Goal: Transaction & Acquisition: Purchase product/service

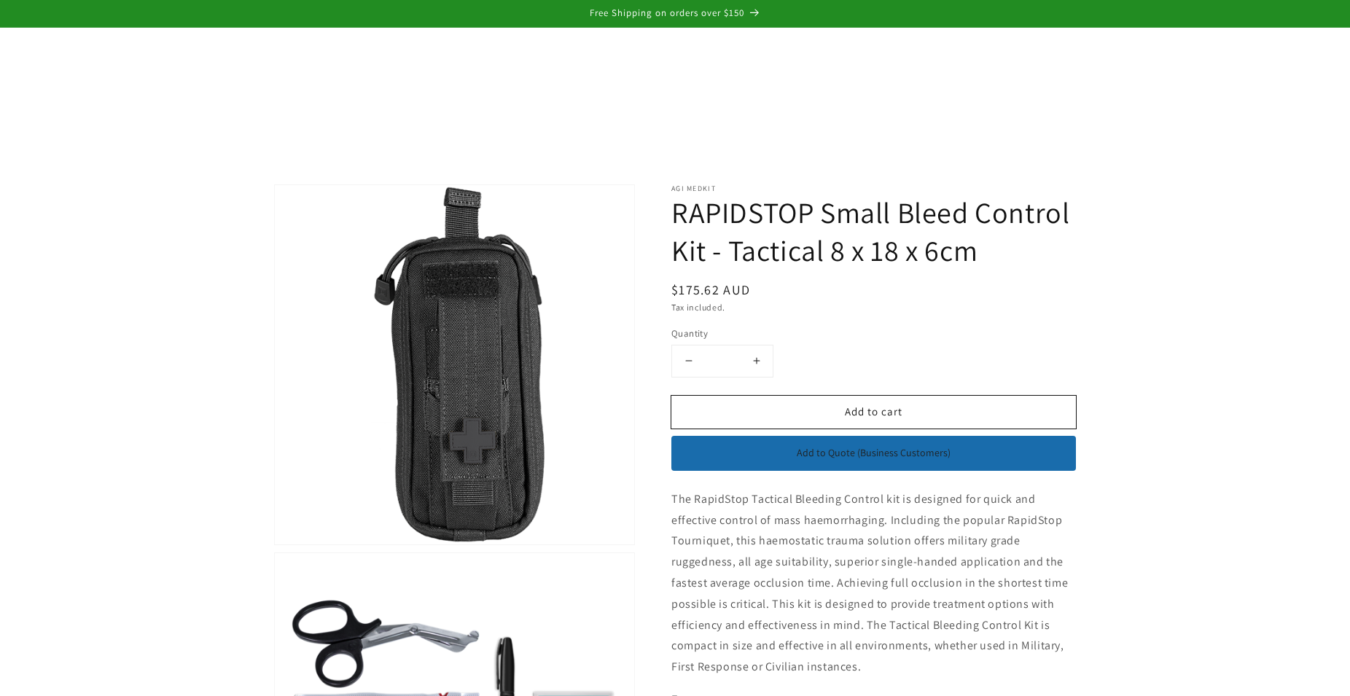
scroll to position [297, 0]
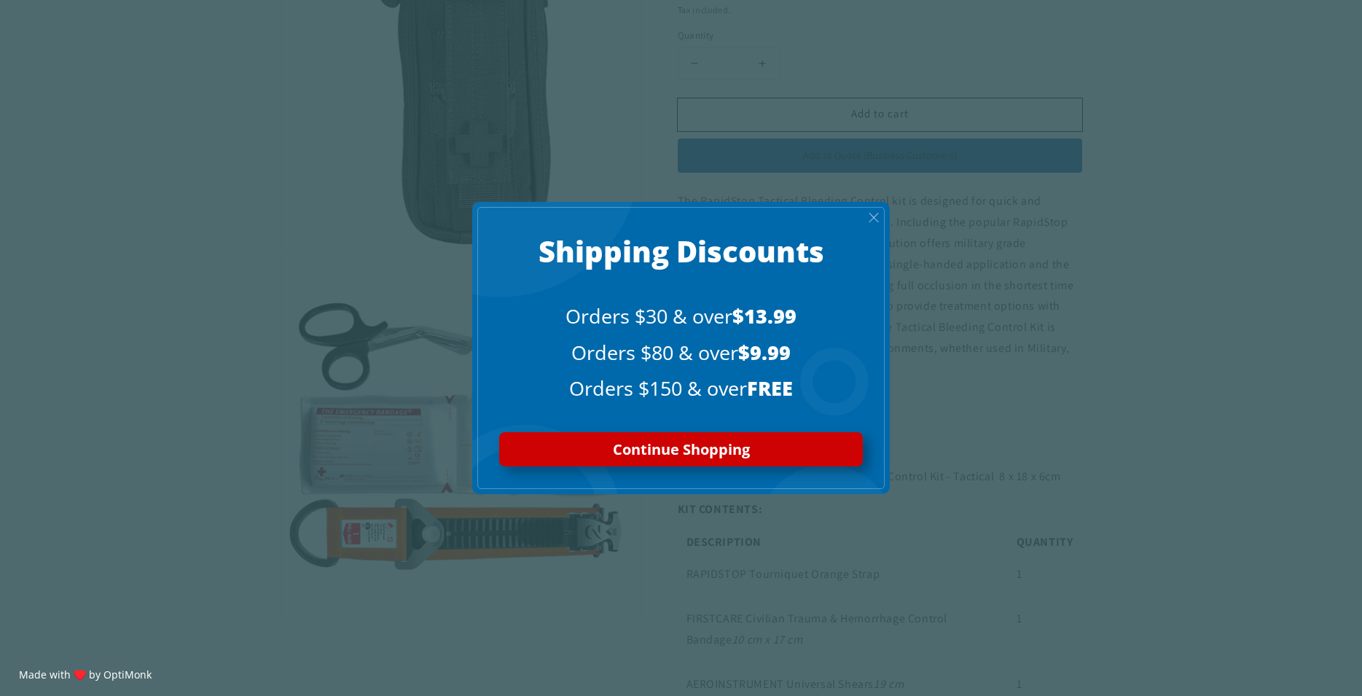
click at [870, 221] on span "X" at bounding box center [874, 217] width 12 height 17
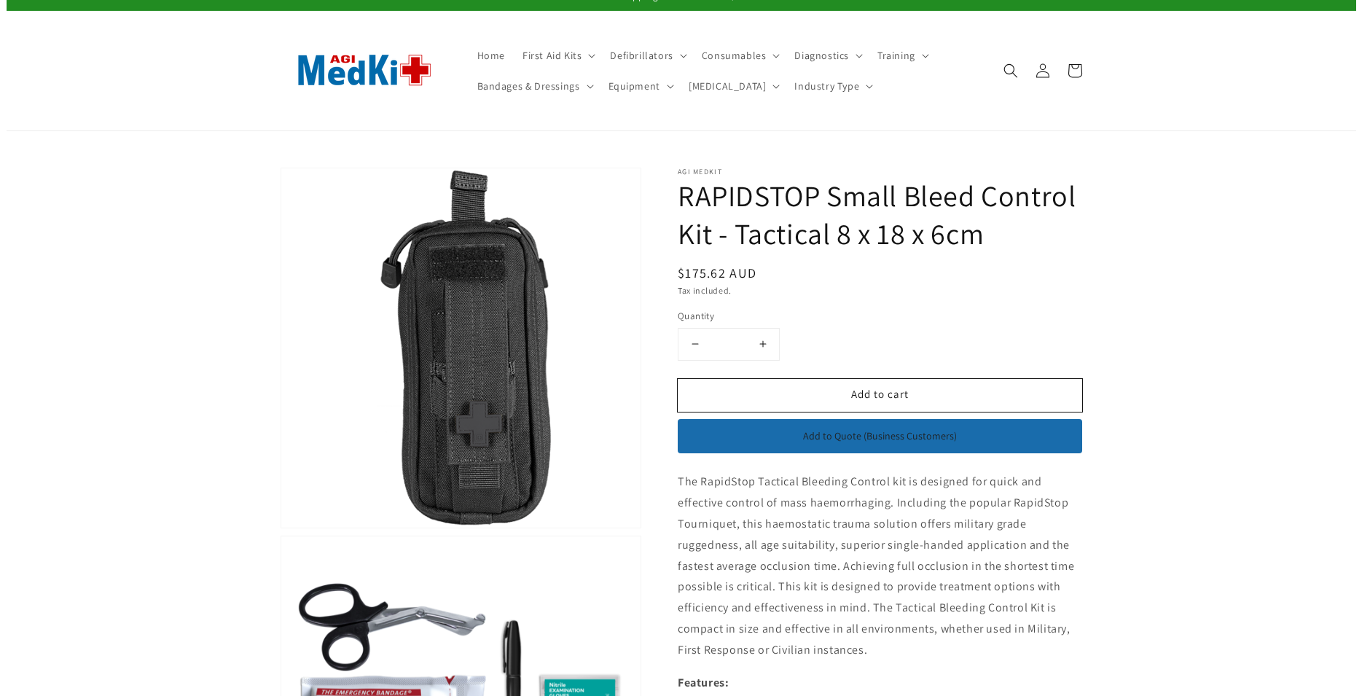
scroll to position [0, 0]
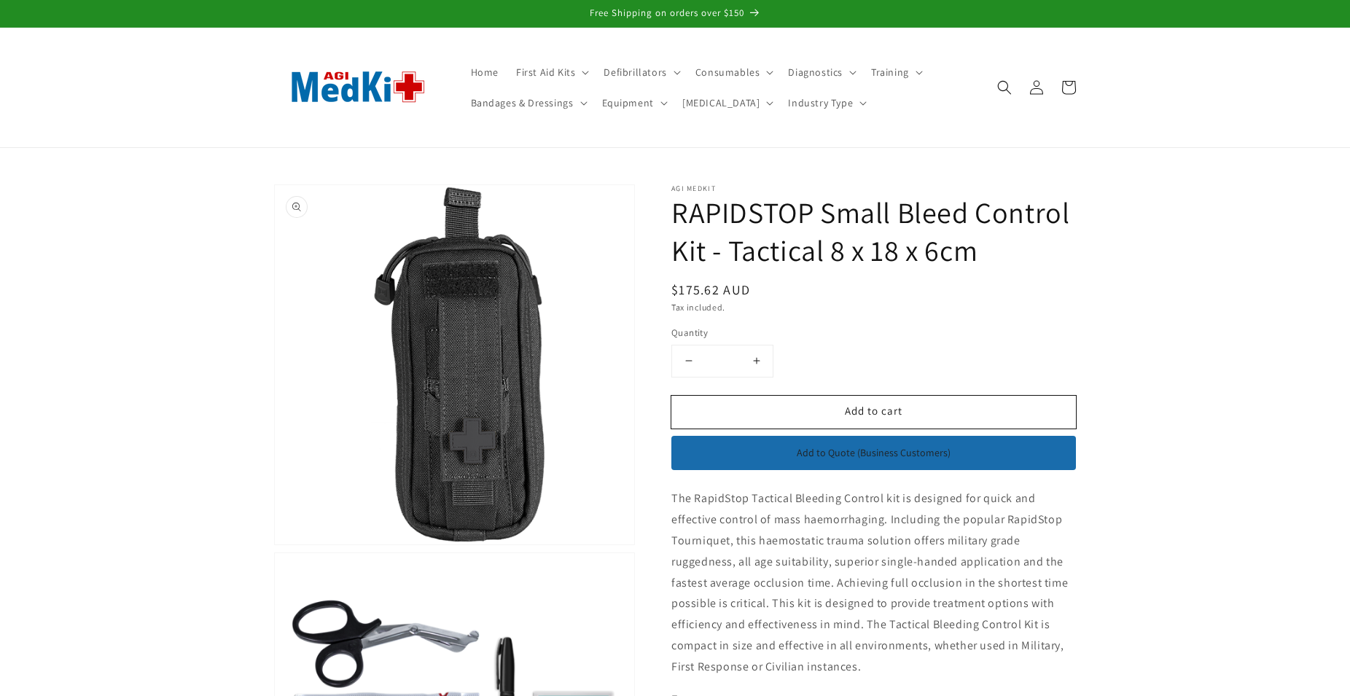
click at [275, 544] on button "Open media 1 in modal" at bounding box center [275, 544] width 0 height 0
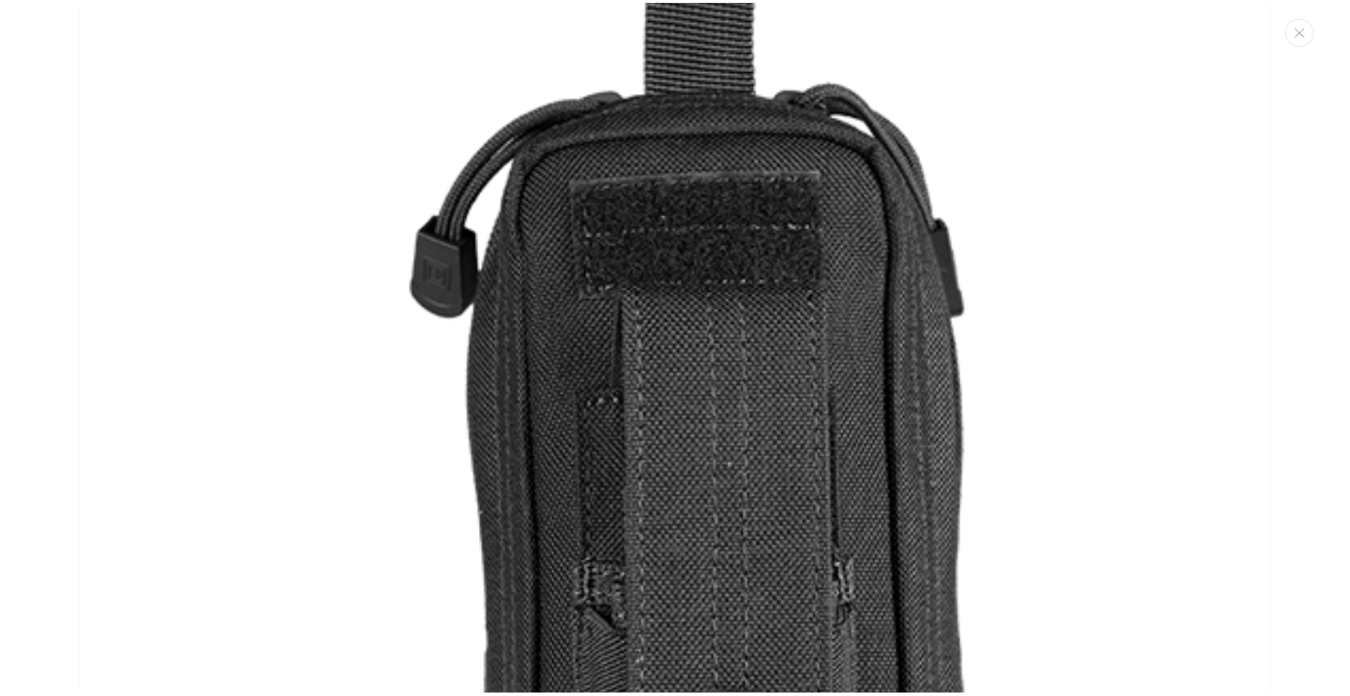
scroll to position [15, 0]
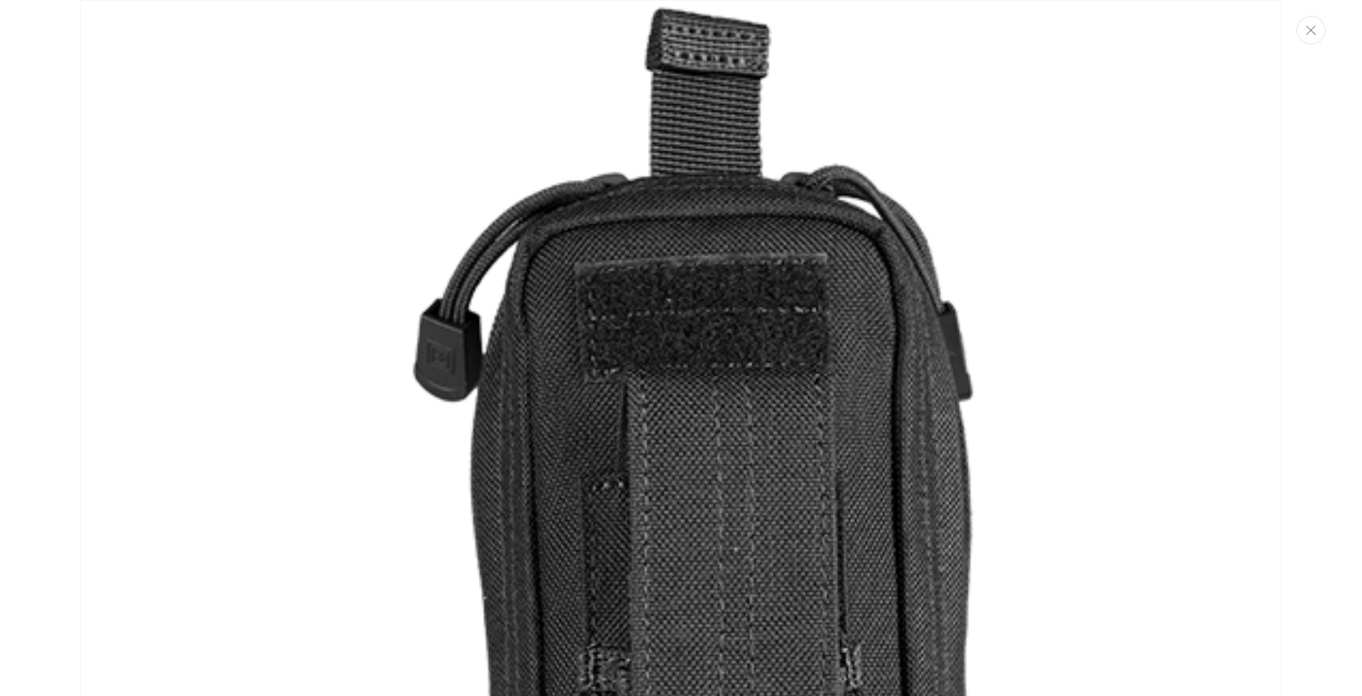
click at [1318, 28] on button "Close" at bounding box center [1311, 30] width 29 height 28
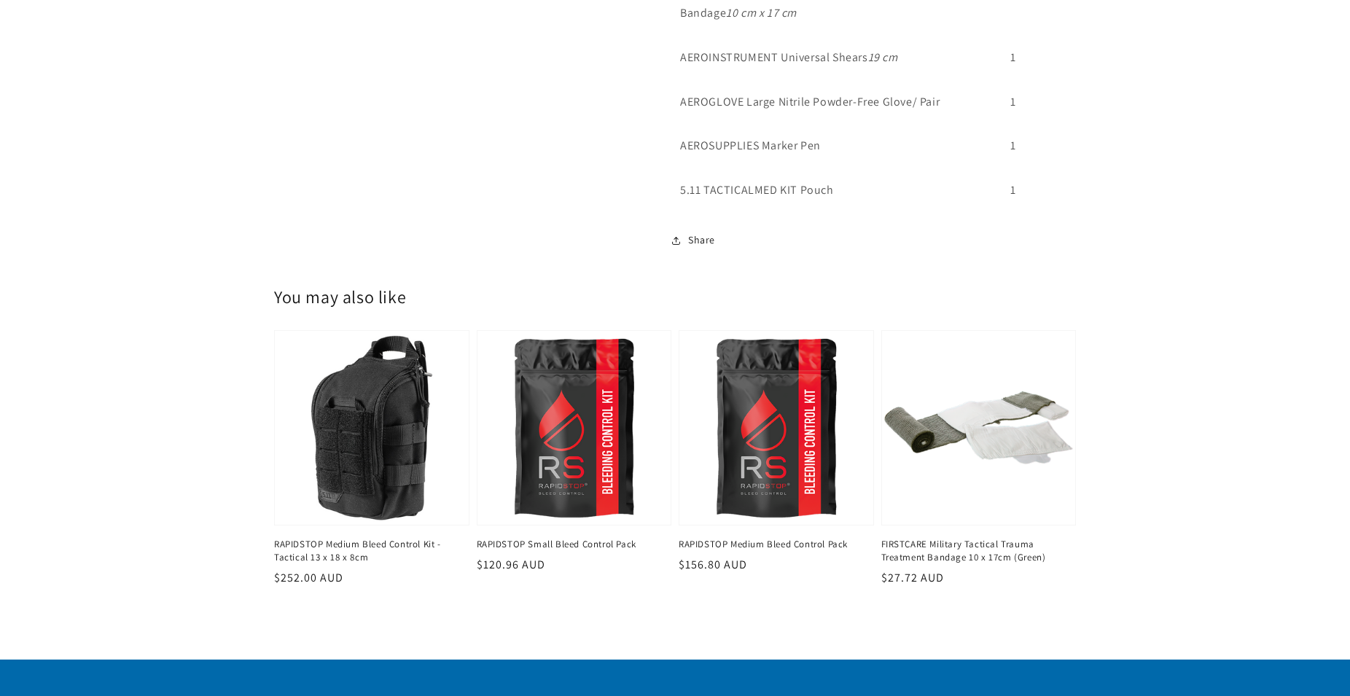
scroll to position [966, 0]
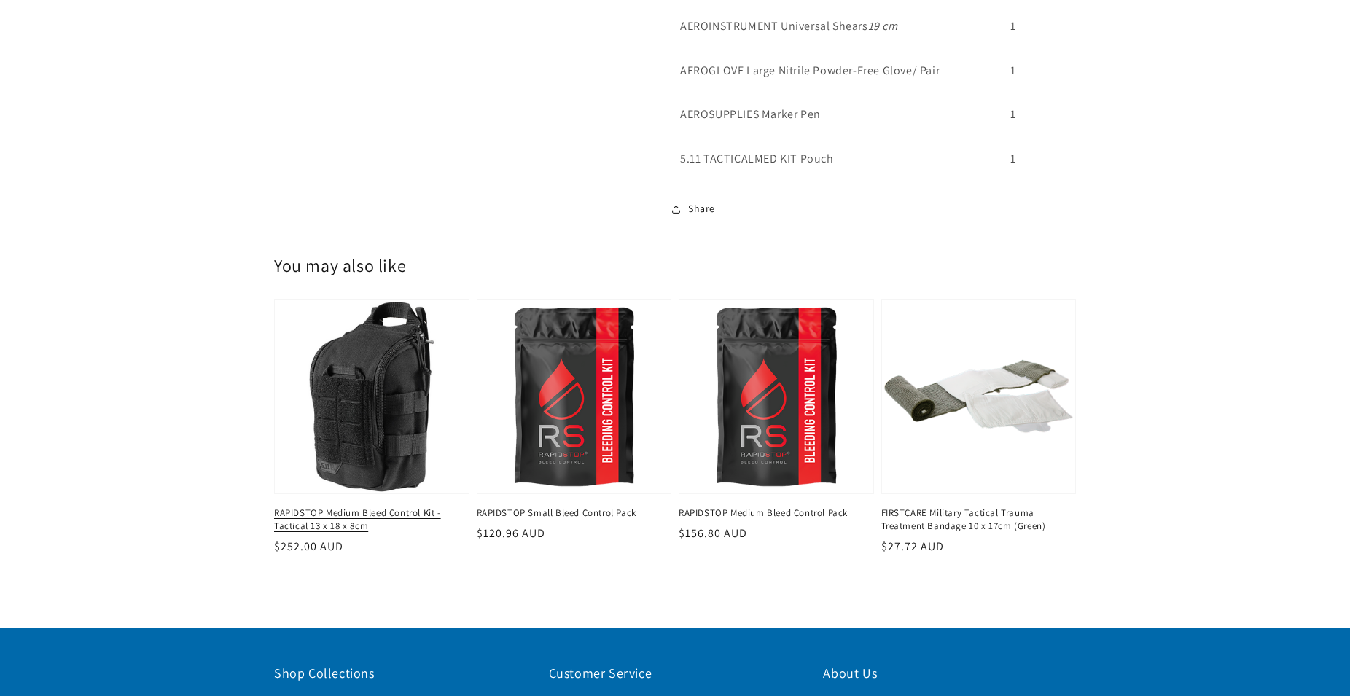
click at [336, 507] on link "RAPIDSTOP Medium Bleed Control Kit - Tactical 13 x 18 x 8cm" at bounding box center [367, 520] width 187 height 26
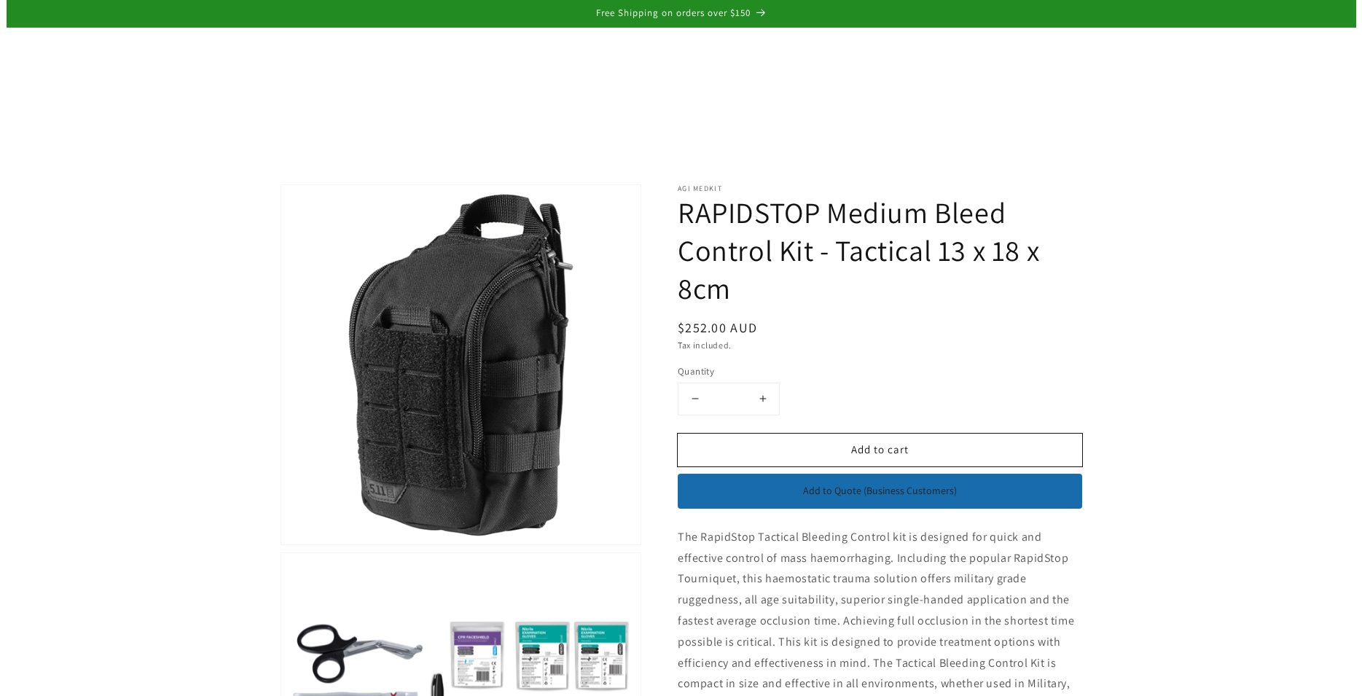
scroll to position [223, 0]
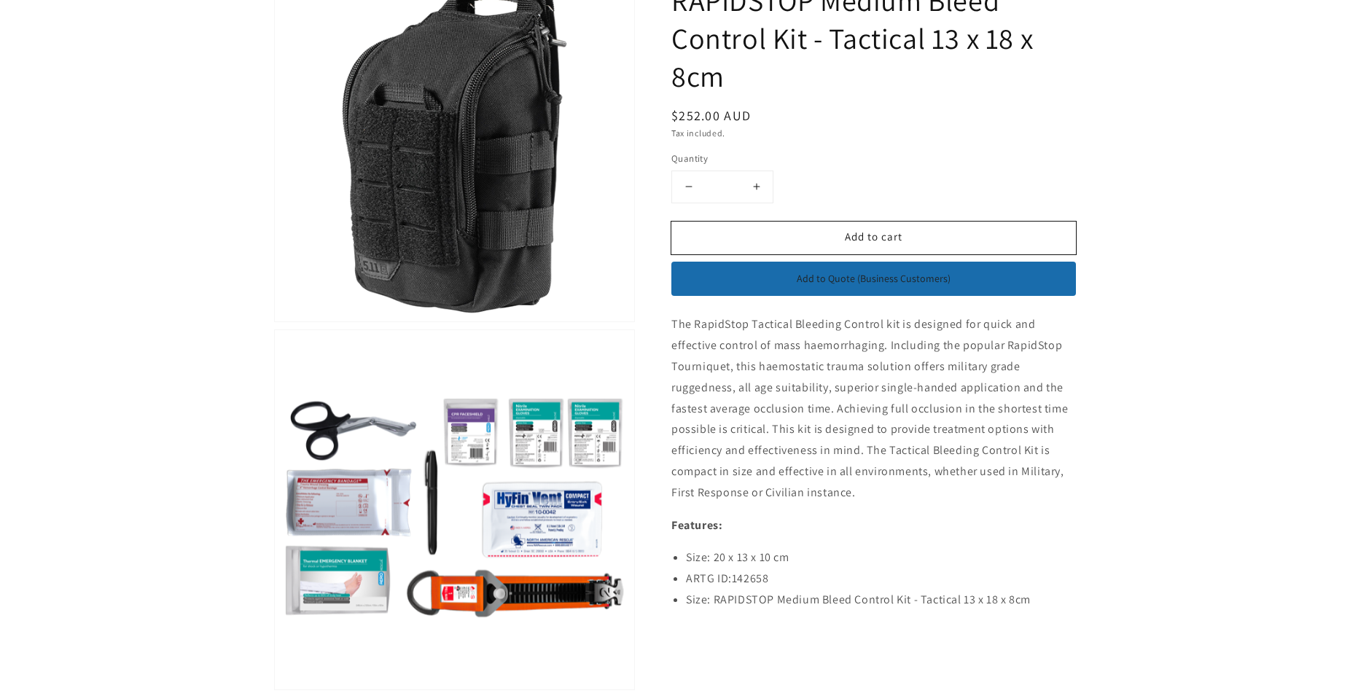
click at [275, 689] on button "Open media 2 in modal" at bounding box center [275, 689] width 0 height 0
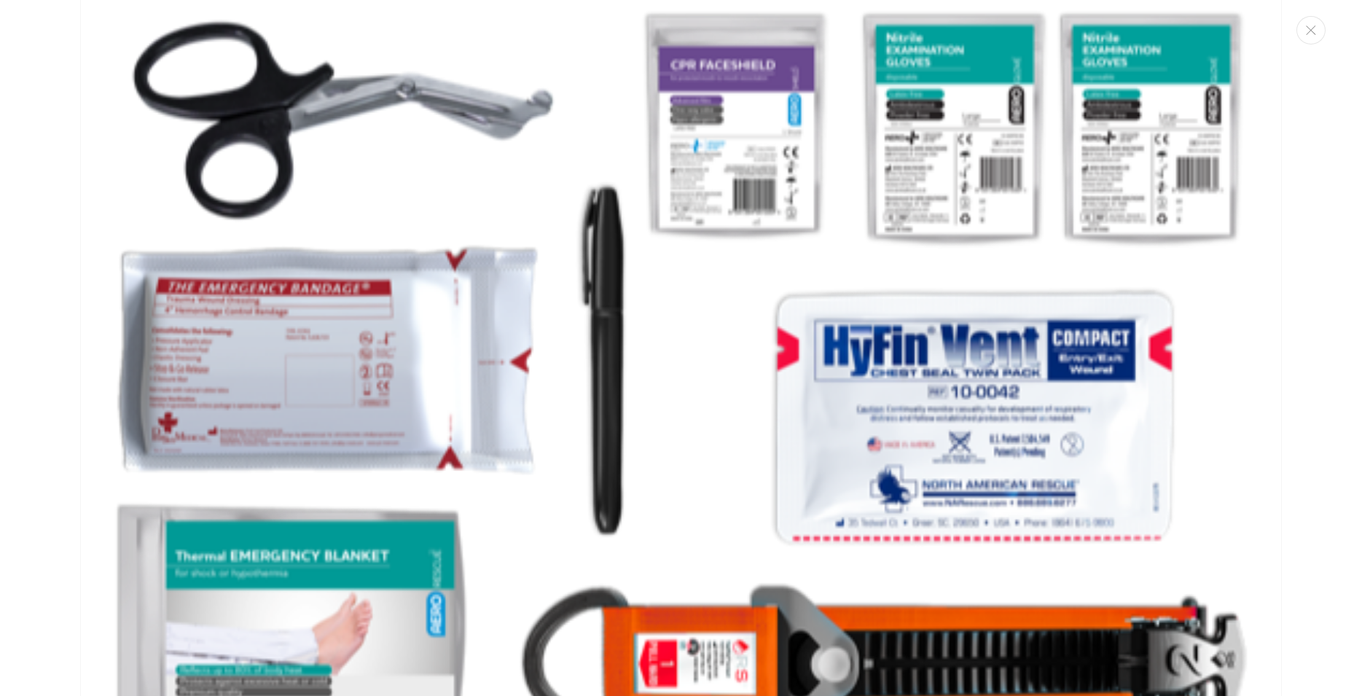
scroll to position [1352, 0]
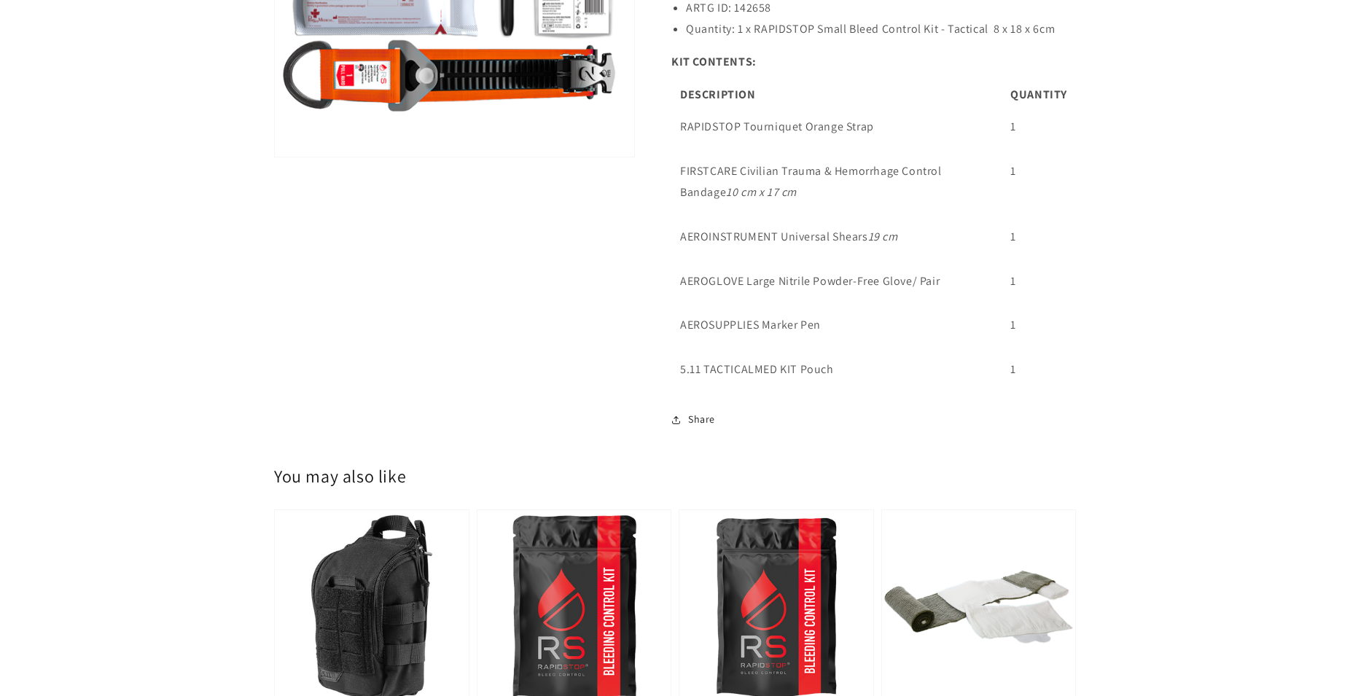
scroll to position [892, 0]
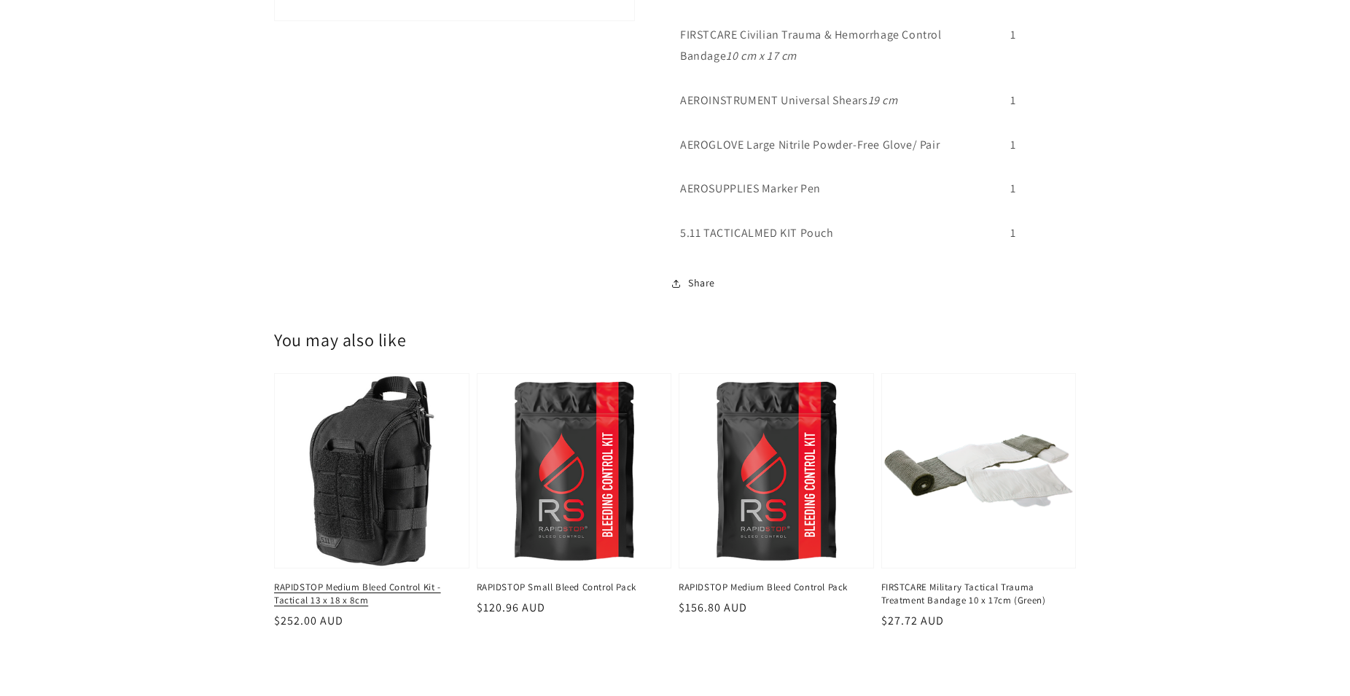
click at [359, 581] on link "RAPIDSTOP Medium Bleed Control Kit - Tactical 13 x 18 x 8cm" at bounding box center [367, 594] width 187 height 26
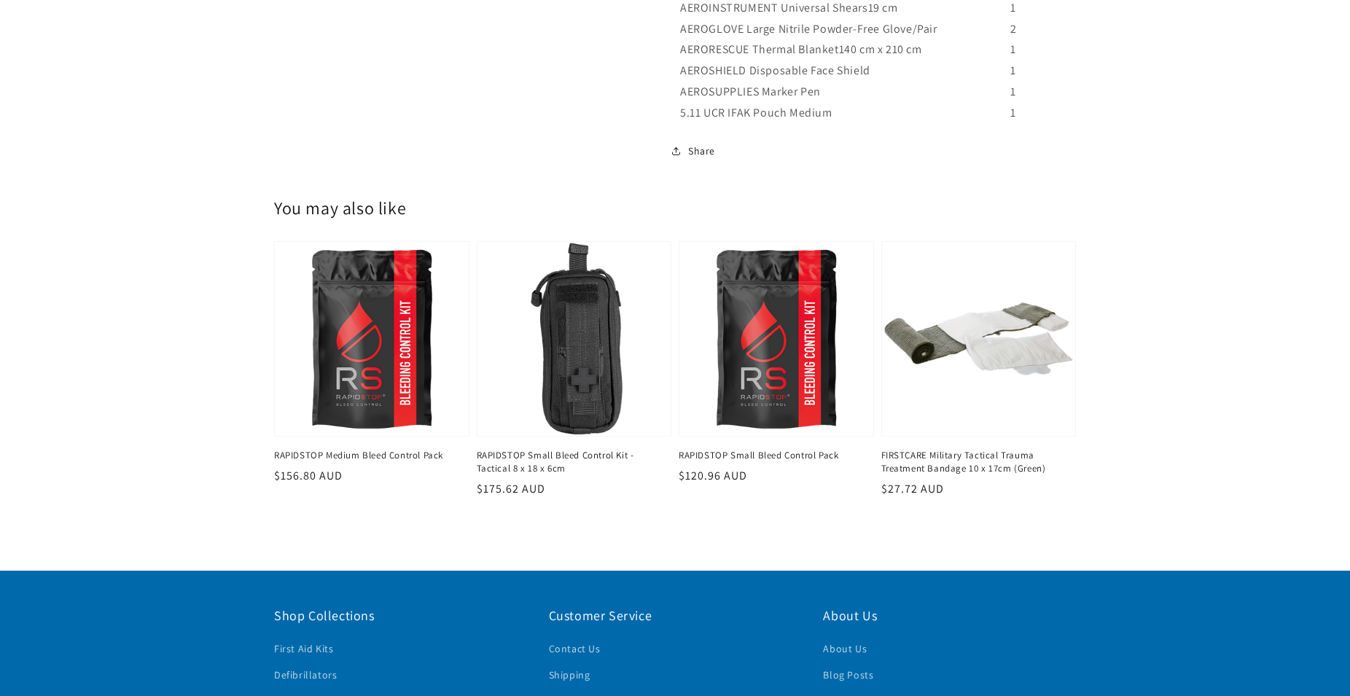
scroll to position [1413, 0]
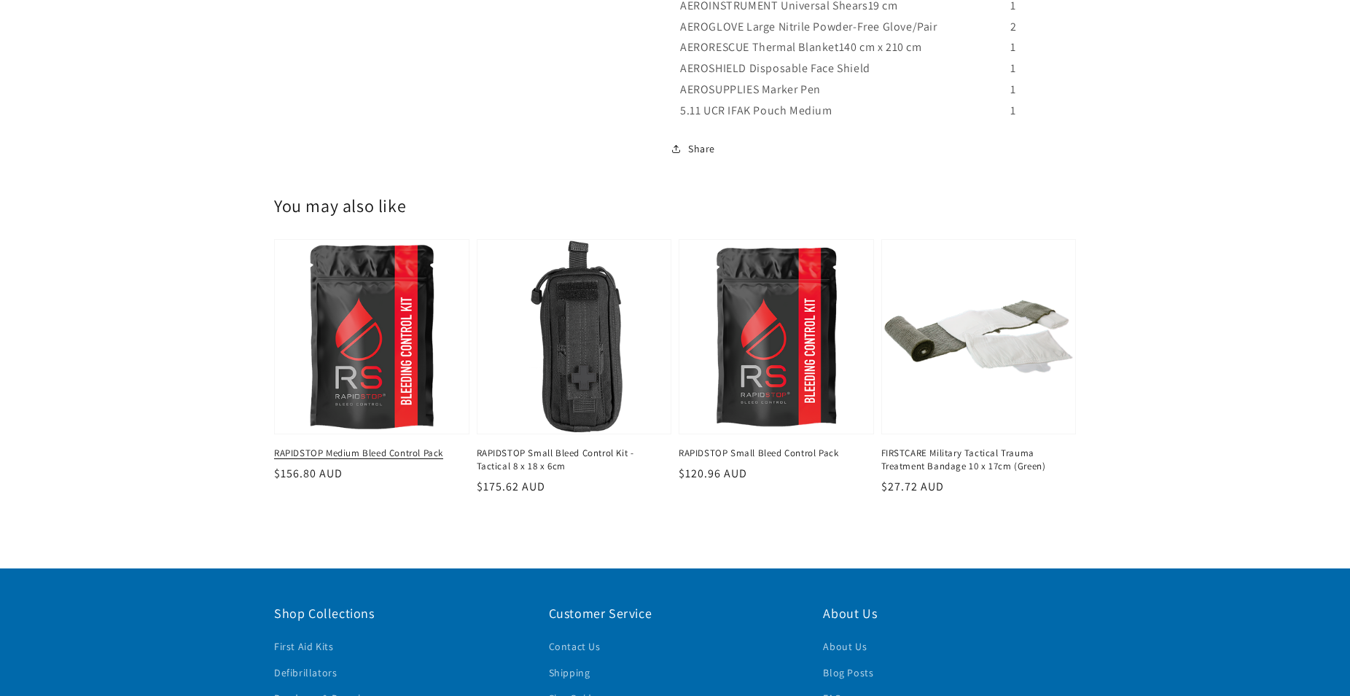
click at [372, 447] on link "RAPIDSTOP Medium Bleed Control Pack" at bounding box center [367, 453] width 187 height 13
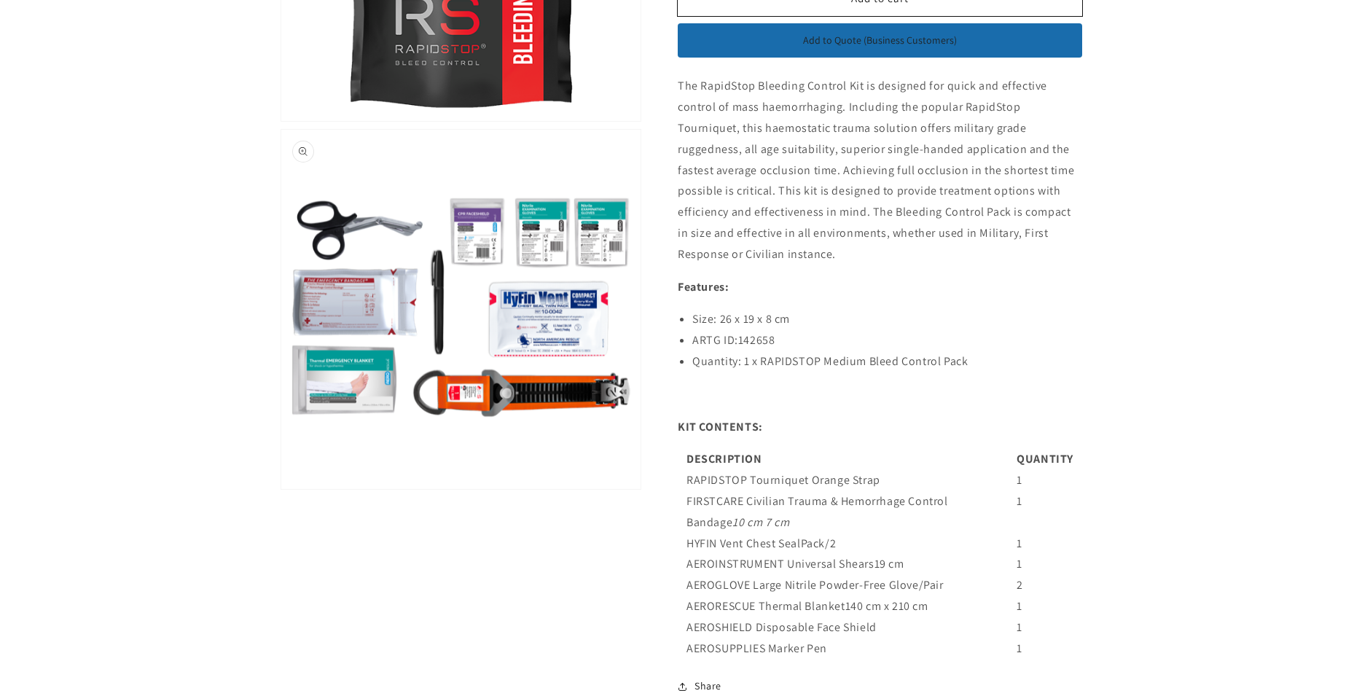
scroll to position [446, 0]
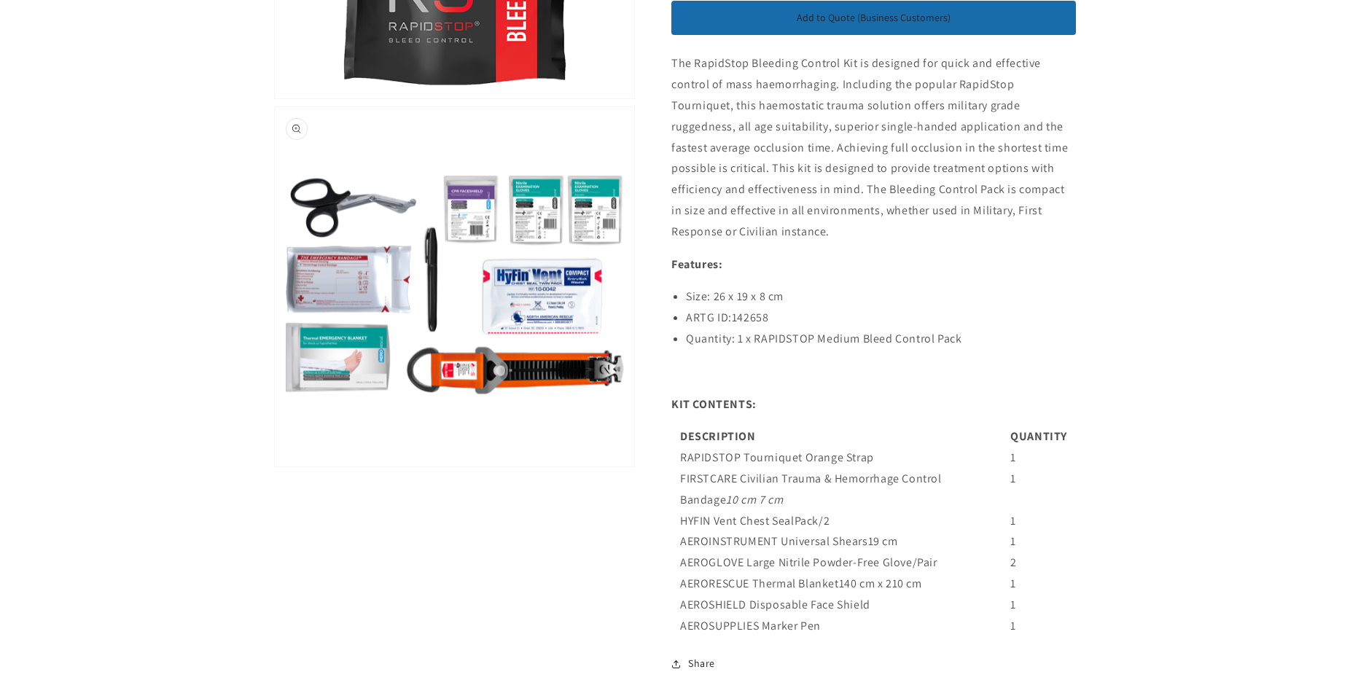
click at [275, 466] on button "Open media 2 in modal" at bounding box center [275, 466] width 0 height 0
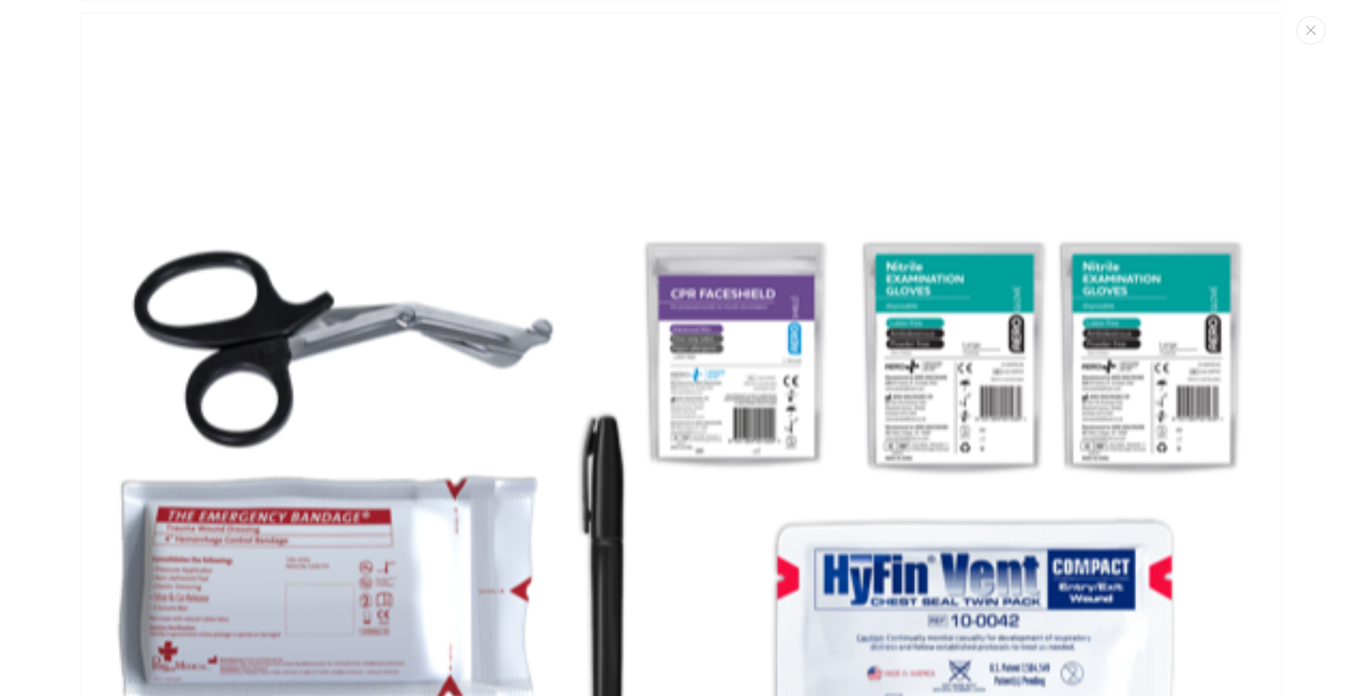
click at [224, 563] on img "Media gallery" at bounding box center [681, 613] width 1202 height 1202
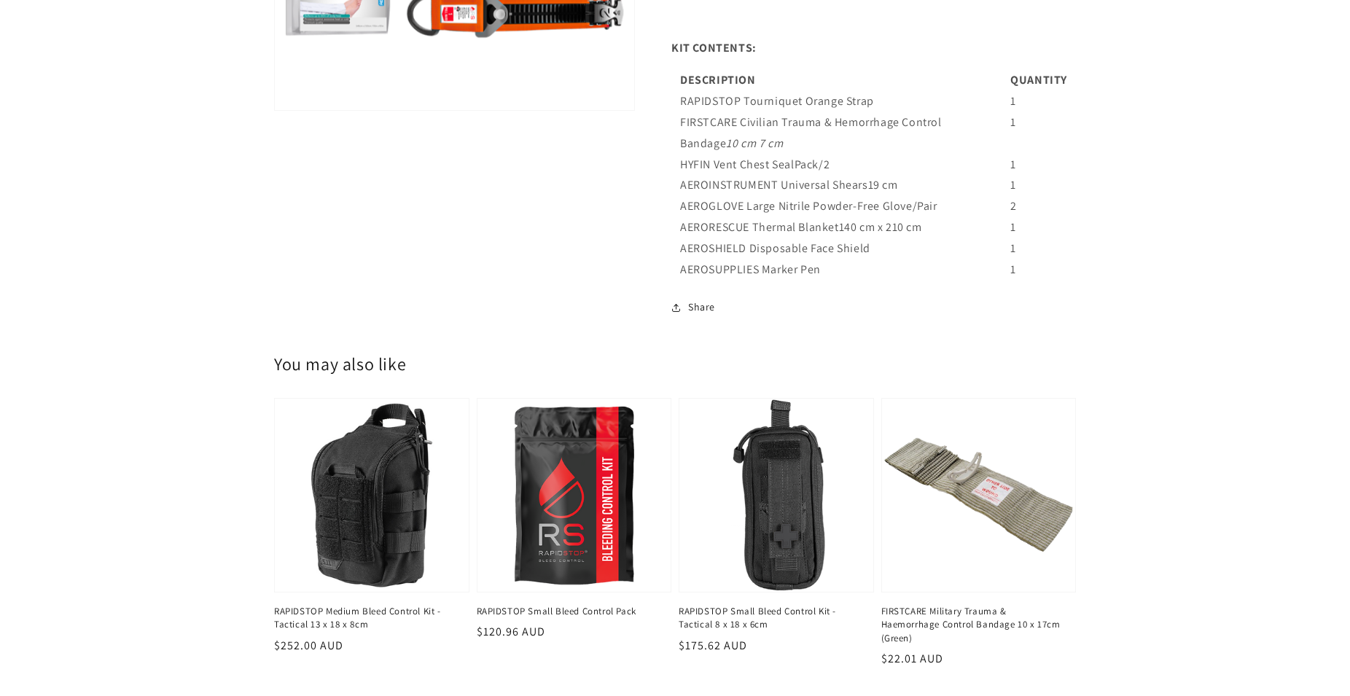
scroll to position [818, 0]
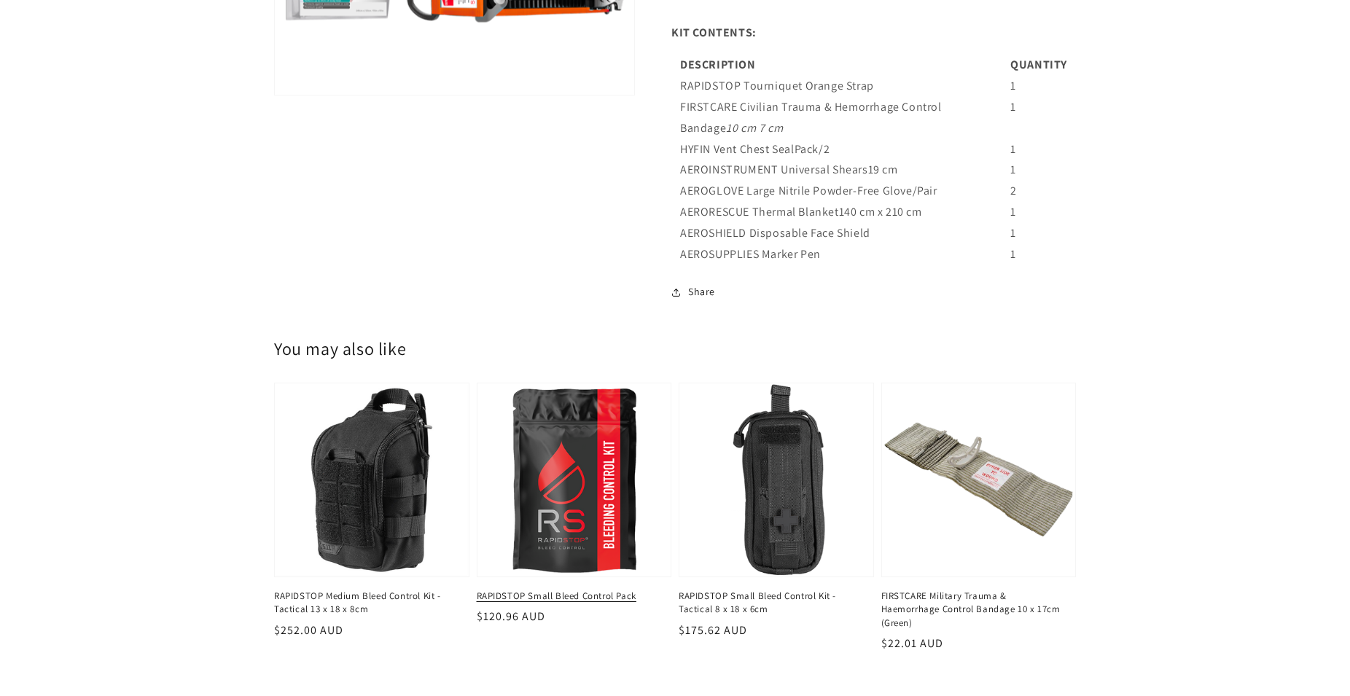
click at [590, 590] on link "RAPIDSTOP Small Bleed Control Pack" at bounding box center [570, 596] width 187 height 13
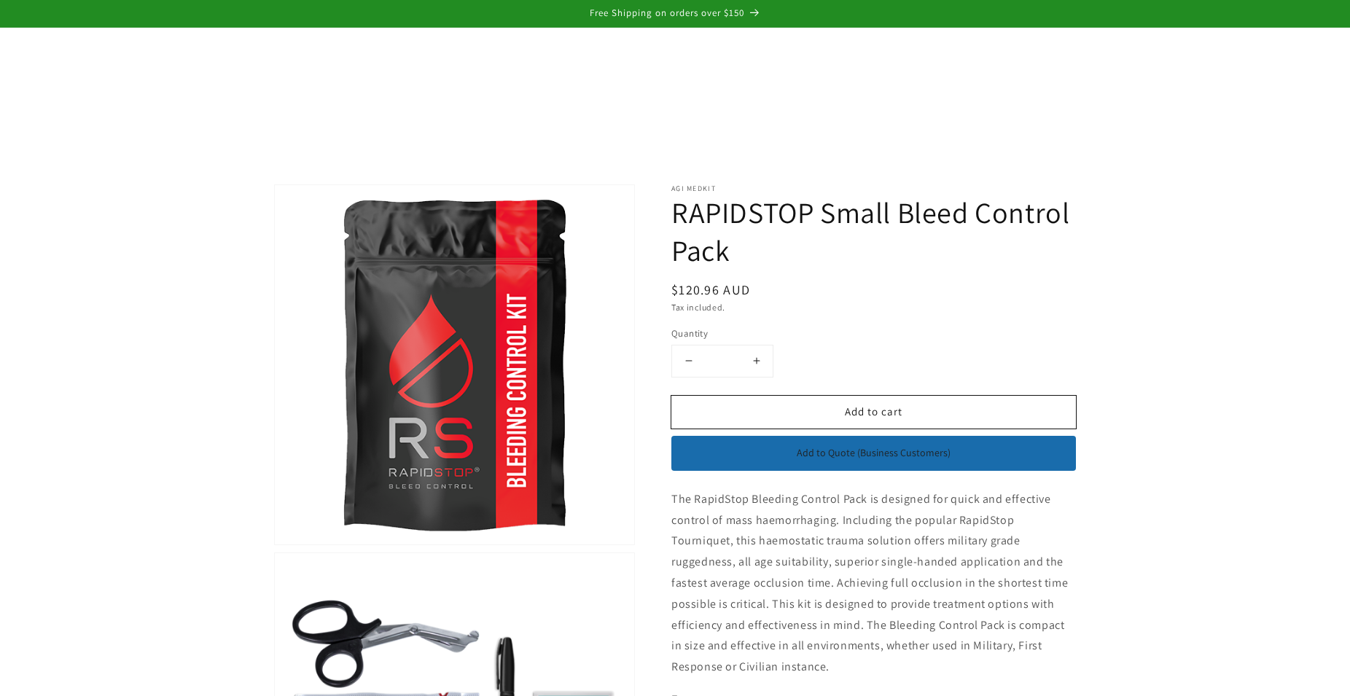
scroll to position [372, 0]
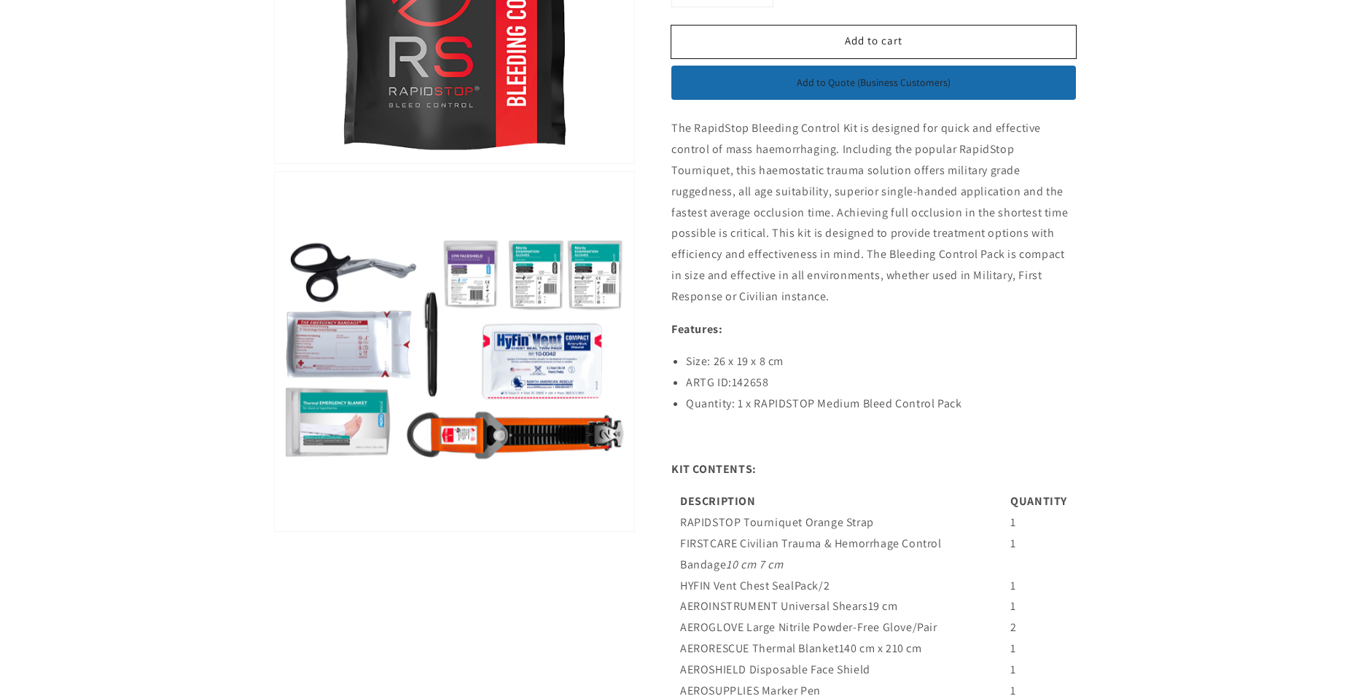
scroll to position [400, 0]
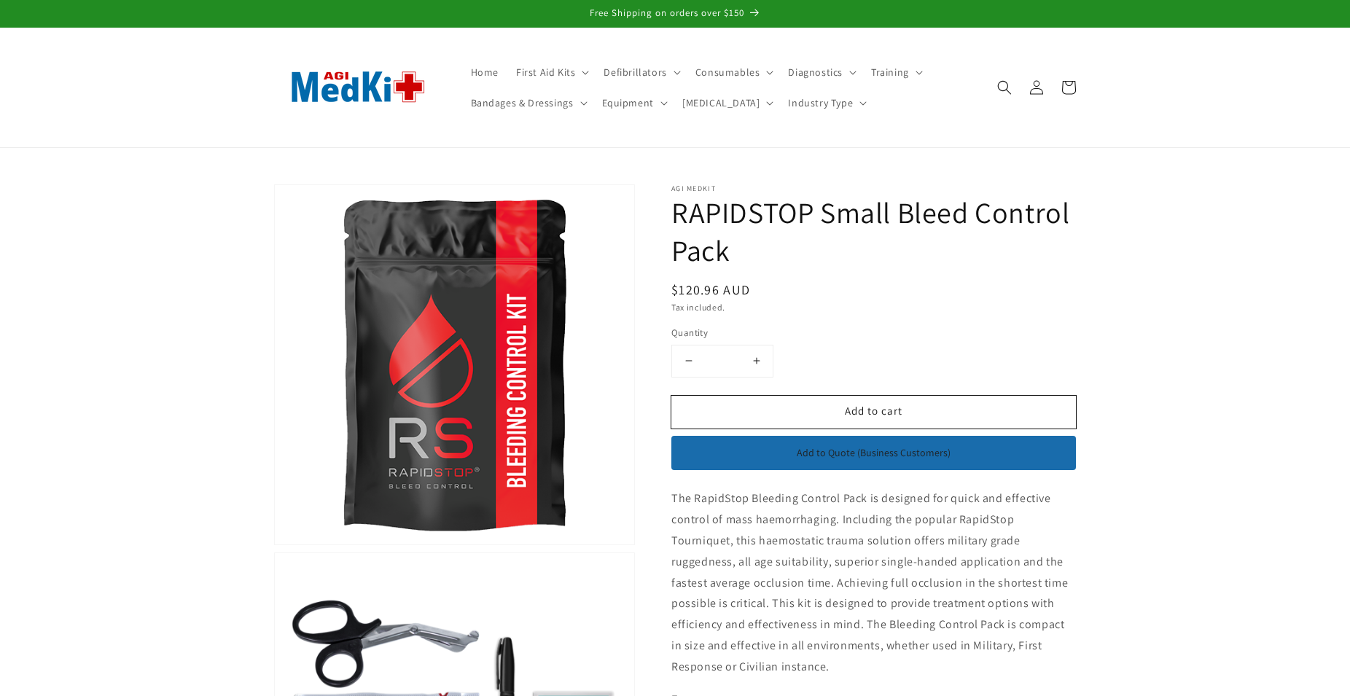
scroll to position [372, 0]
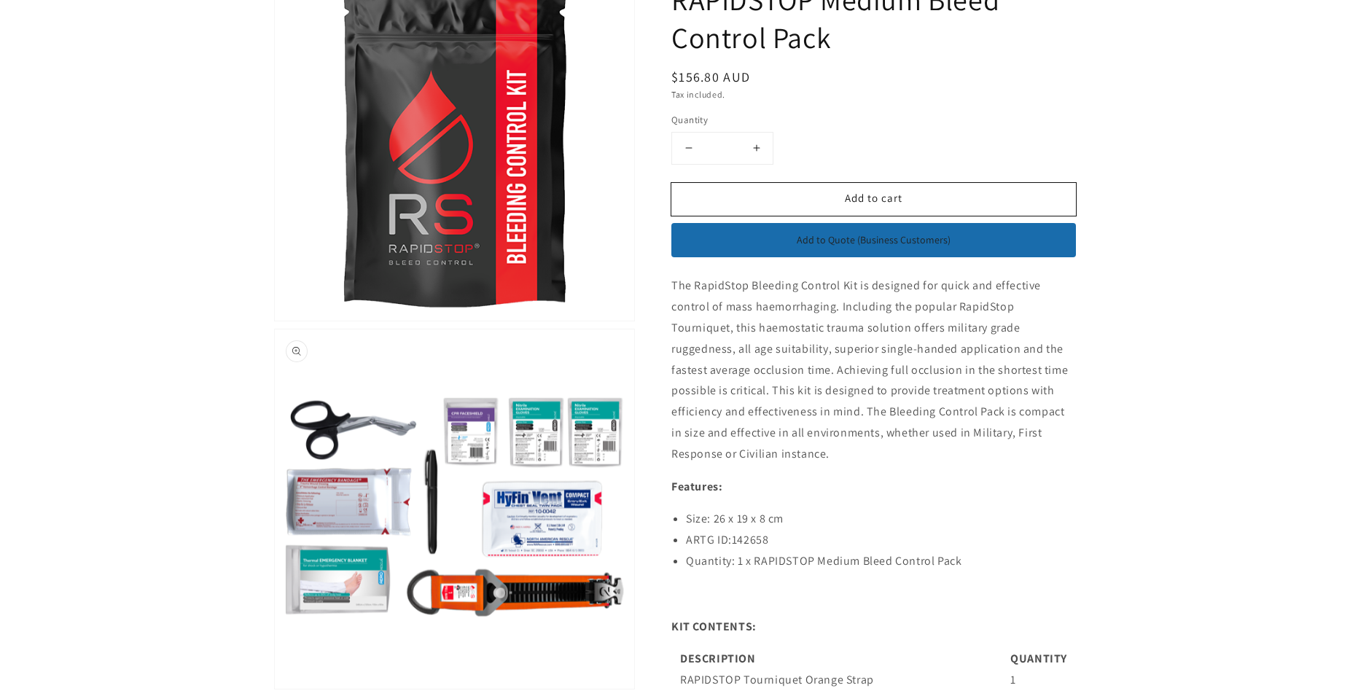
scroll to position [251, 0]
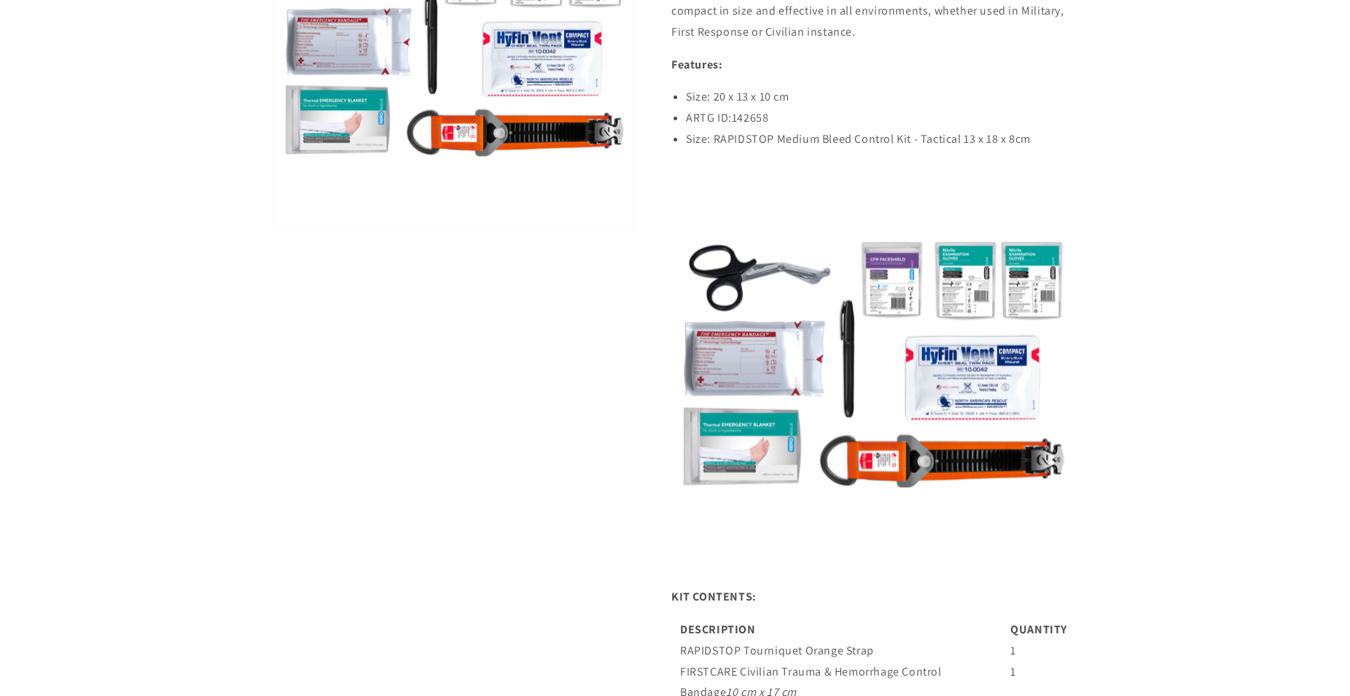
scroll to position [818, 0]
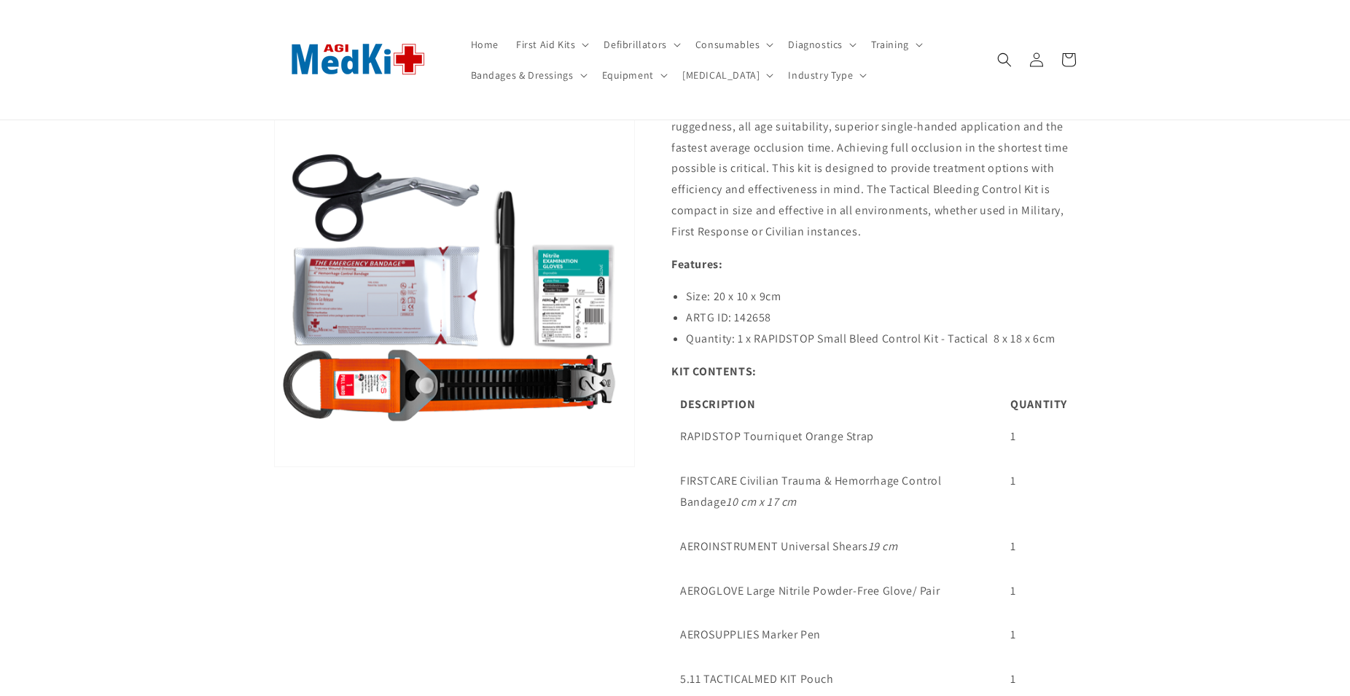
scroll to position [15, 0]
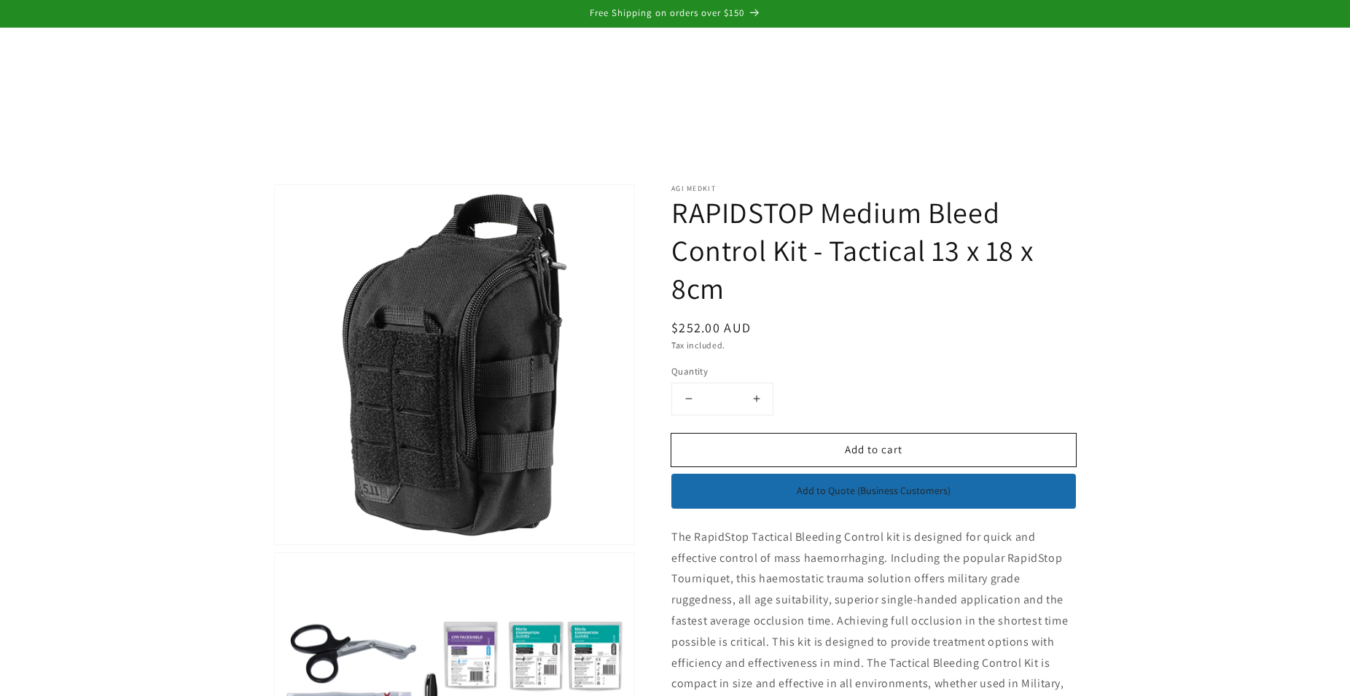
scroll to position [1367, 0]
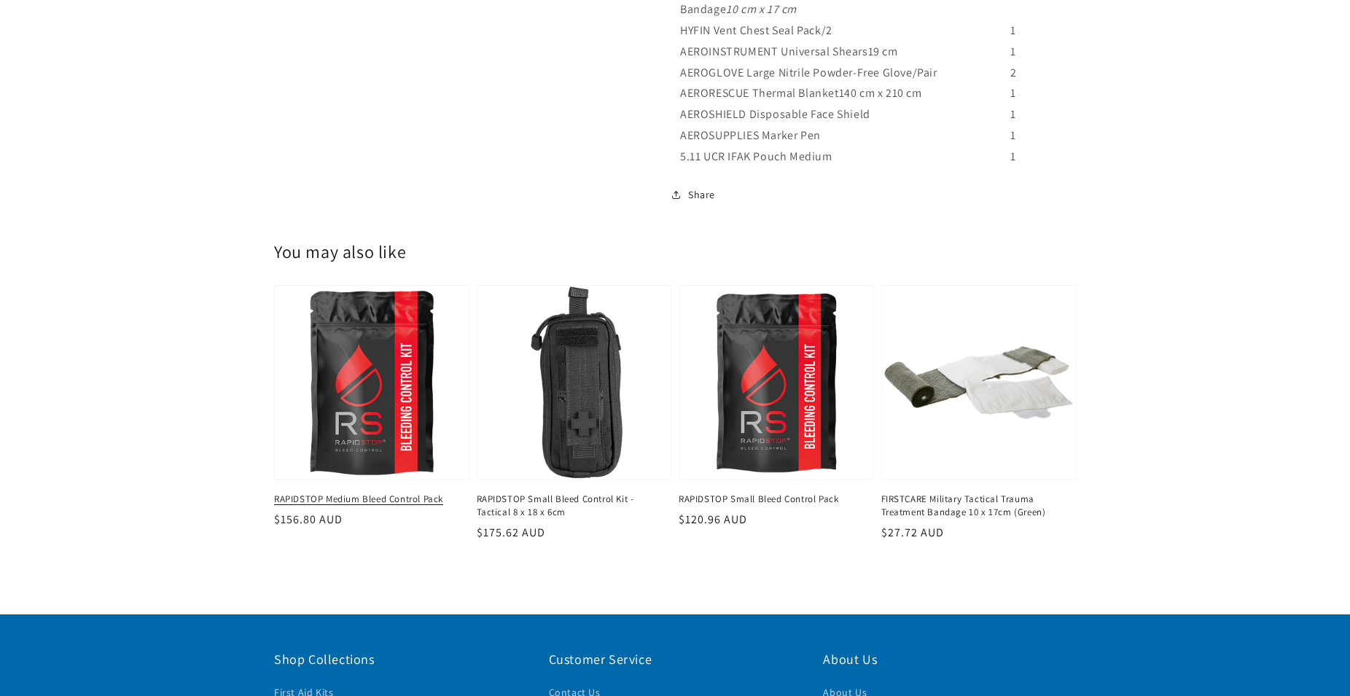
click at [370, 493] on link "RAPIDSTOP Medium Bleed Control Pack" at bounding box center [367, 499] width 187 height 13
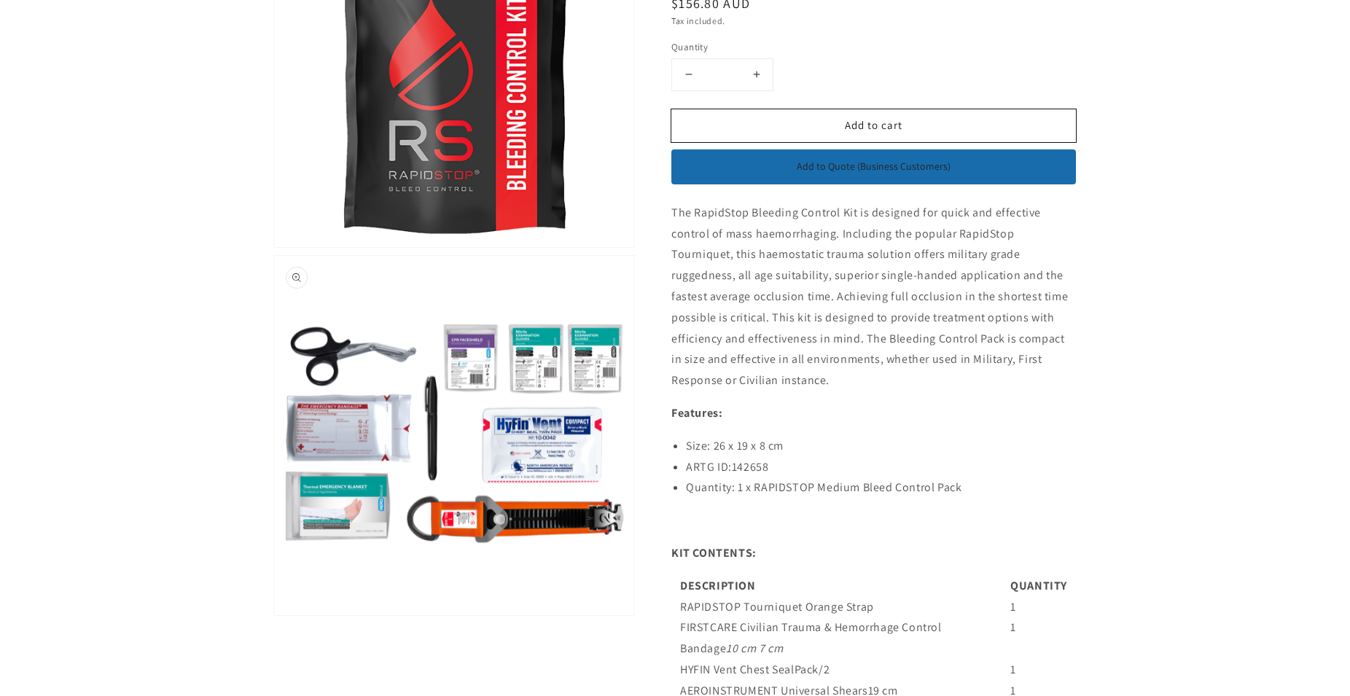
scroll to position [297, 0]
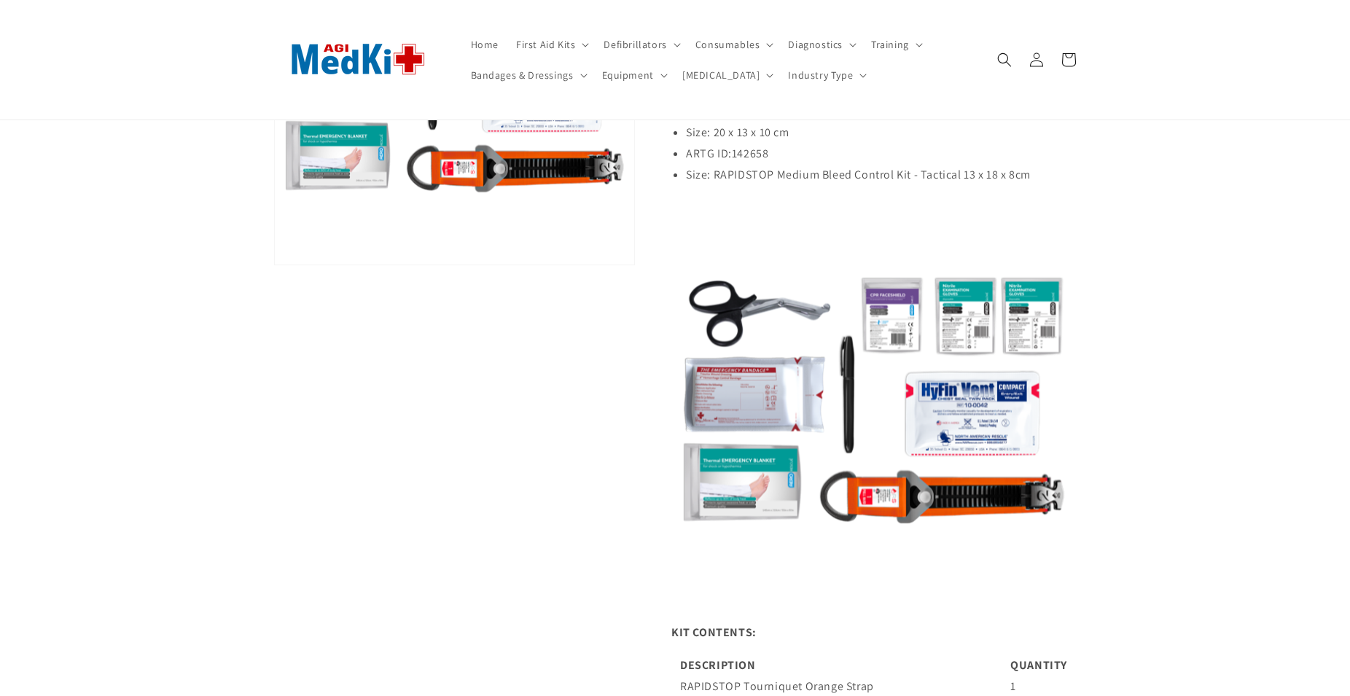
scroll to position [544, 0]
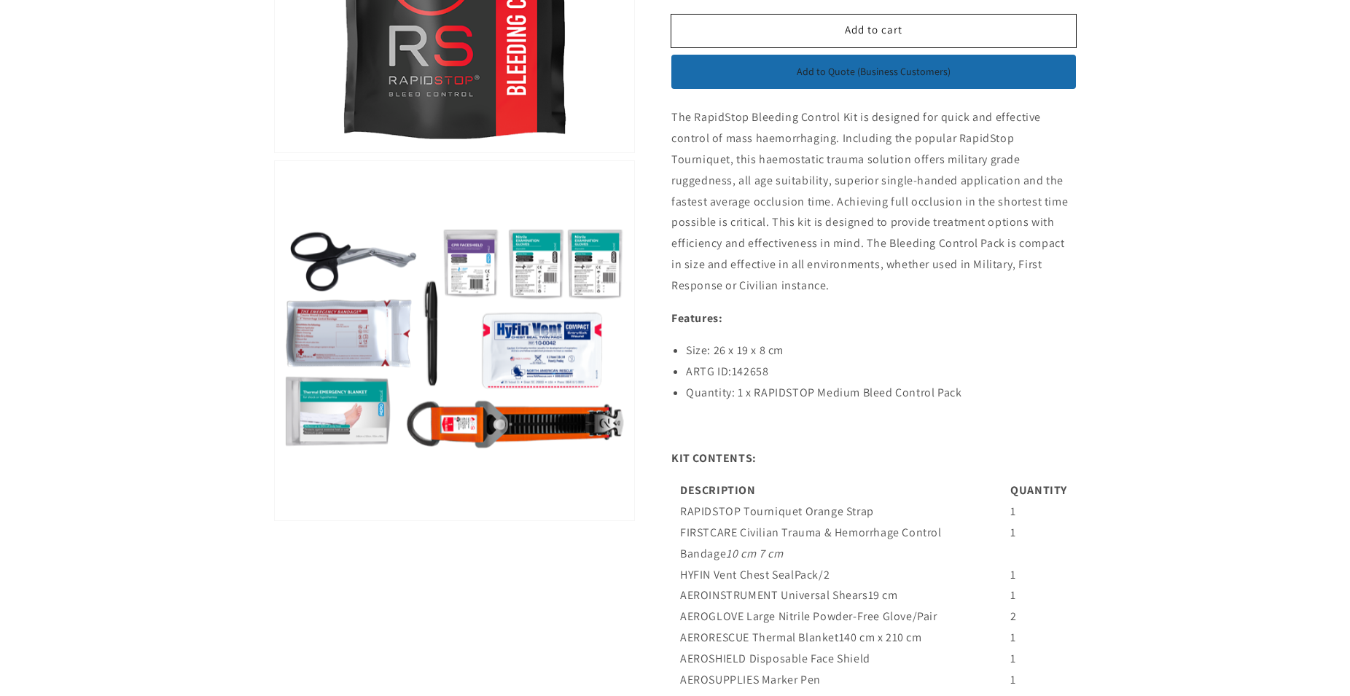
scroll to position [446, 0]
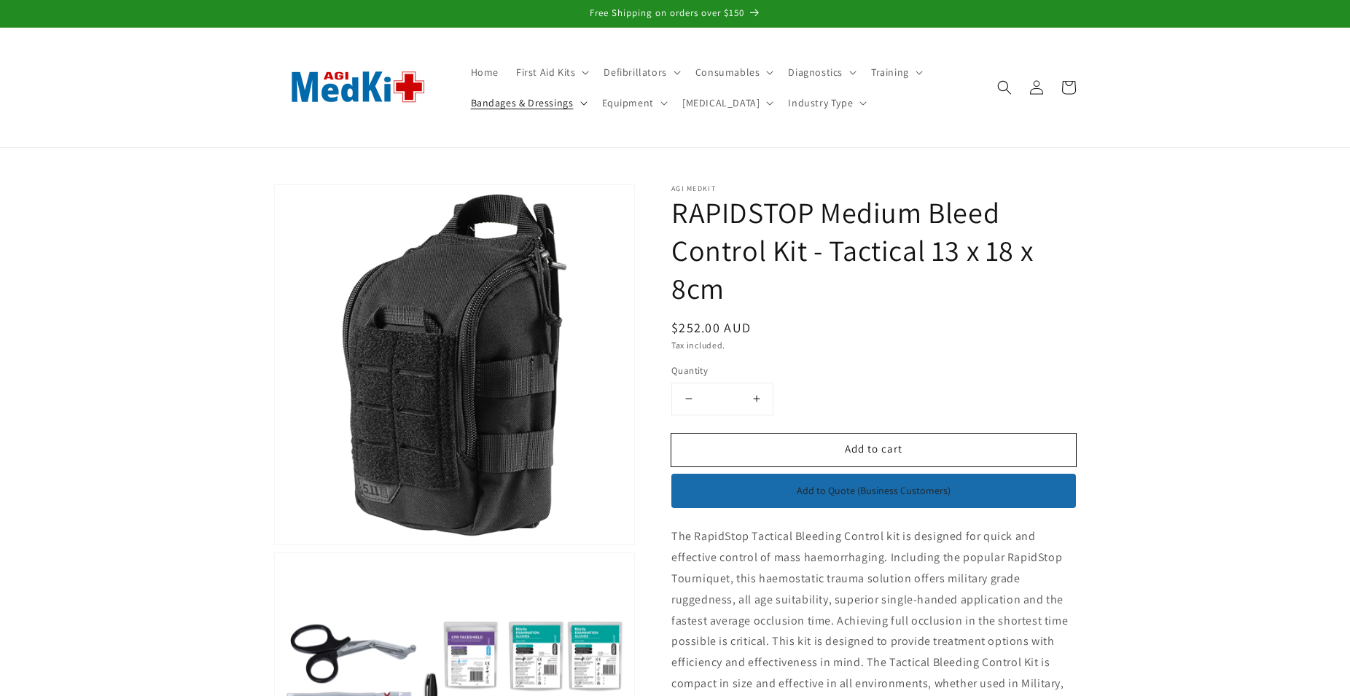
click at [536, 98] on span "Bandages & Dressings" at bounding box center [522, 102] width 103 height 13
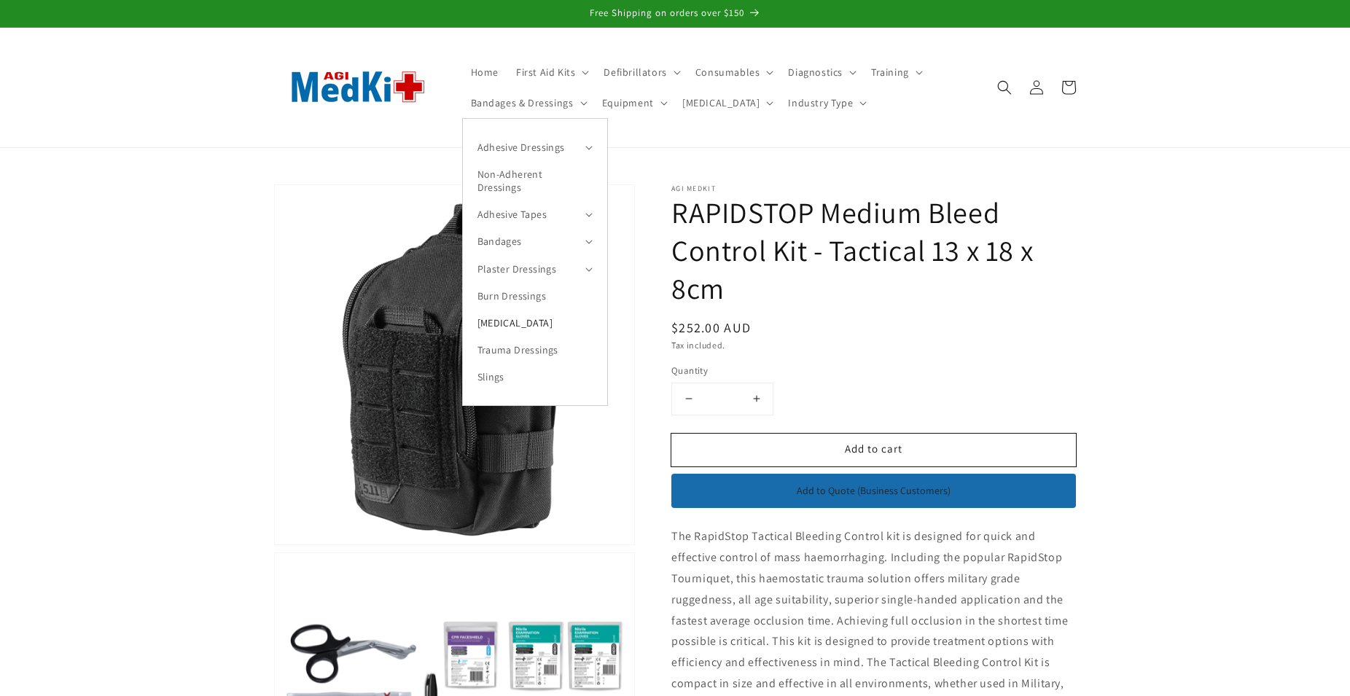
click at [512, 327] on link "[MEDICAL_DATA]" at bounding box center [535, 322] width 144 height 27
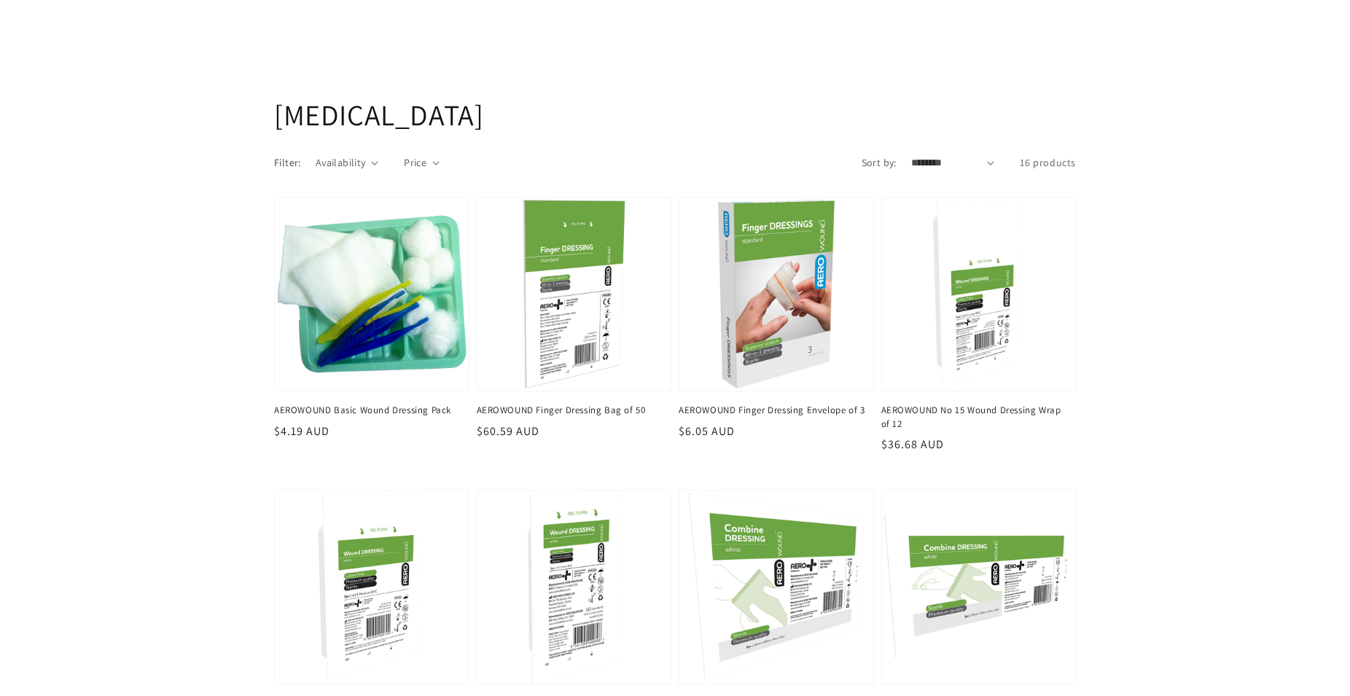
scroll to position [446, 0]
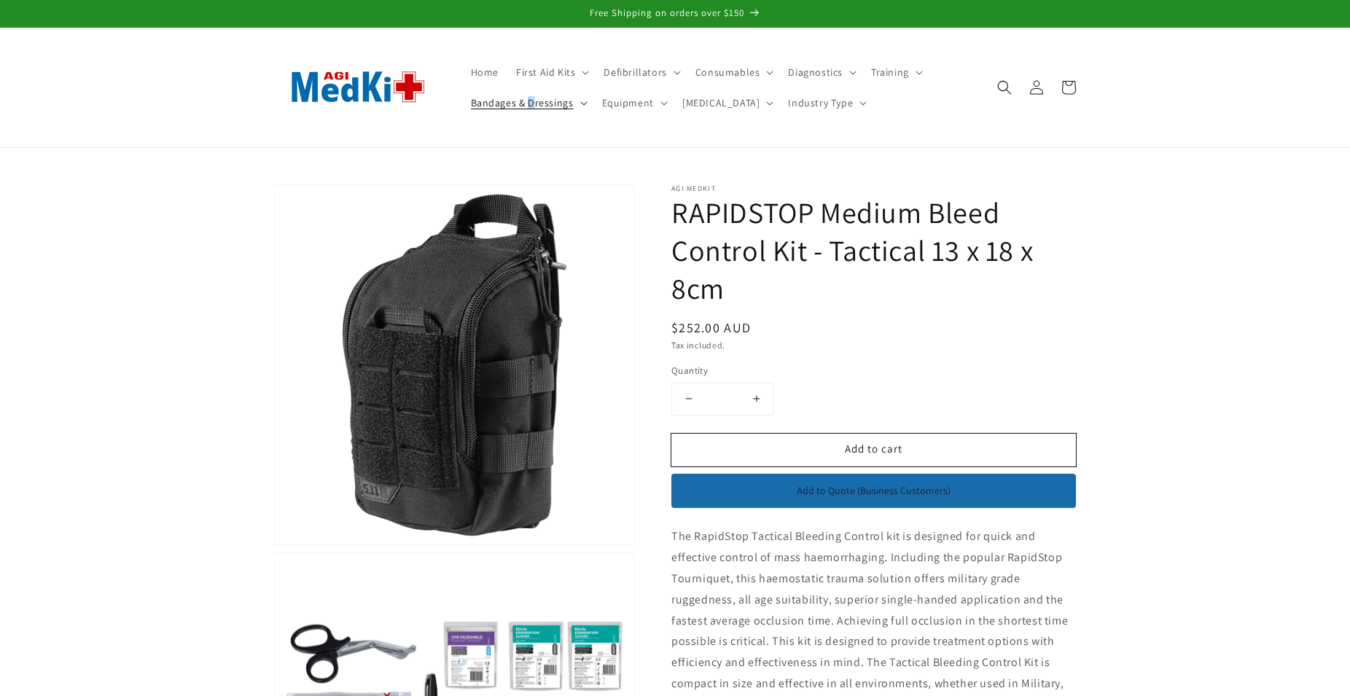
click at [531, 102] on span "Bandages & Dressings" at bounding box center [522, 102] width 103 height 13
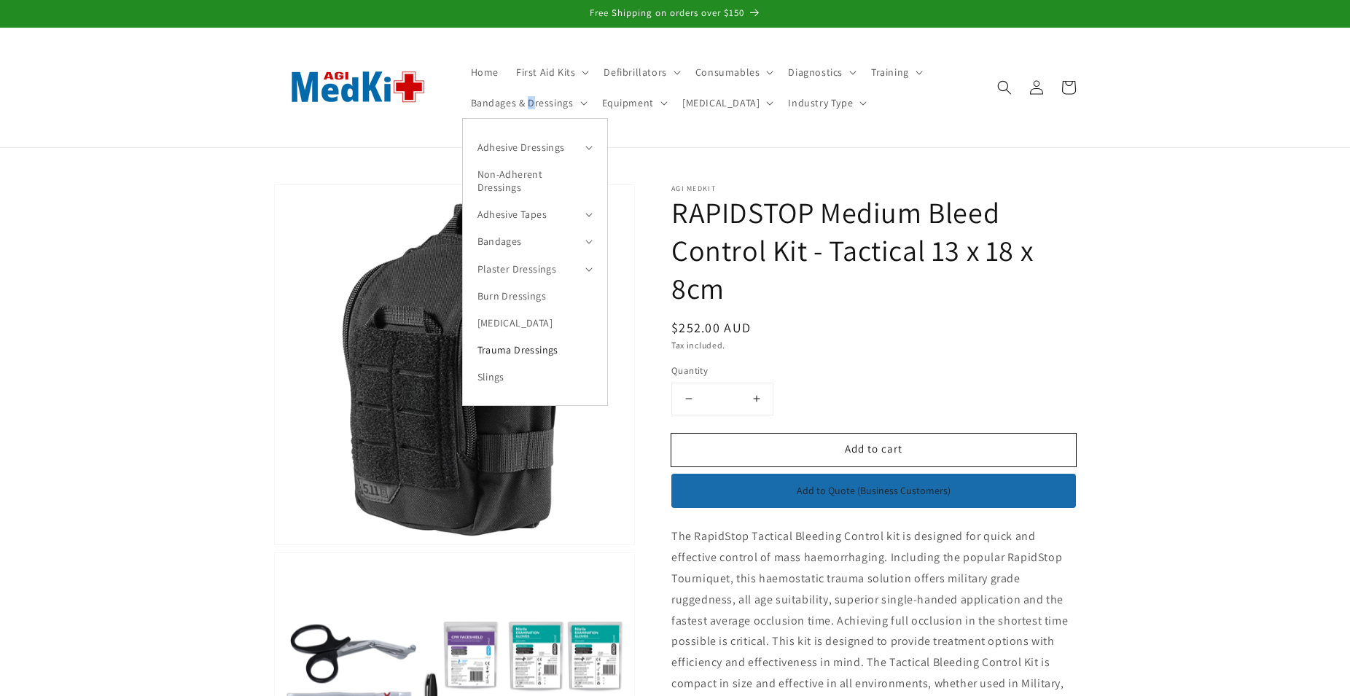
click at [506, 348] on link "Trauma Dressings" at bounding box center [535, 350] width 144 height 27
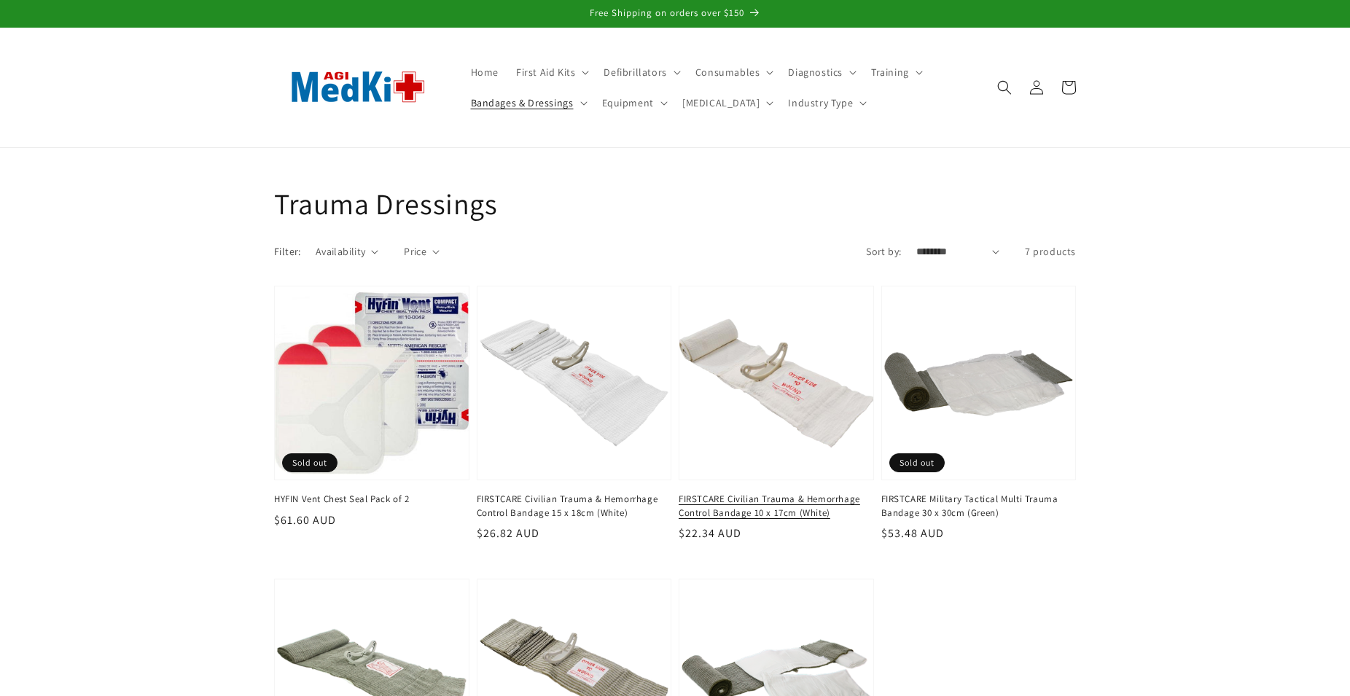
click at [773, 493] on link "FIRSTCARE Civilian Trauma & Hemorrhage Control Bandage 10 x 17cm (White)" at bounding box center [772, 506] width 187 height 26
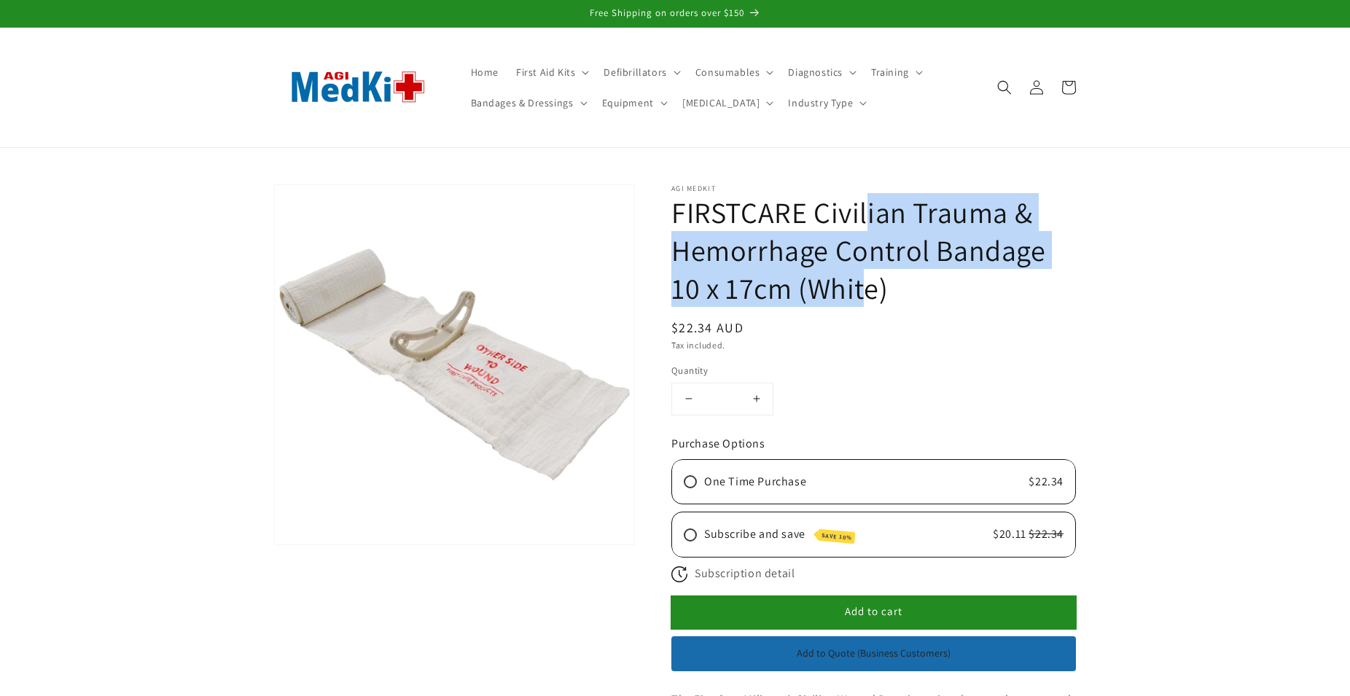
drag, startPoint x: 675, startPoint y: 213, endPoint x: 1051, endPoint y: 268, distance: 380.1
click at [1051, 268] on h1 "FIRSTCARE Civilian Trauma & Hemorrhage Control Bandage 10 x 17cm (White)" at bounding box center [873, 250] width 405 height 114
copy h1 "FIRSTCARE Civilian Trauma & Hemorrhage Control Bandage"
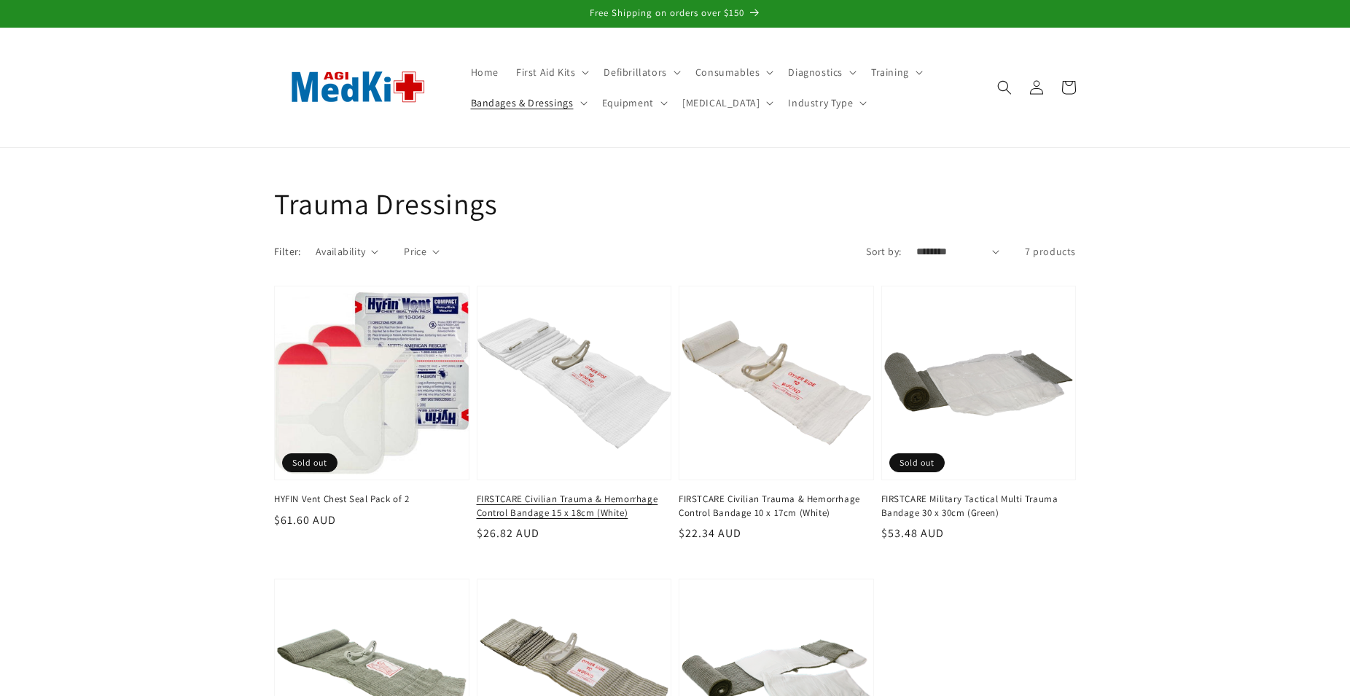
click at [606, 493] on link "FIRSTCARE Civilian Trauma & Hemorrhage Control Bandage 15 x 18cm (White)" at bounding box center [570, 506] width 187 height 26
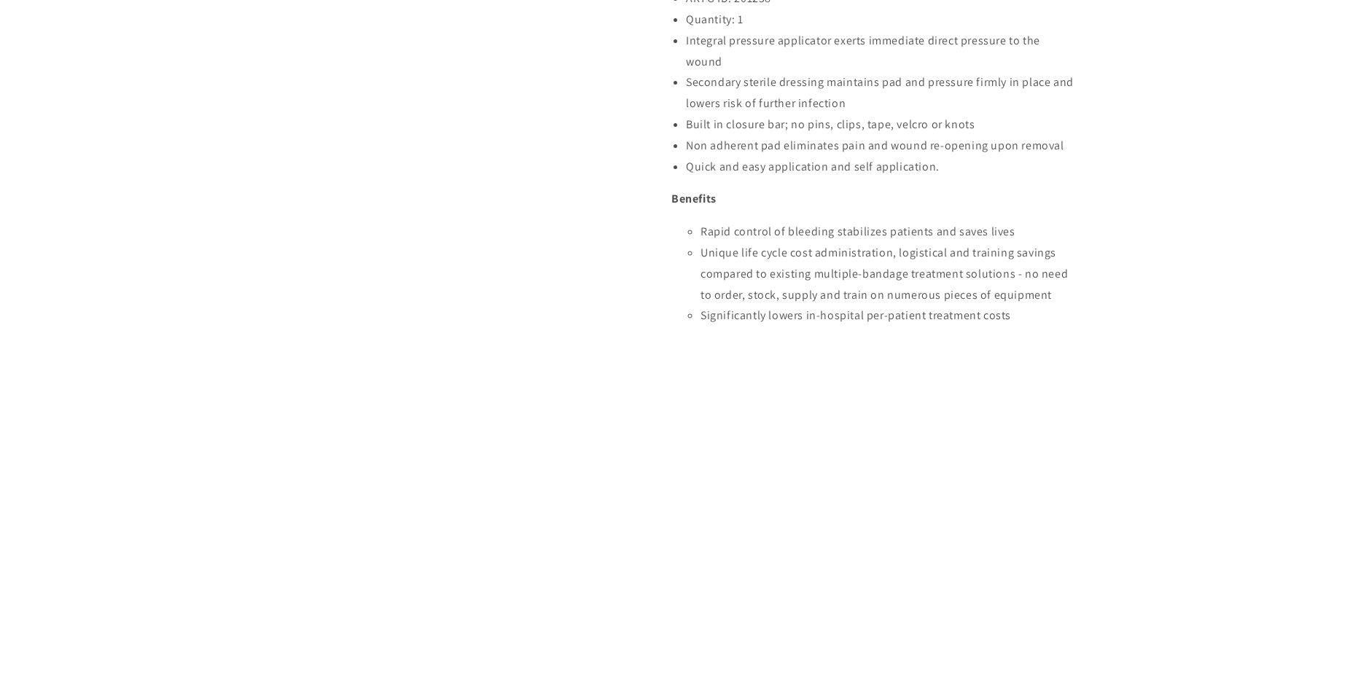
scroll to position [1338, 0]
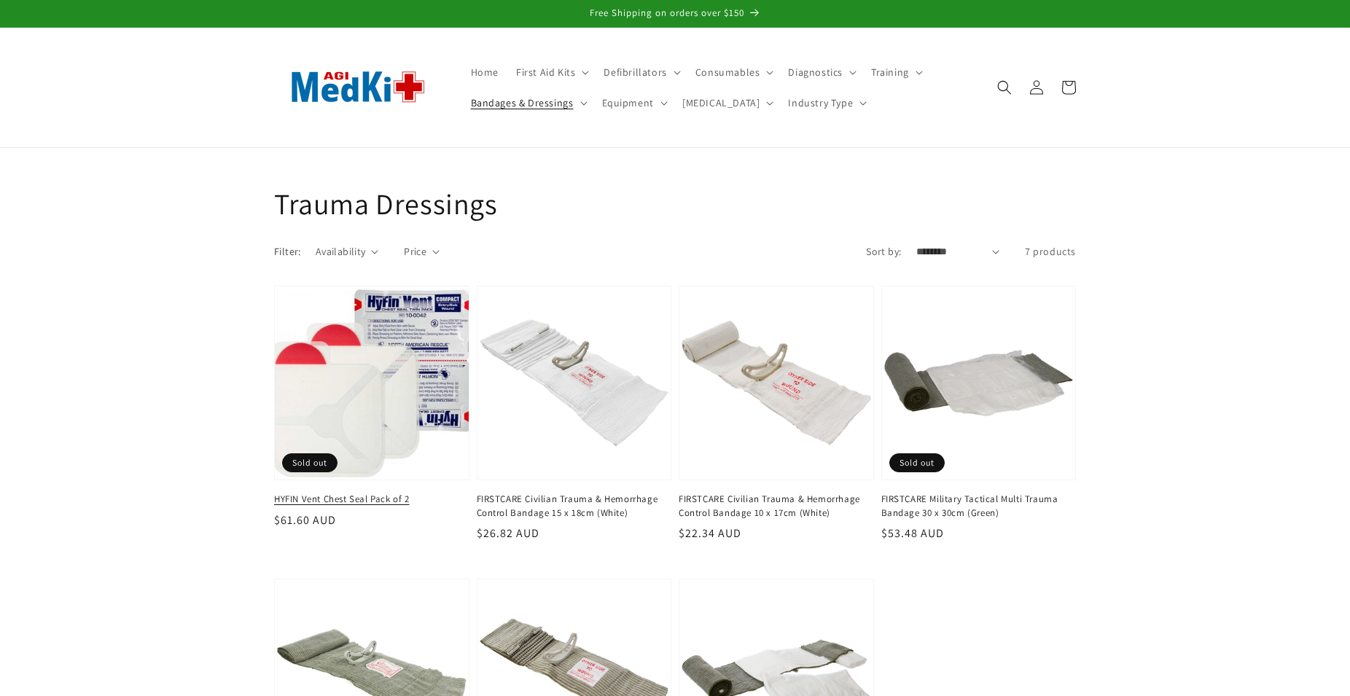
click at [325, 493] on link "HYFIN Vent Chest Seal Pack of 2" at bounding box center [367, 499] width 187 height 13
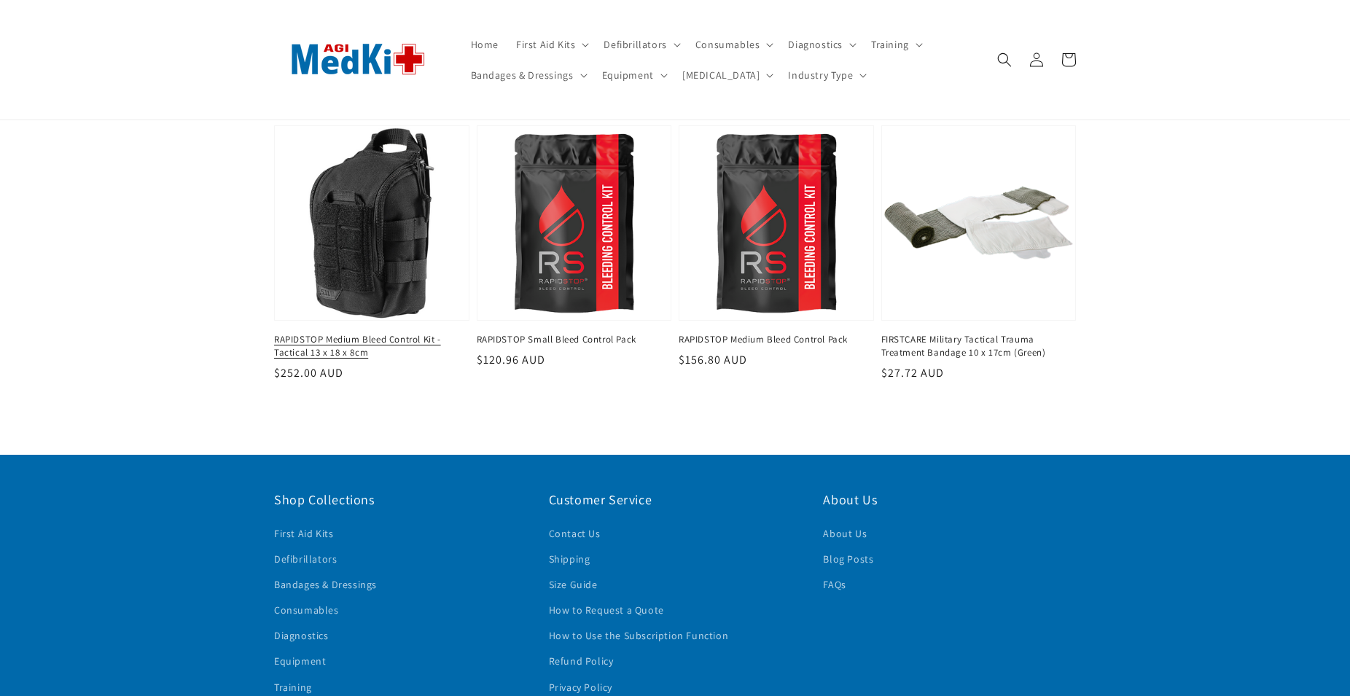
scroll to position [1093, 0]
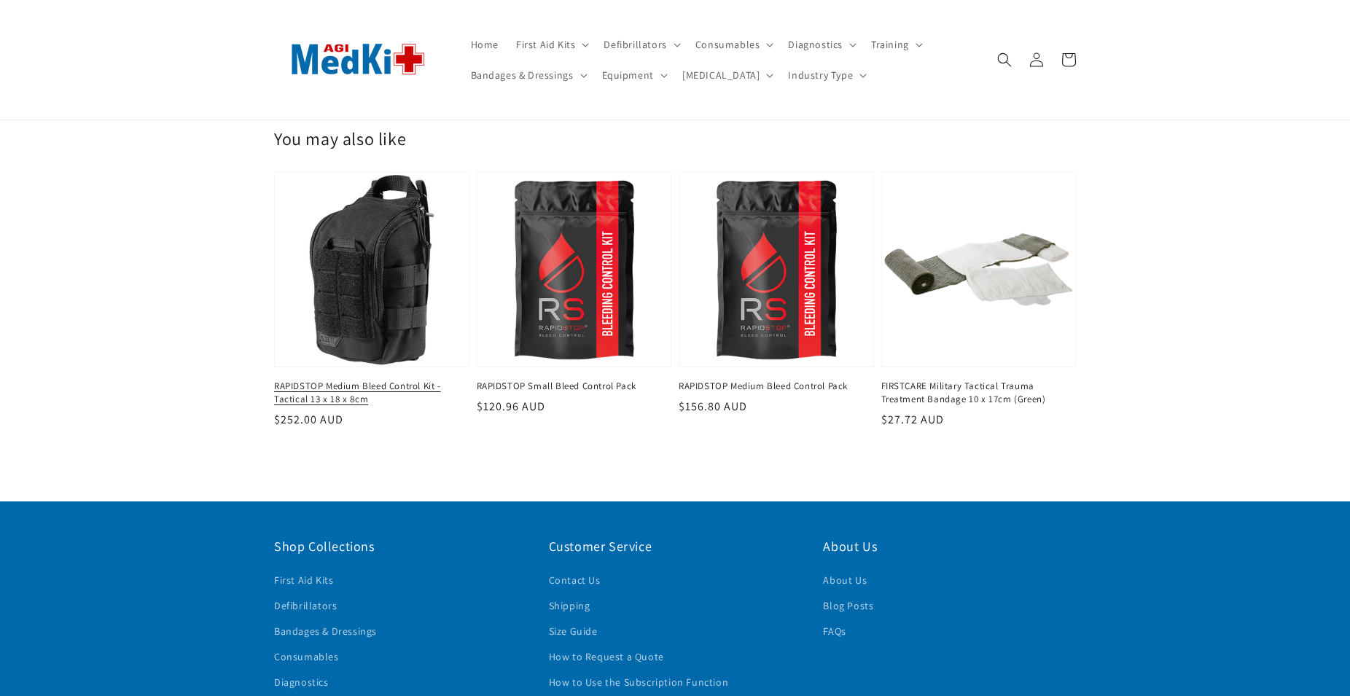
click at [353, 380] on link "RAPIDSTOP Medium Bleed Control Kit - Tactical 13 x 18 x 8cm" at bounding box center [367, 393] width 187 height 26
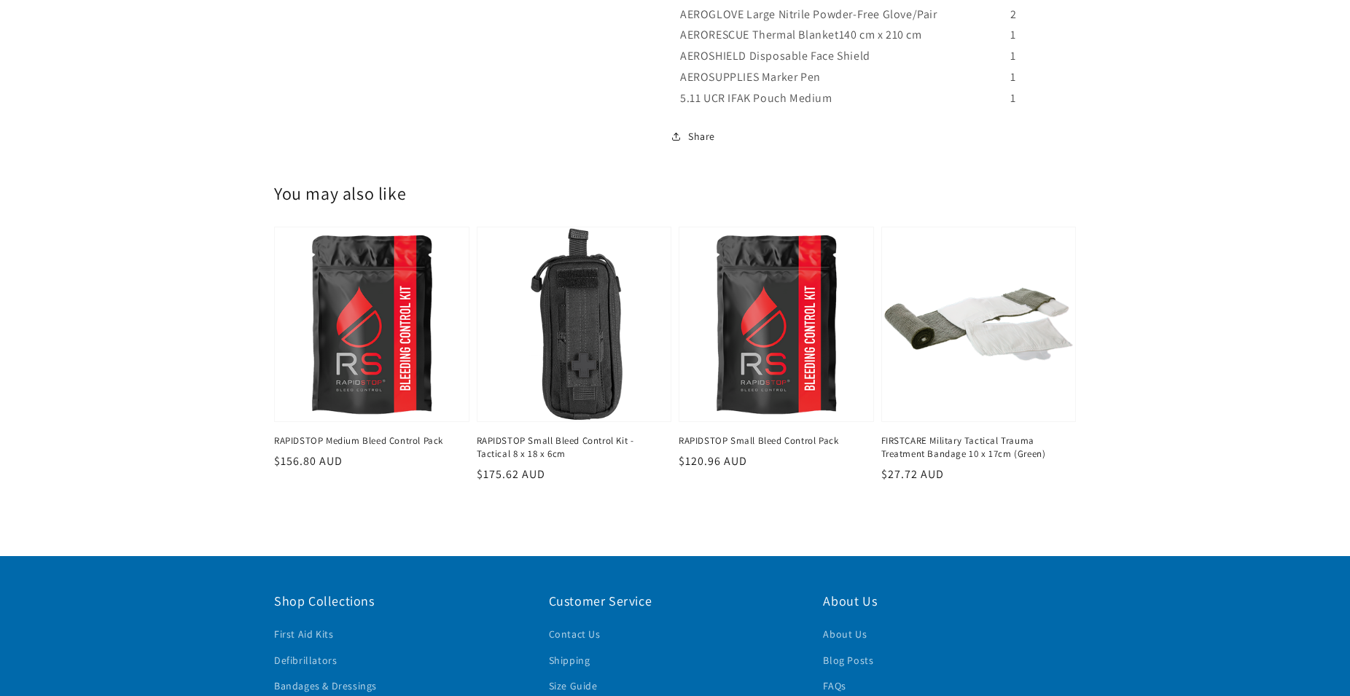
scroll to position [1710, 0]
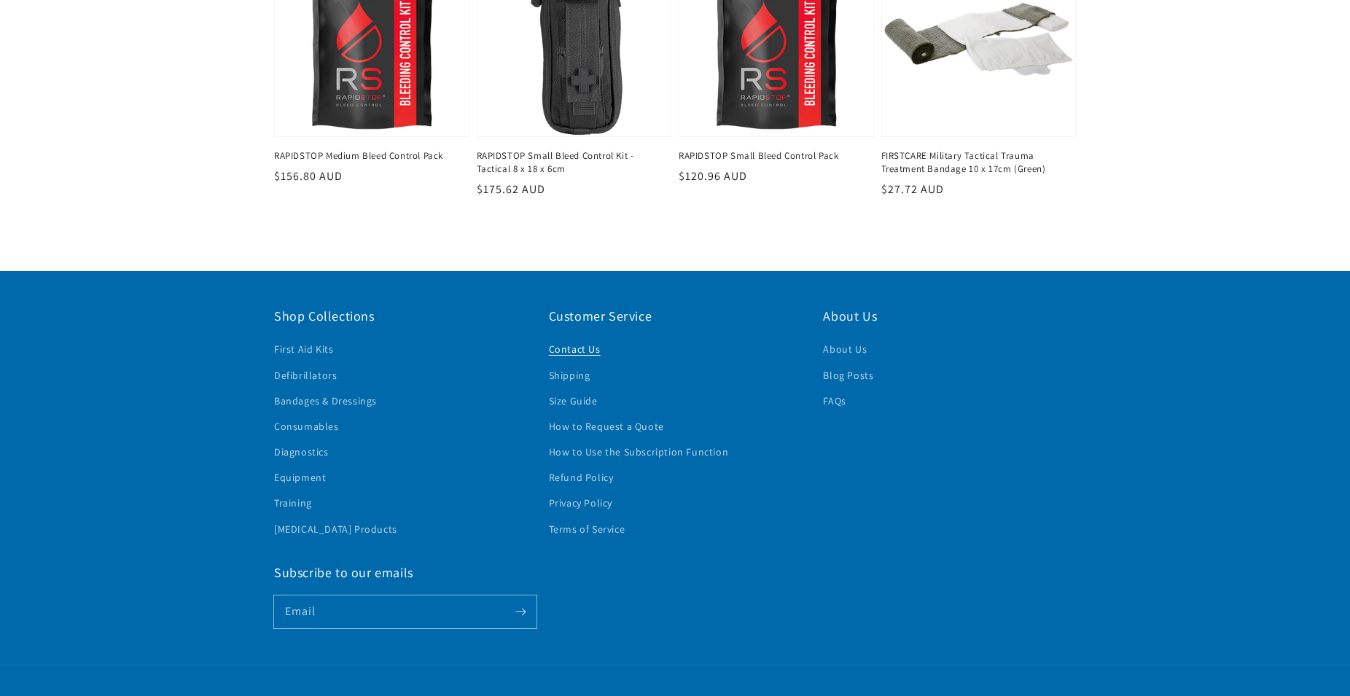
click at [583, 345] on link "Contact Us" at bounding box center [575, 351] width 52 height 22
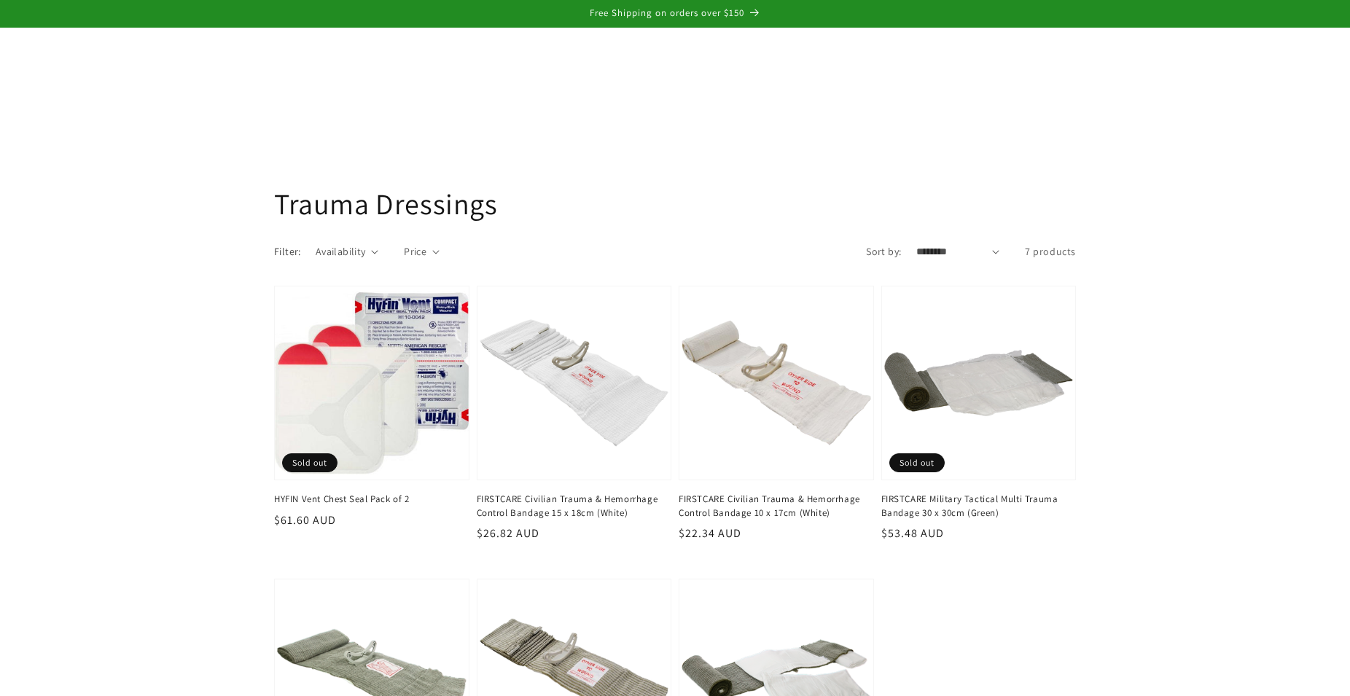
scroll to position [223, 0]
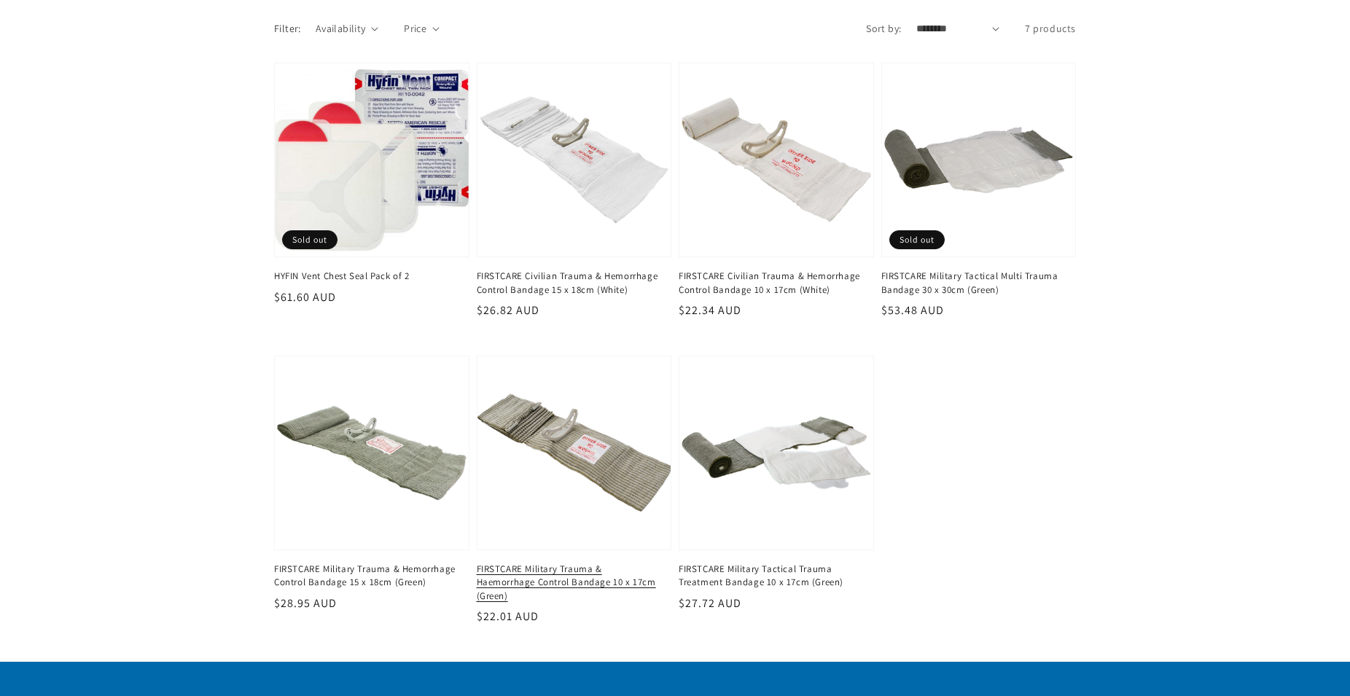
click at [593, 563] on link "FIRSTCARE Military Trauma & Haemorrhage Control Bandage 10 x 17cm (Green)" at bounding box center [570, 583] width 187 height 40
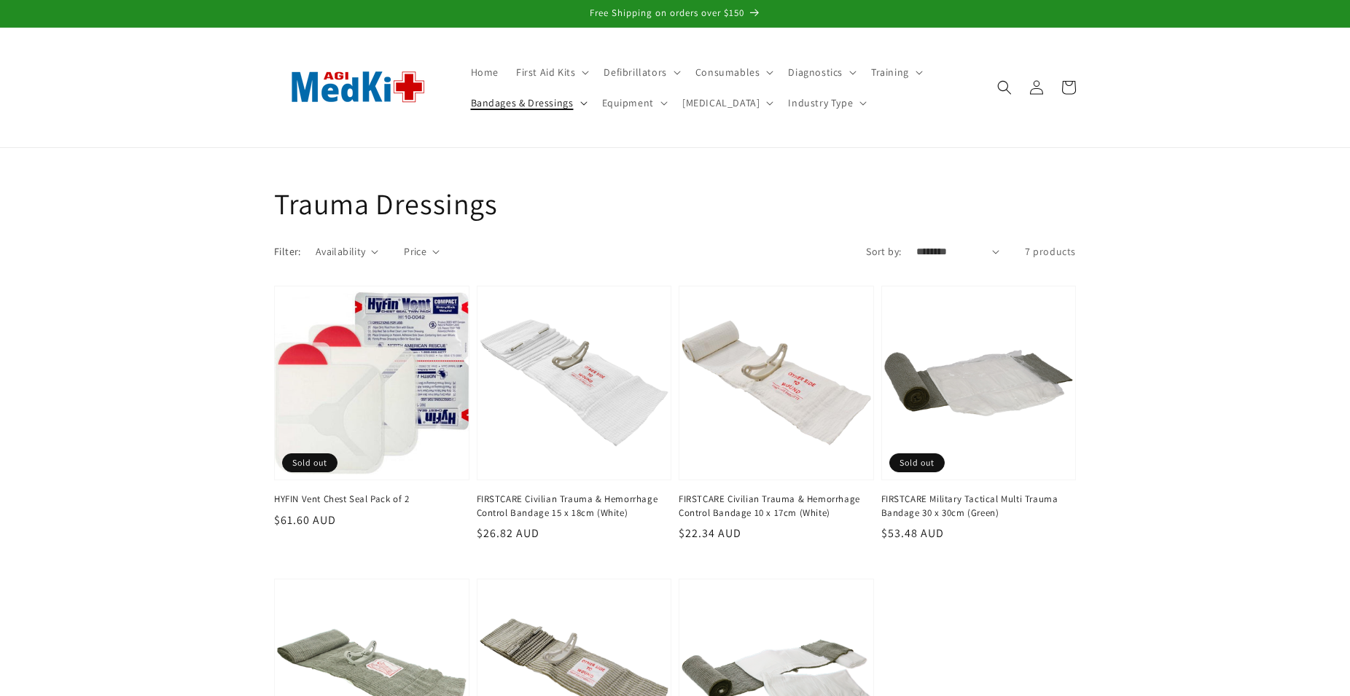
click at [527, 102] on span "Bandages & Dressings" at bounding box center [522, 102] width 103 height 13
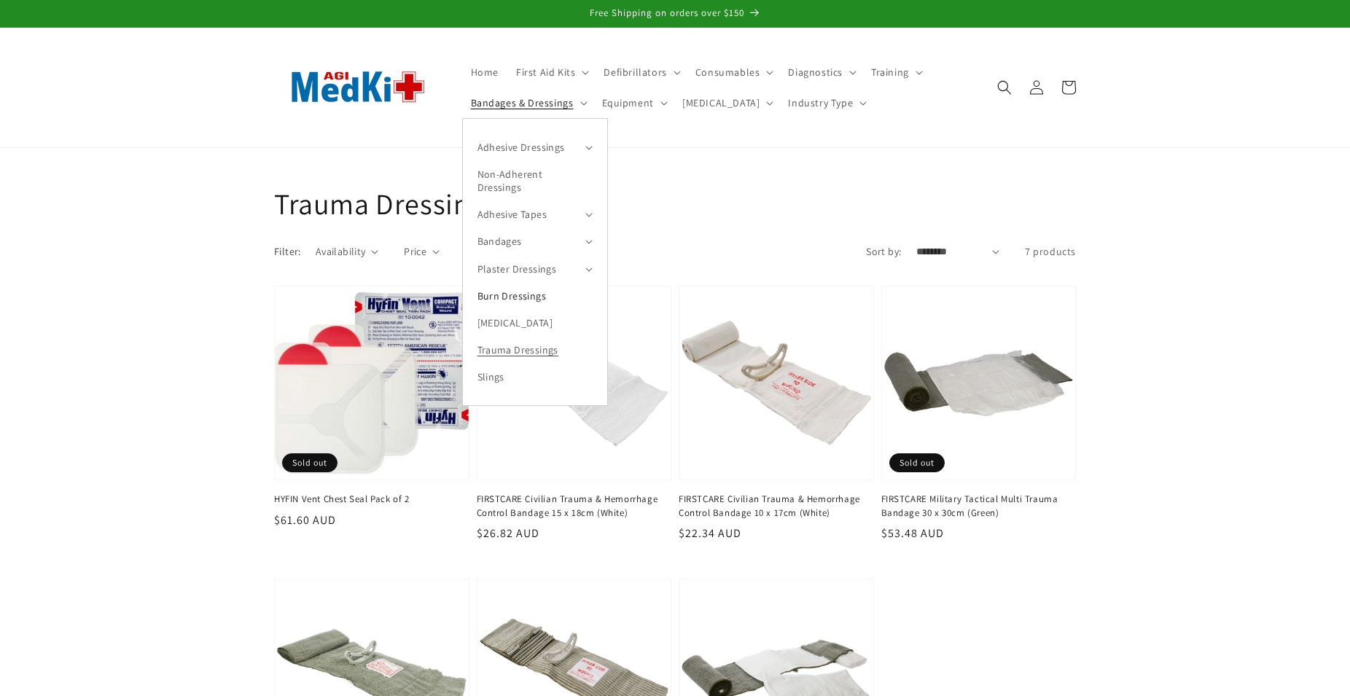
click at [502, 294] on link "Burn Dressings" at bounding box center [535, 295] width 144 height 27
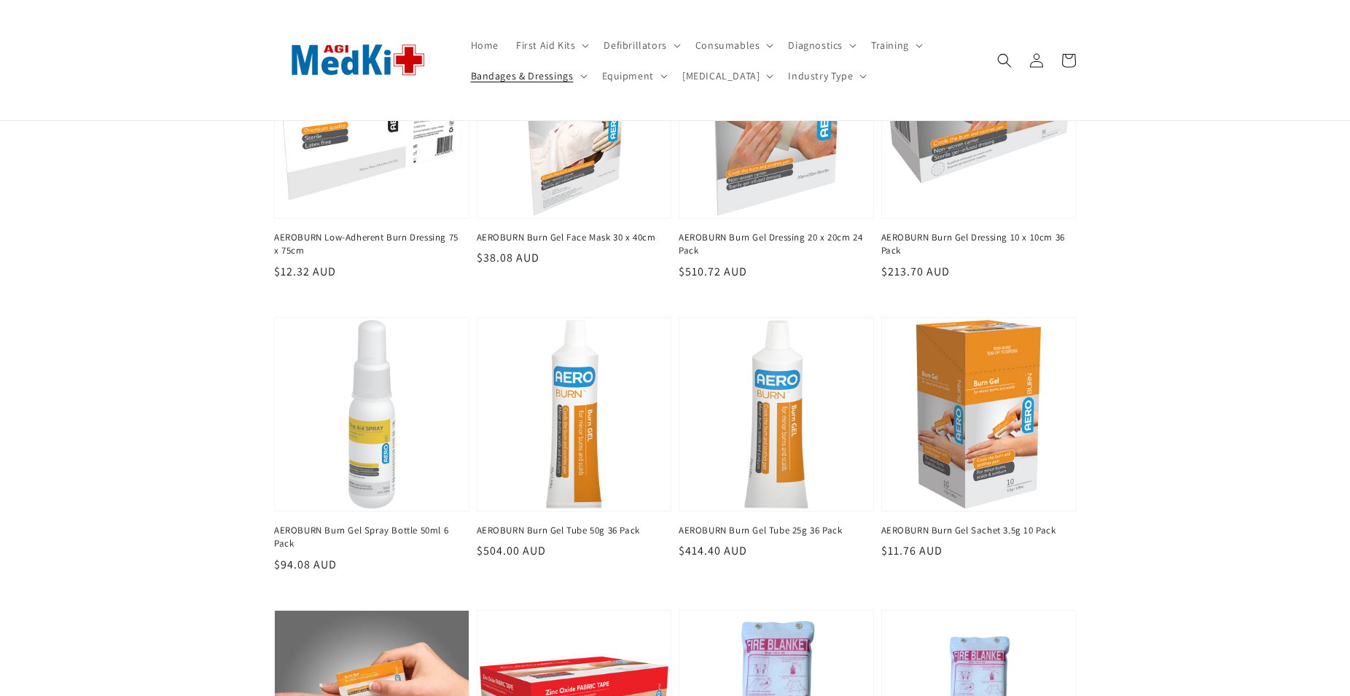
scroll to position [520, 0]
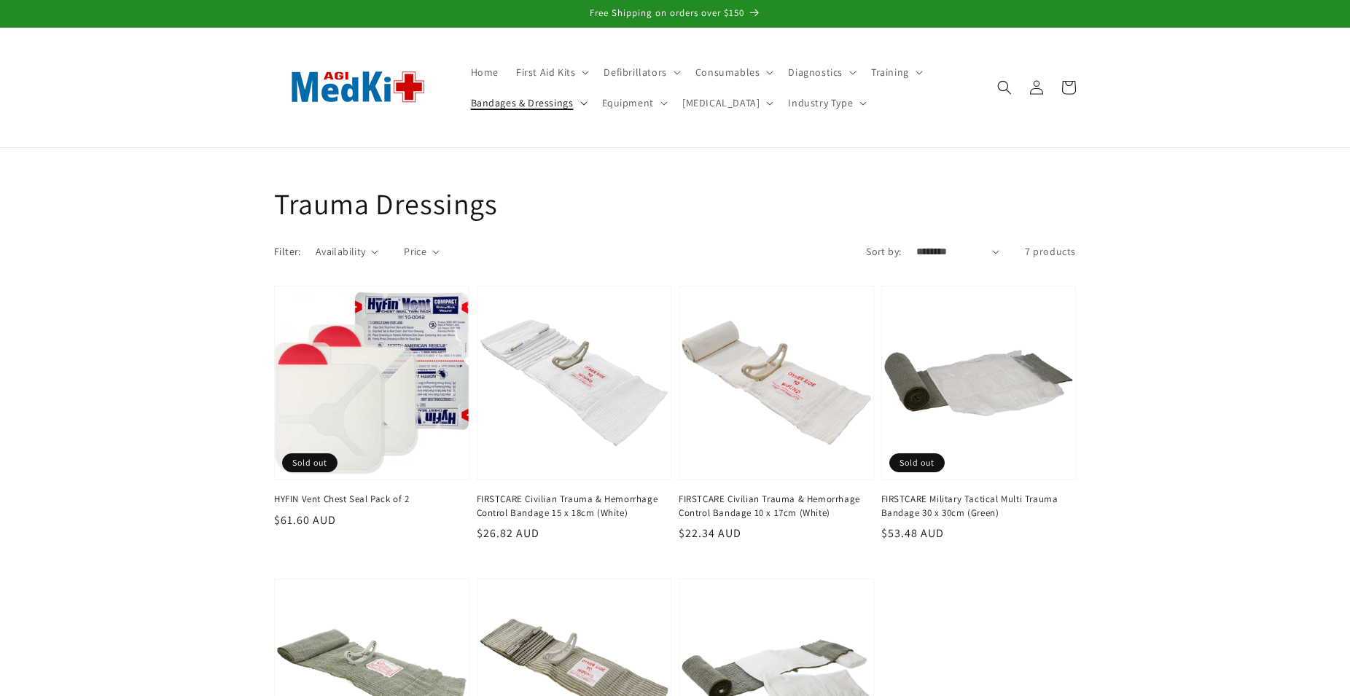
click at [536, 98] on span "Bandages & Dressings" at bounding box center [522, 102] width 103 height 13
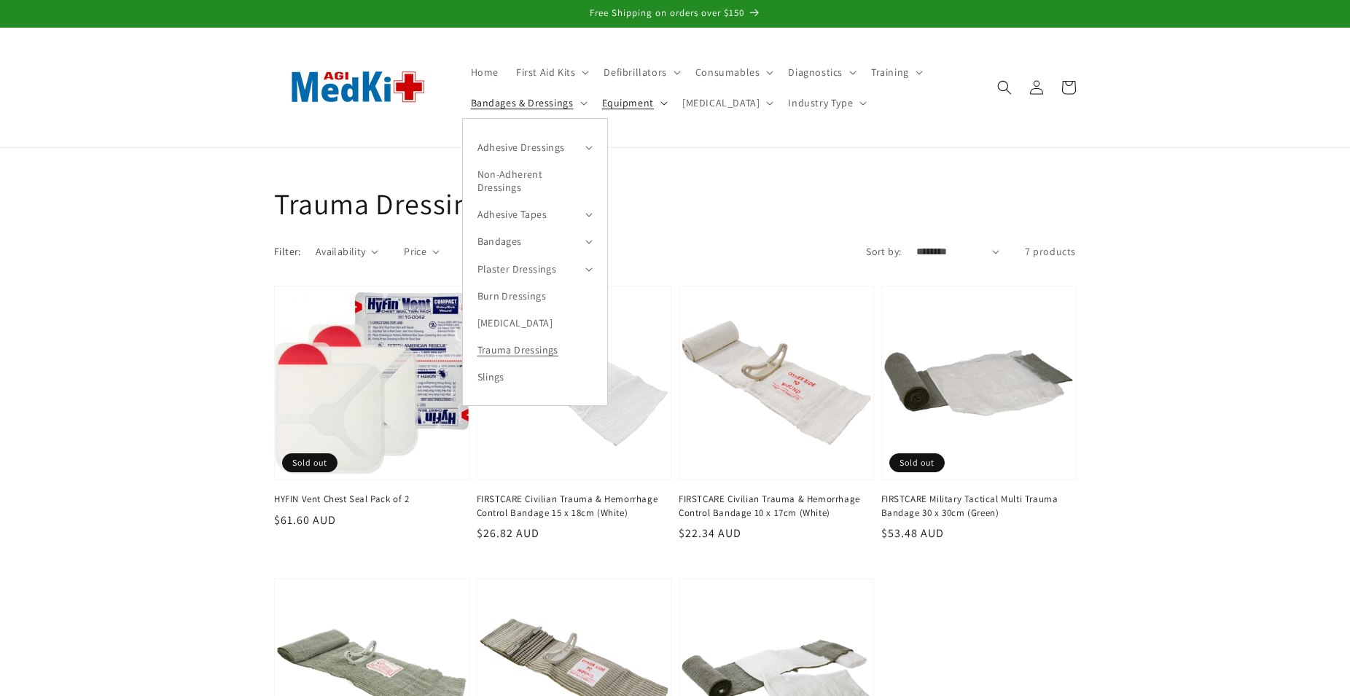
click at [628, 103] on span "Equipment" at bounding box center [628, 102] width 52 height 13
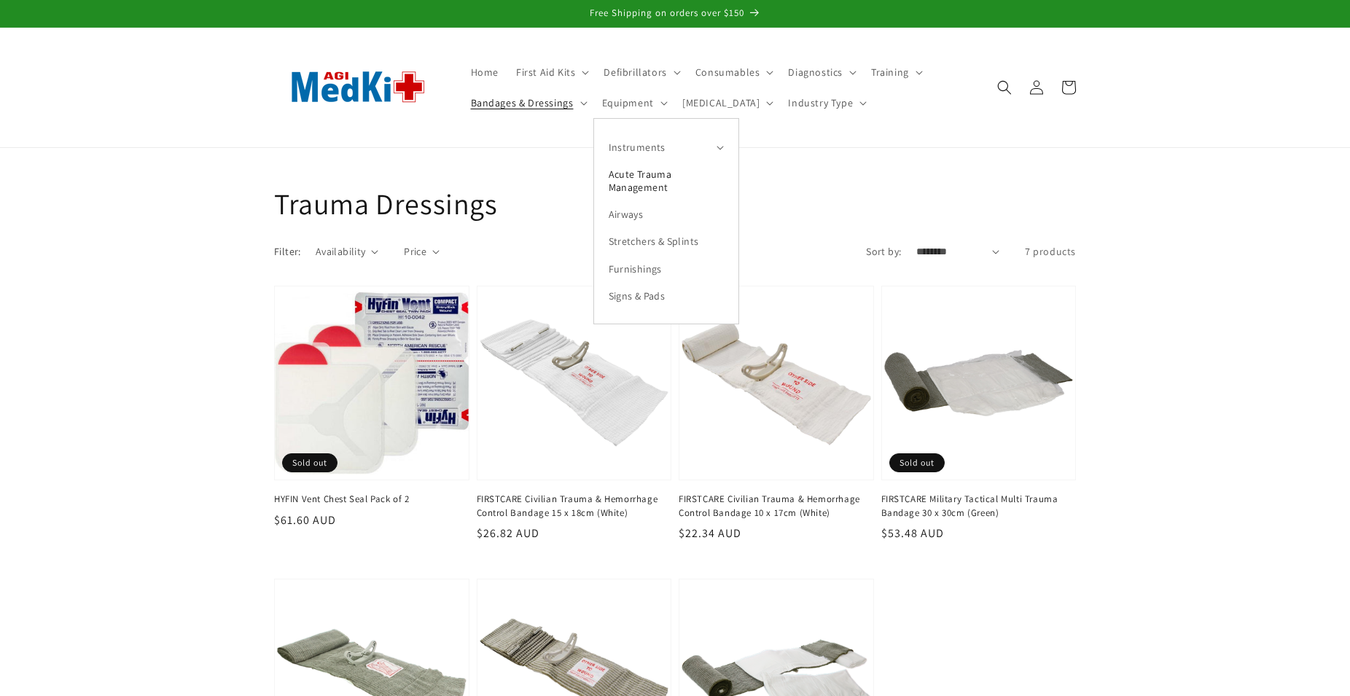
click at [633, 181] on link "Acute Trauma Management" at bounding box center [666, 180] width 144 height 40
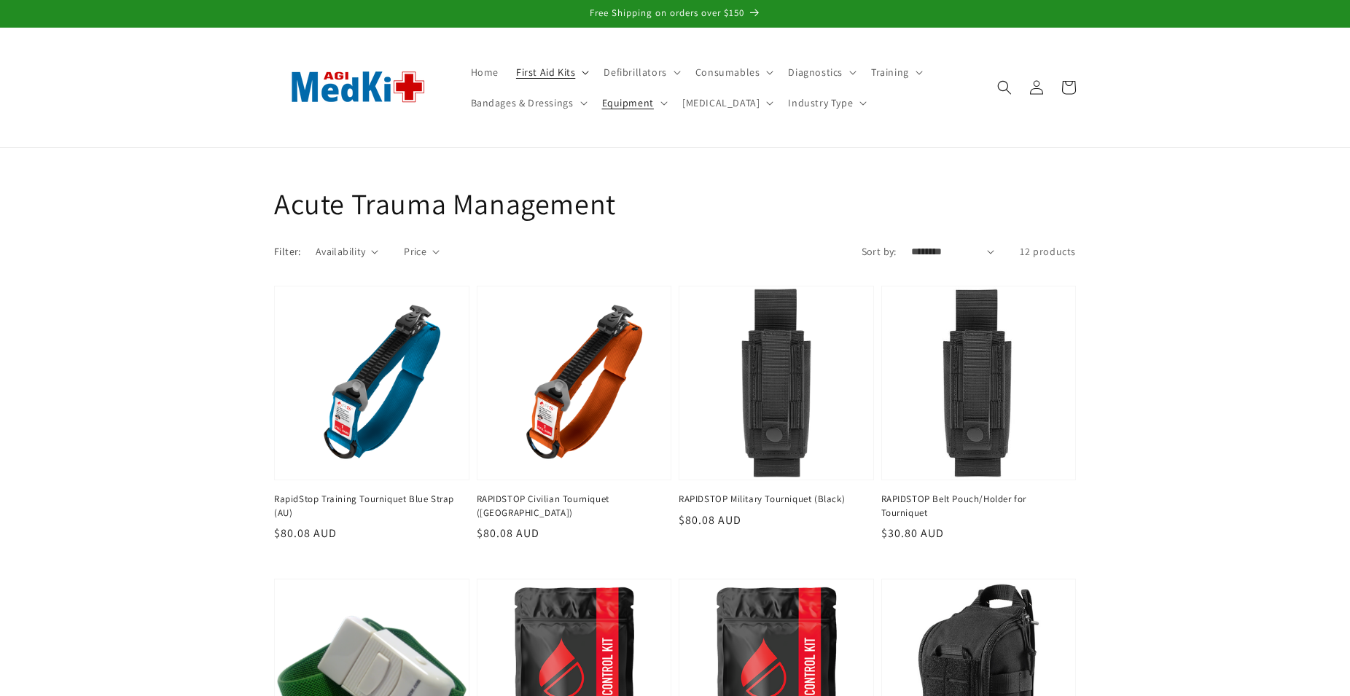
click at [560, 67] on span "First Aid Kits" at bounding box center [545, 72] width 59 height 13
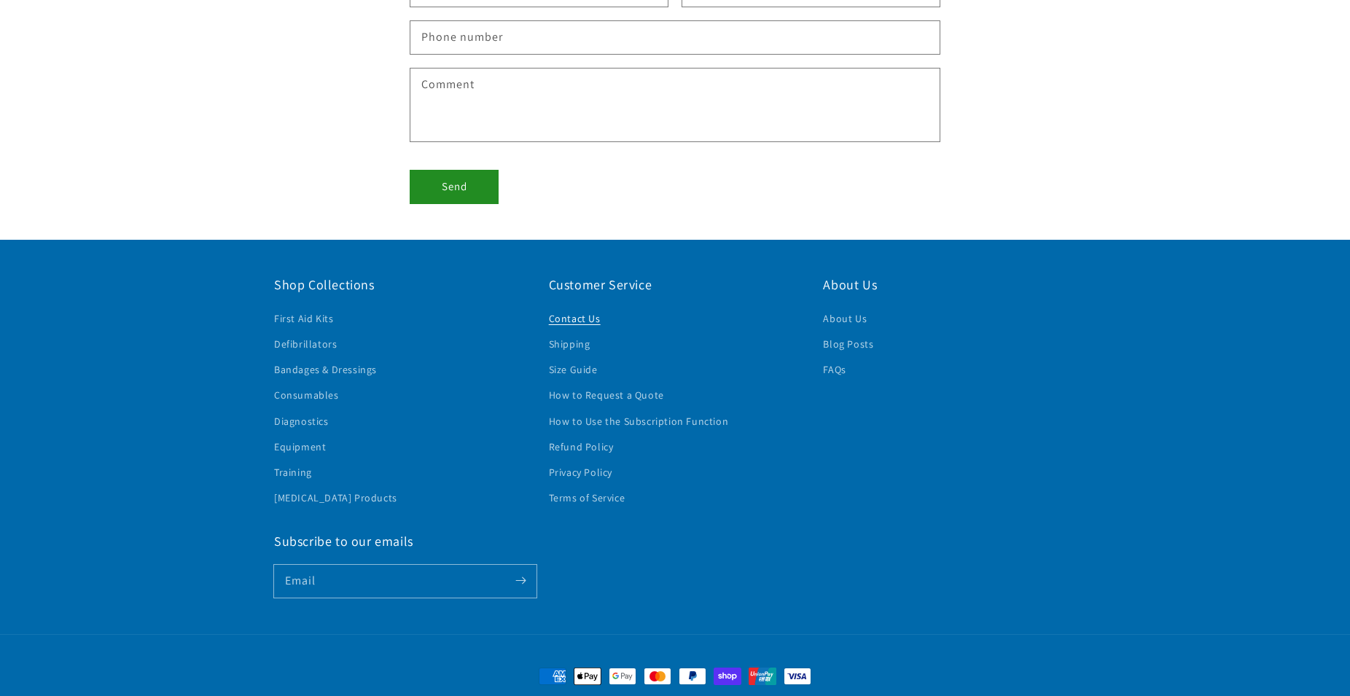
scroll to position [297, 0]
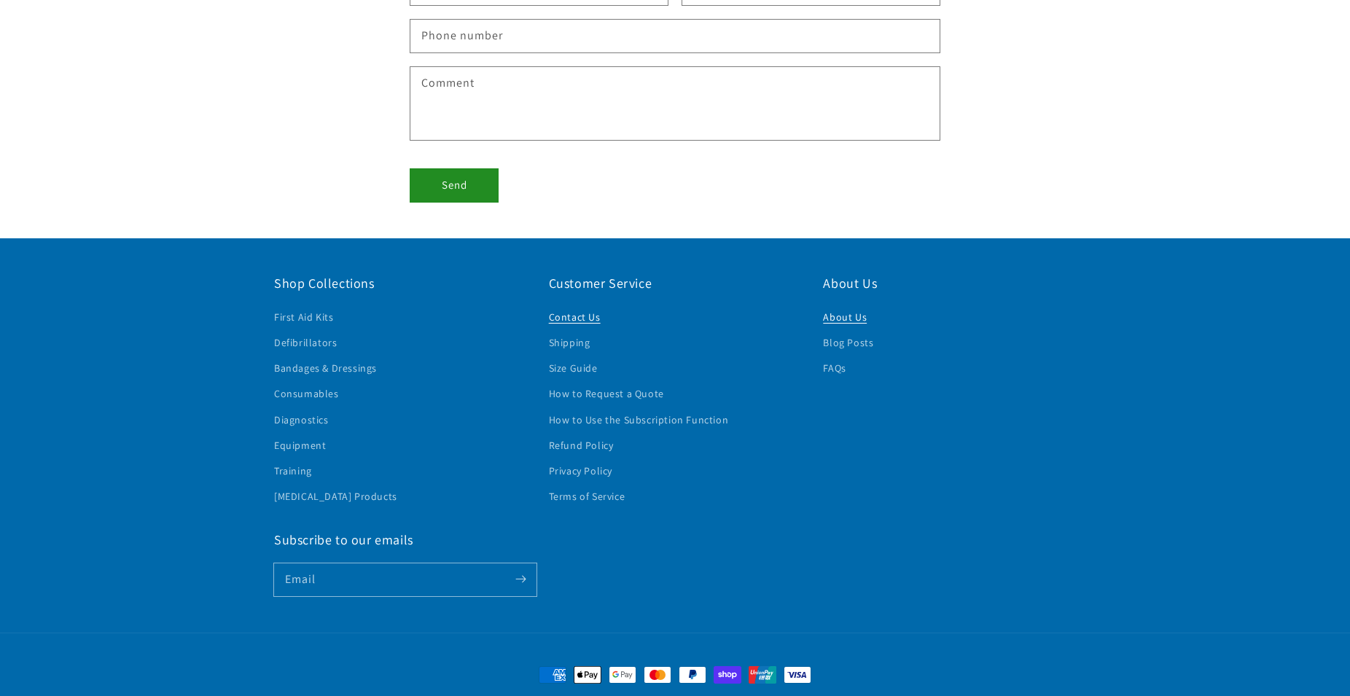
click at [839, 317] on link "About Us" at bounding box center [845, 319] width 44 height 22
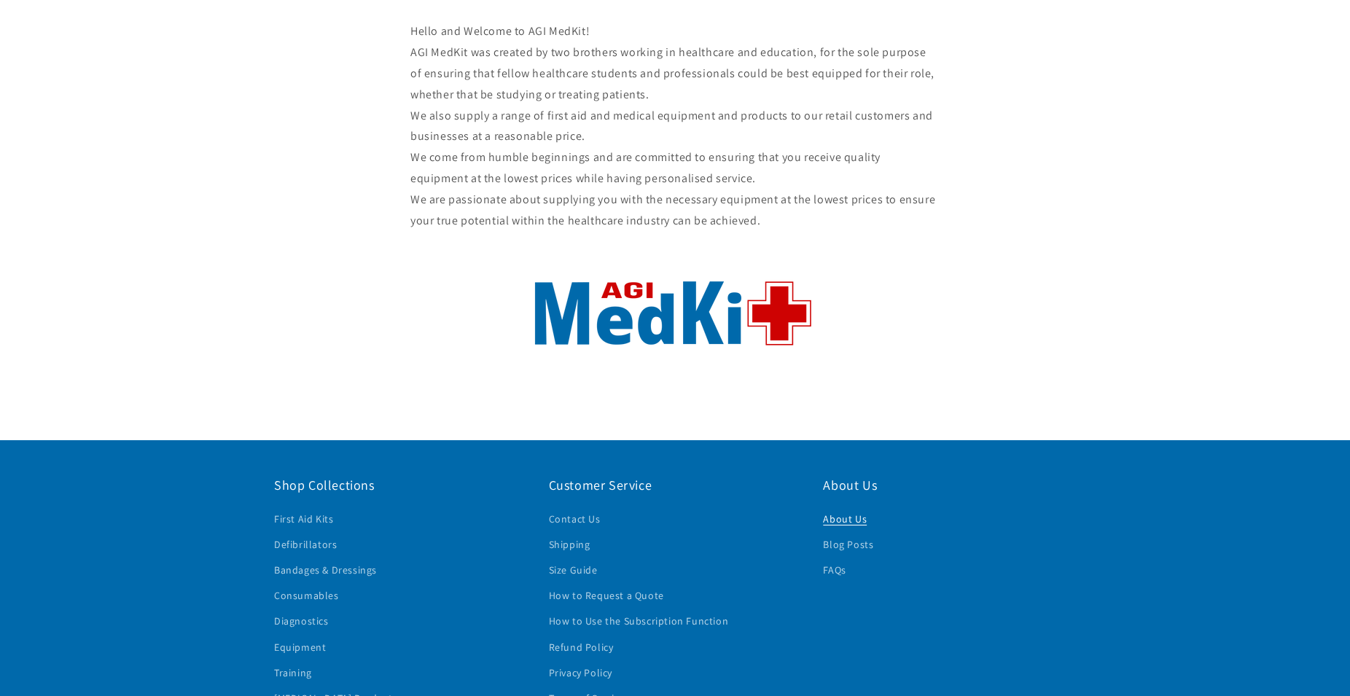
scroll to position [372, 0]
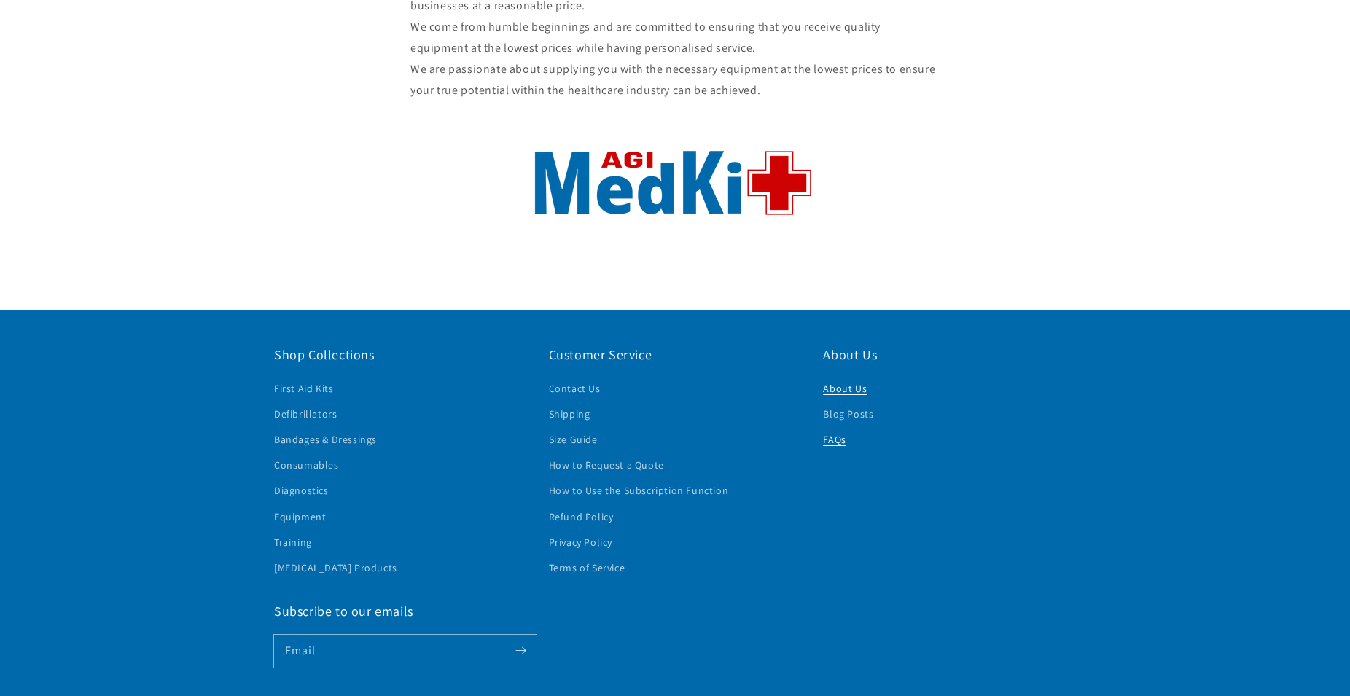
click at [834, 427] on link "FAQs" at bounding box center [834, 440] width 23 height 26
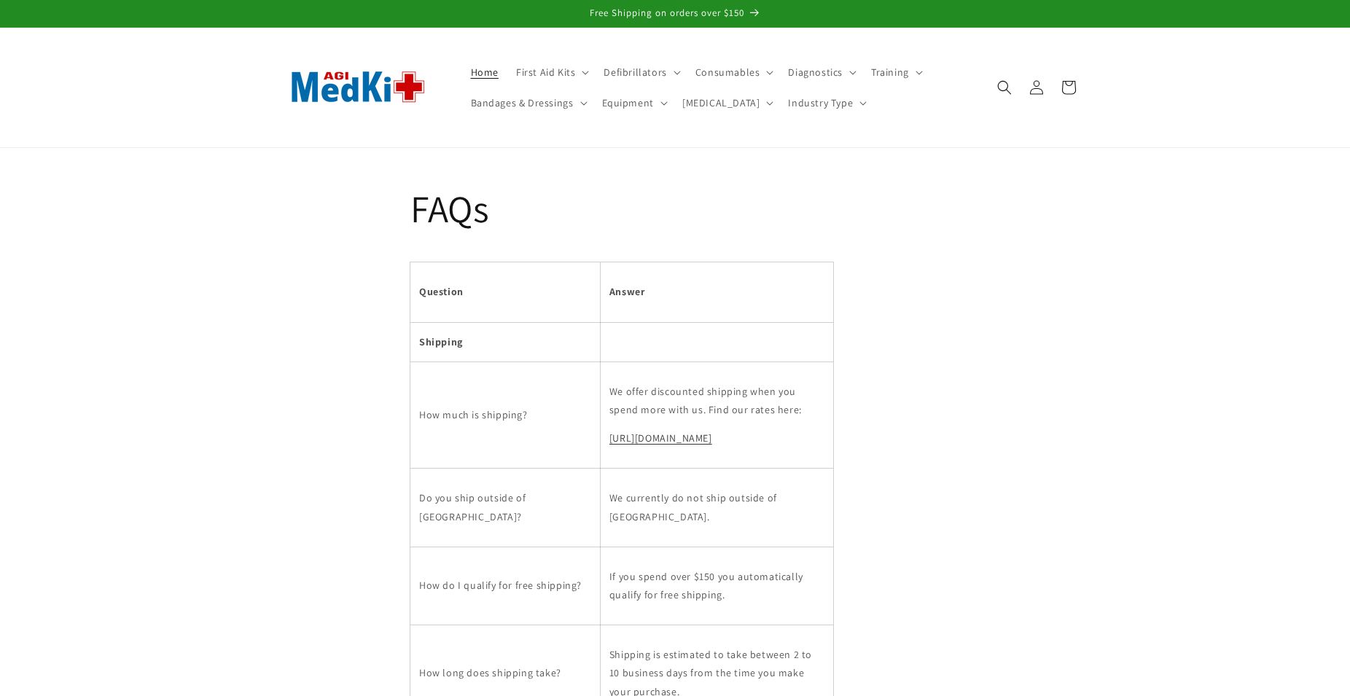
click at [490, 66] on span "Home" at bounding box center [485, 72] width 28 height 13
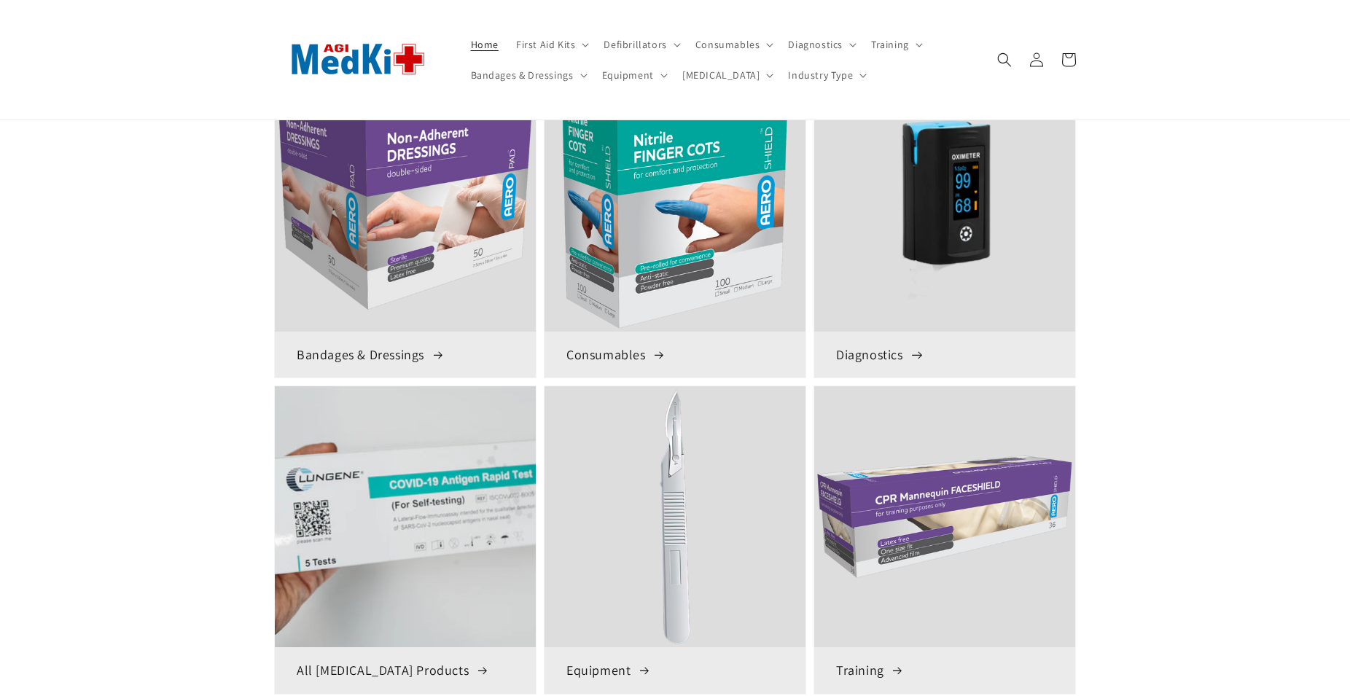
scroll to position [595, 0]
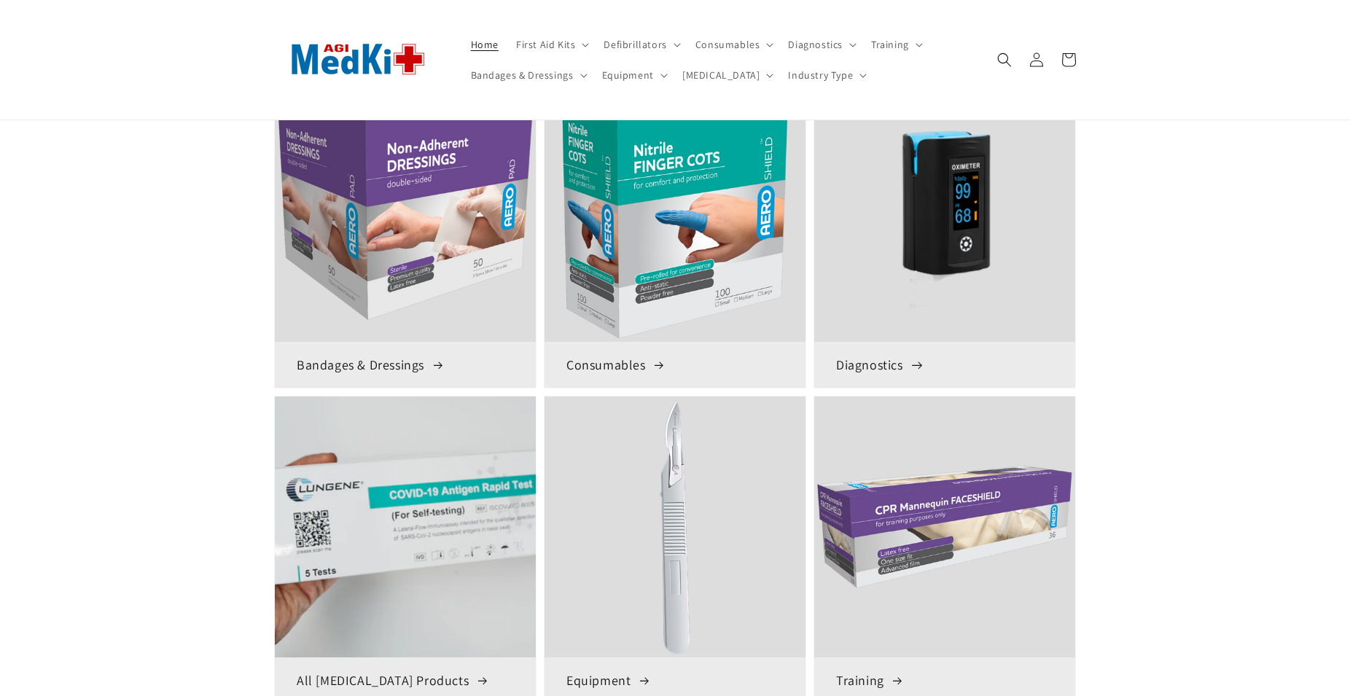
click at [973, 219] on img at bounding box center [944, 211] width 269 height 269
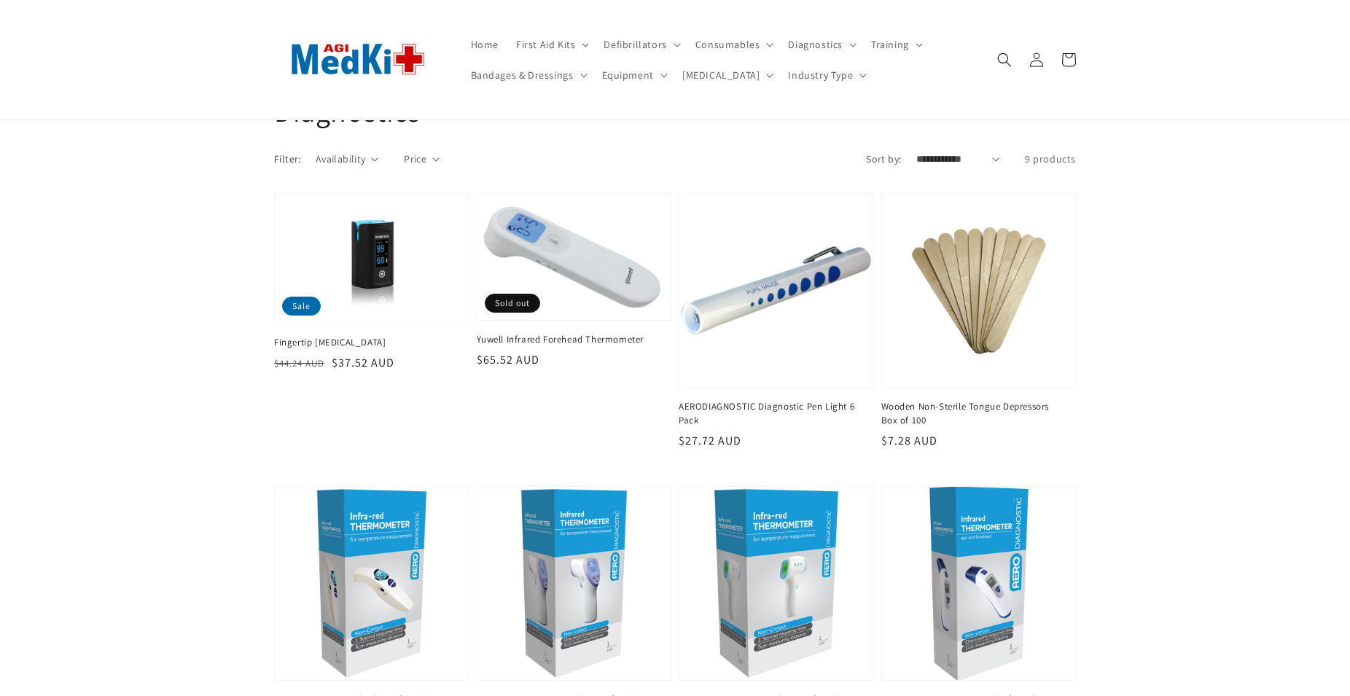
scroll to position [74, 0]
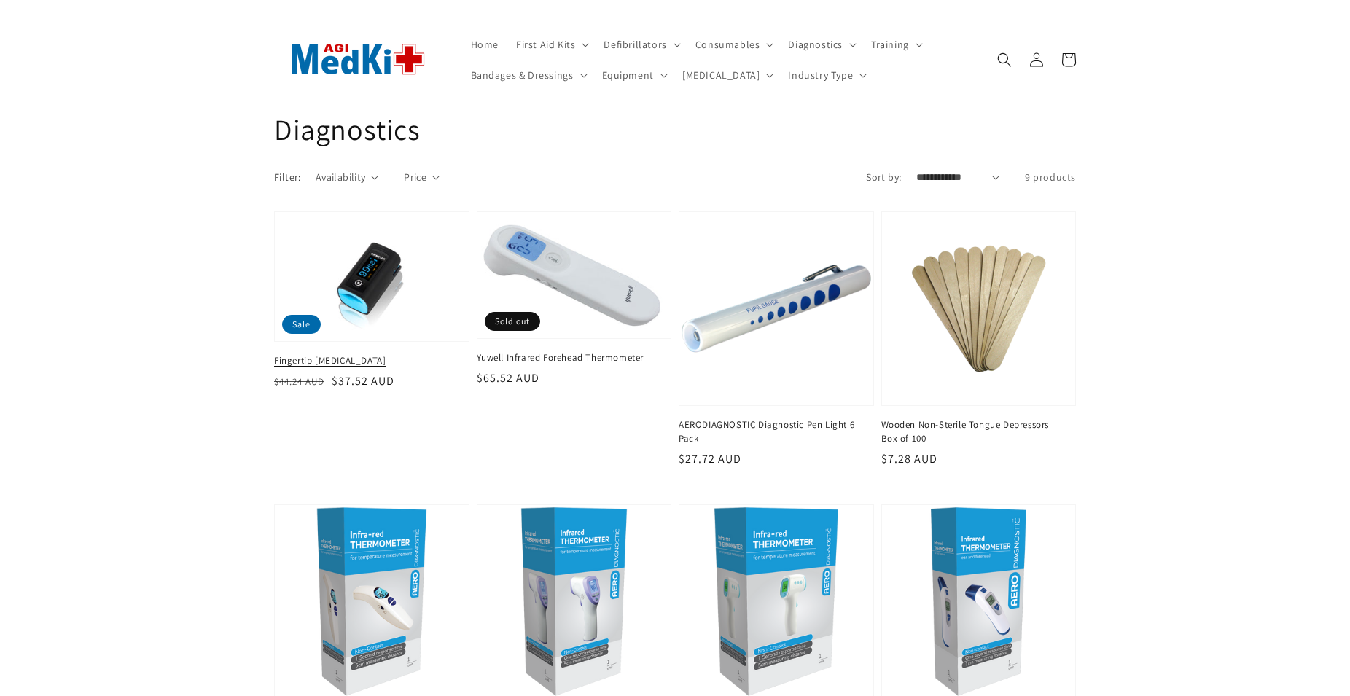
click at [362, 354] on link "Fingertip Pulse Oximeter" at bounding box center [367, 360] width 187 height 13
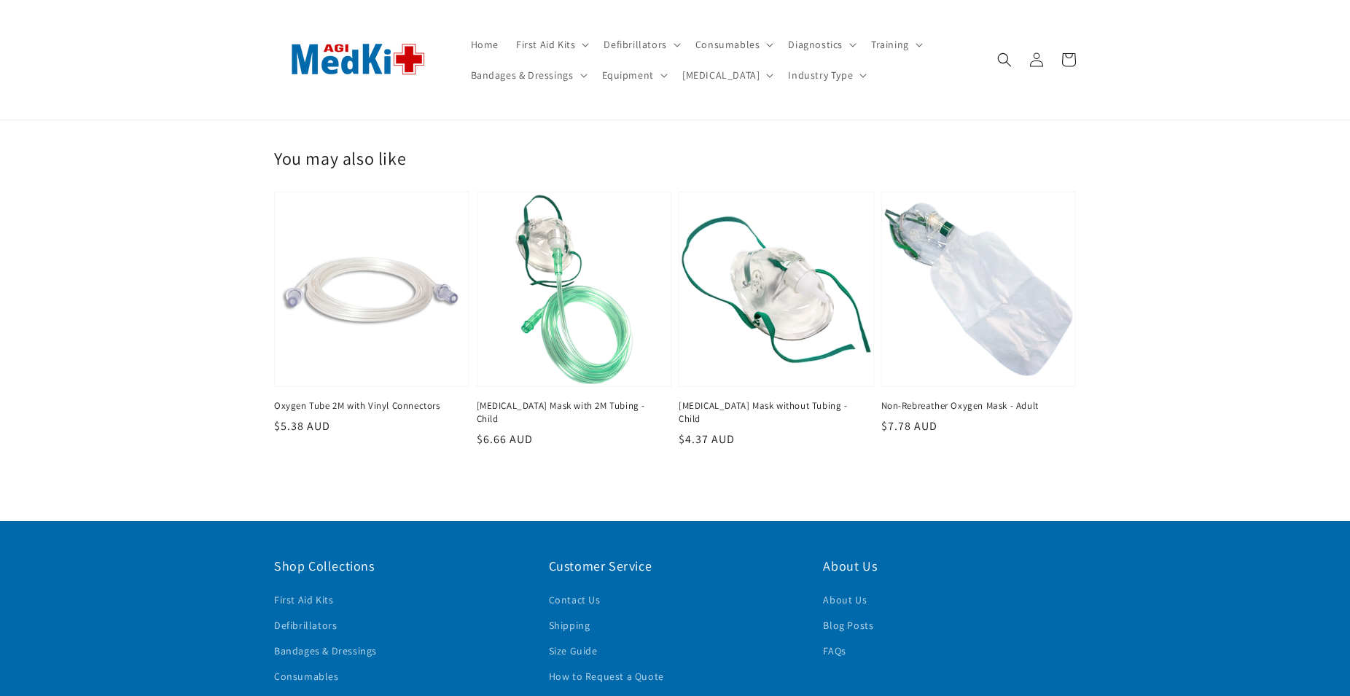
scroll to position [74, 0]
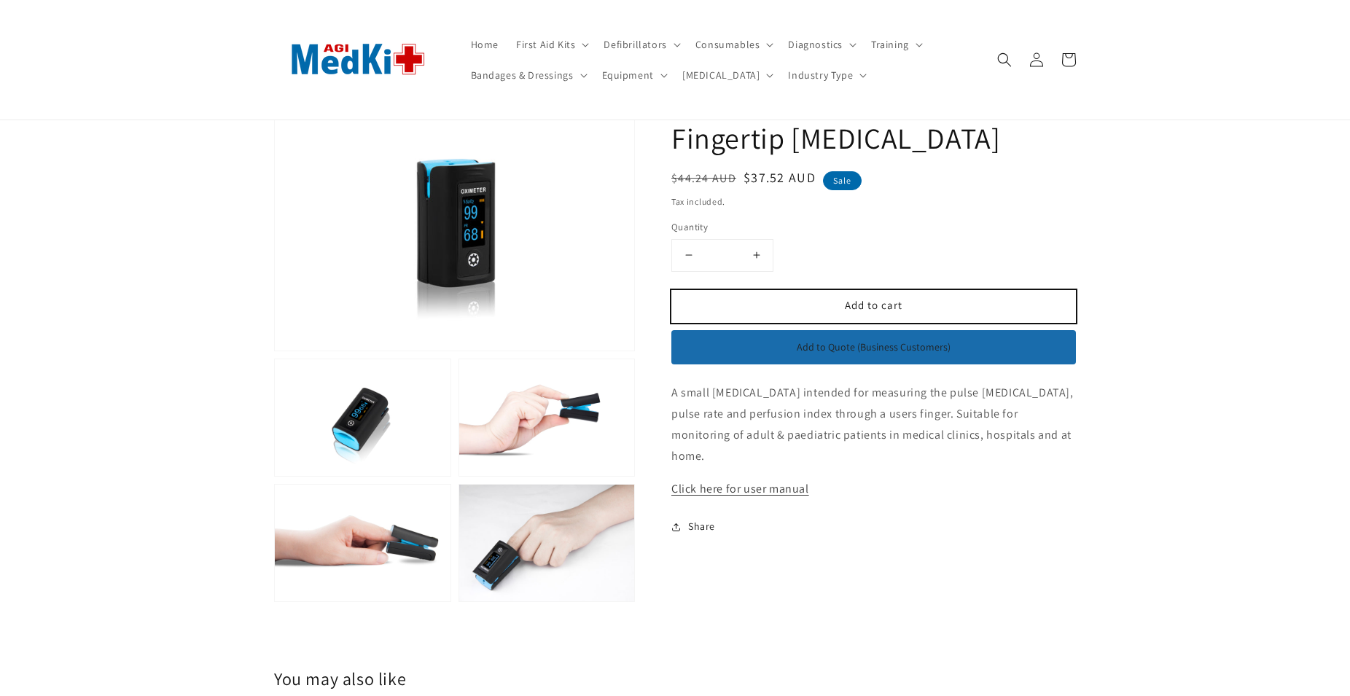
click at [904, 302] on button "Add to cart" at bounding box center [873, 306] width 405 height 33
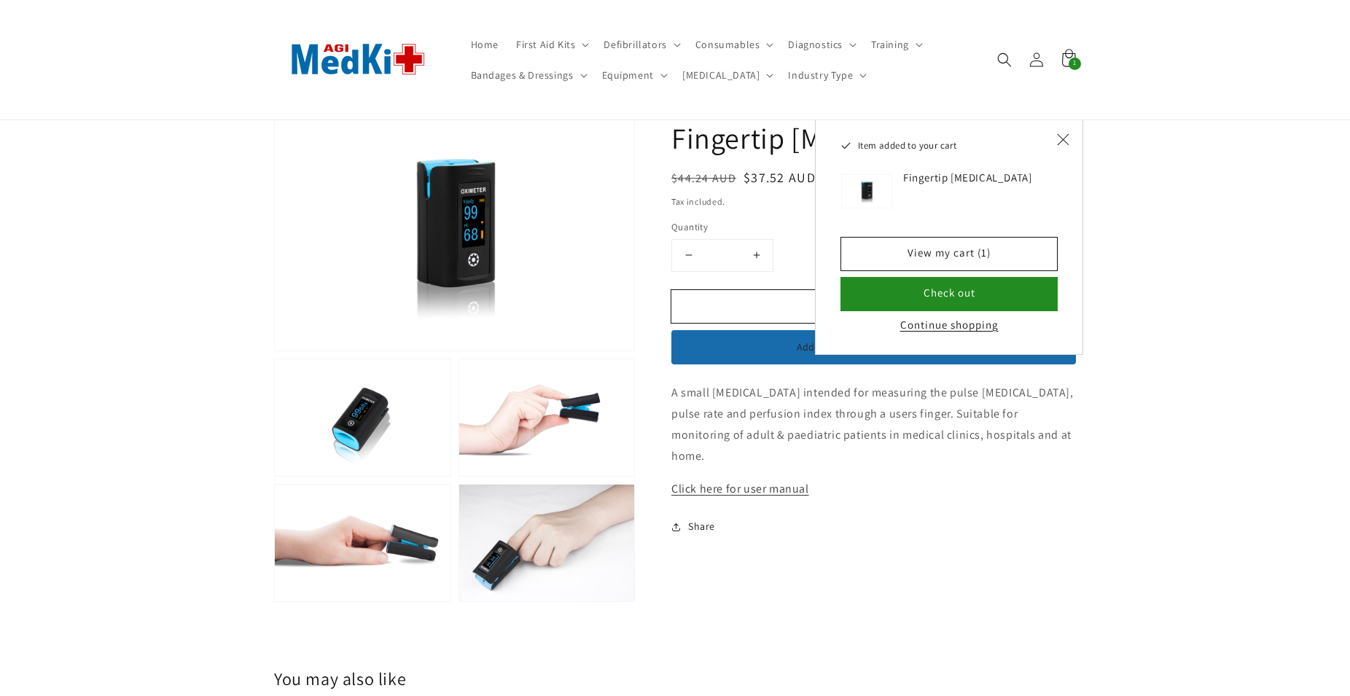
click at [966, 323] on button "Continue shopping" at bounding box center [949, 325] width 107 height 15
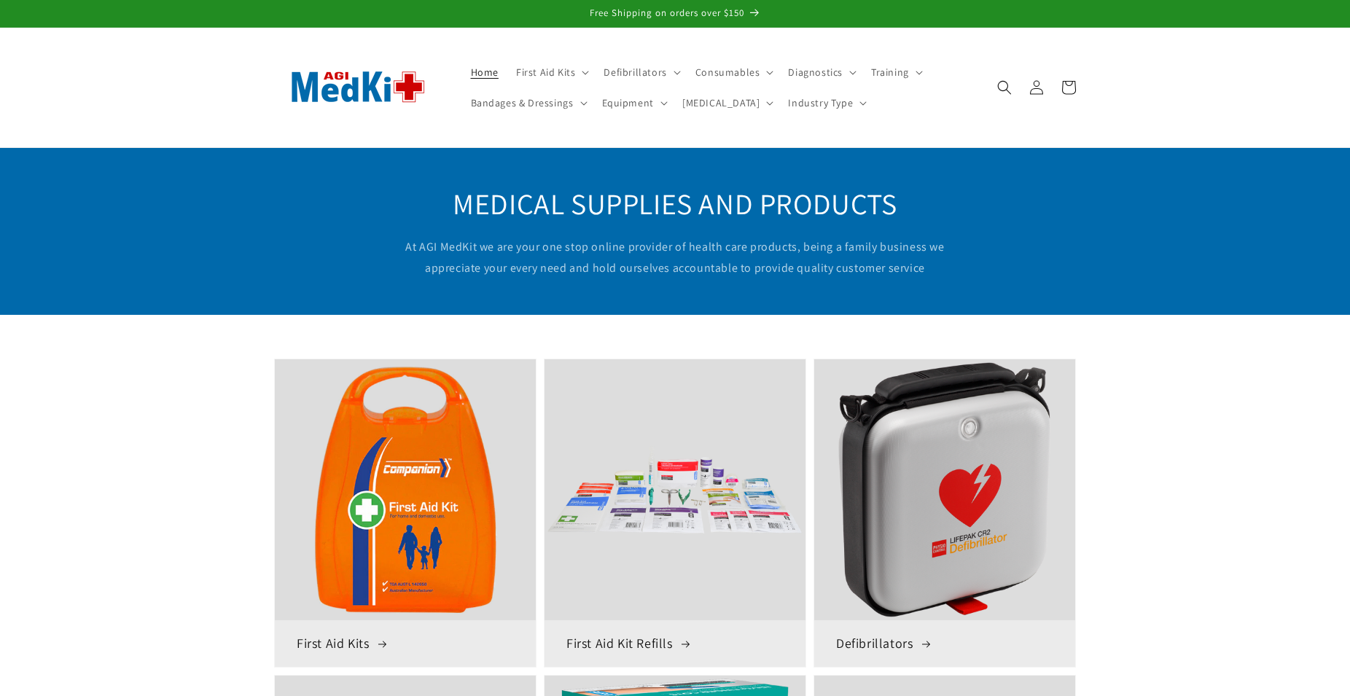
scroll to position [595, 0]
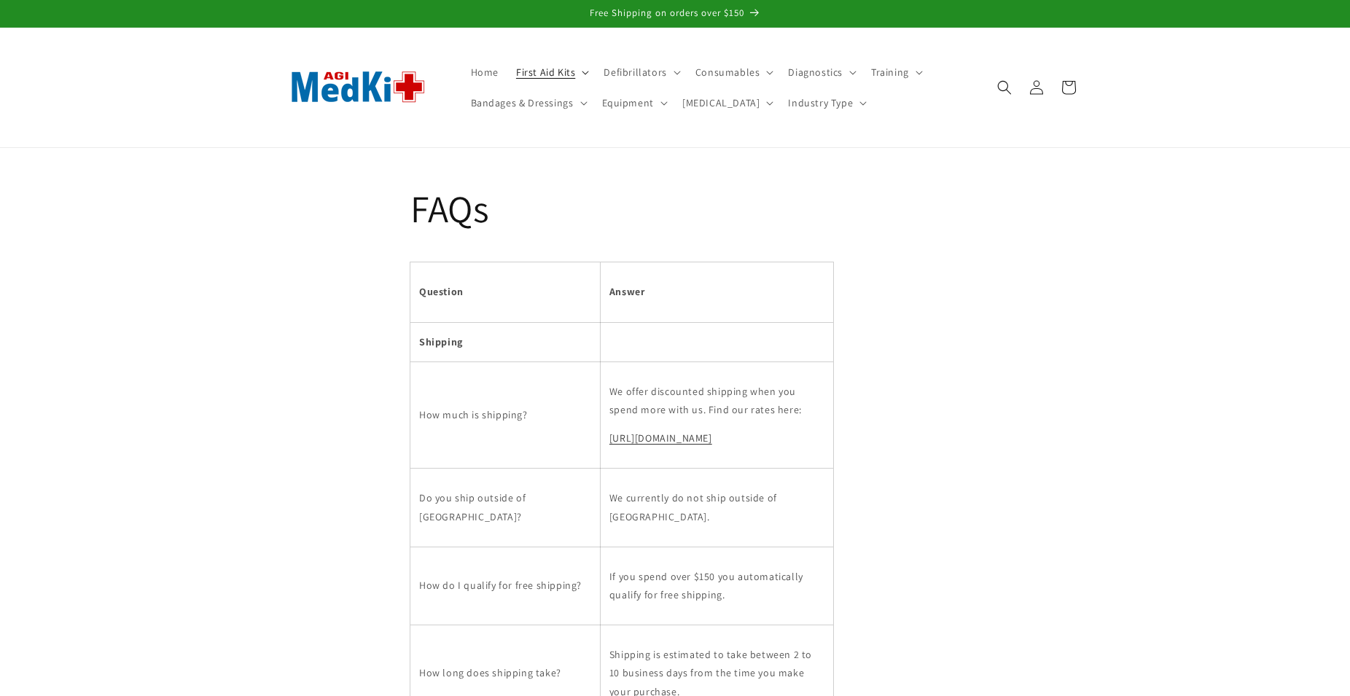
click at [560, 66] on span "First Aid Kits" at bounding box center [545, 72] width 59 height 13
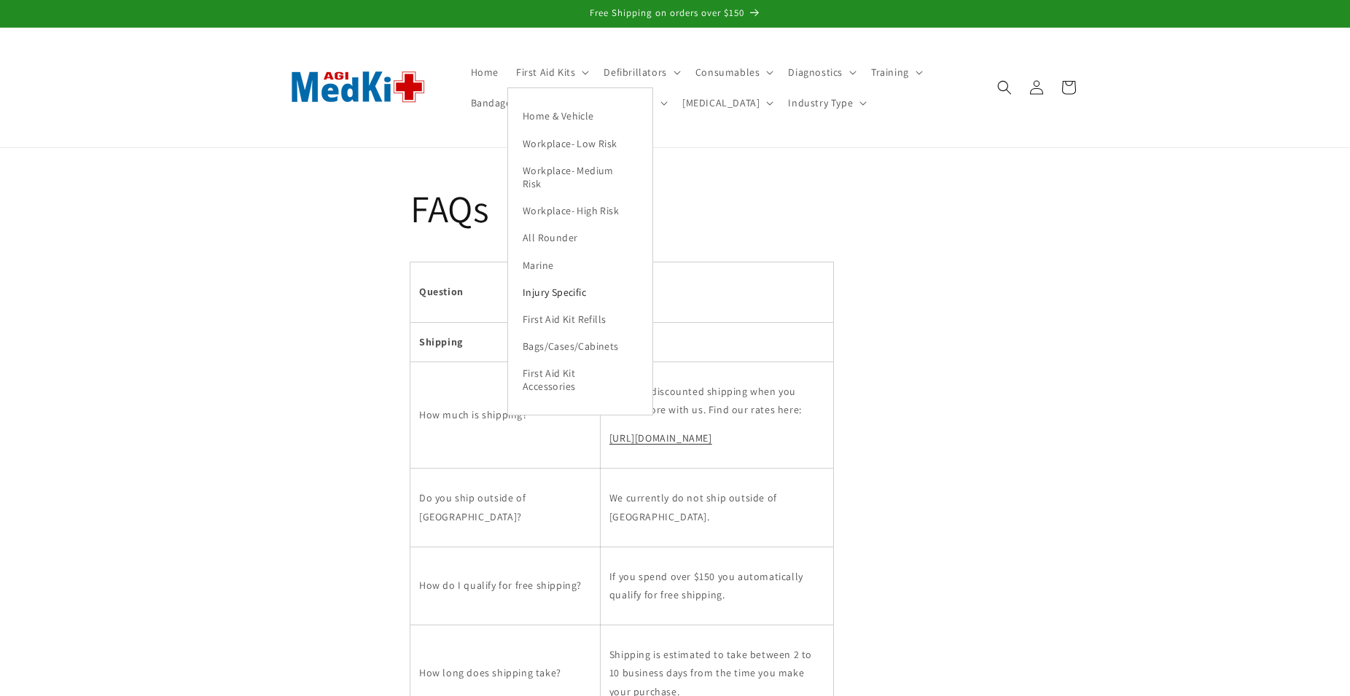
click at [545, 284] on link "Injury Specific" at bounding box center [580, 291] width 144 height 27
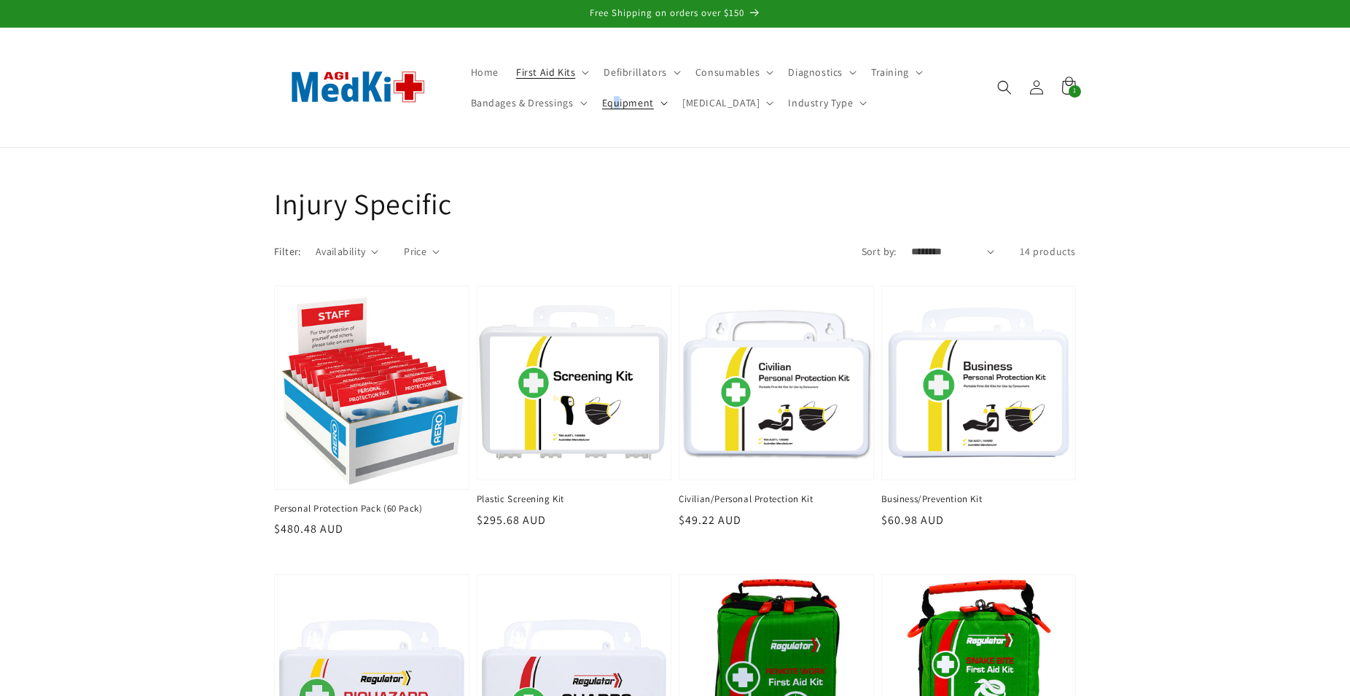
click at [616, 102] on span "Equipment" at bounding box center [628, 102] width 52 height 13
click at [617, 174] on link "Acute Trauma Management" at bounding box center [666, 180] width 144 height 40
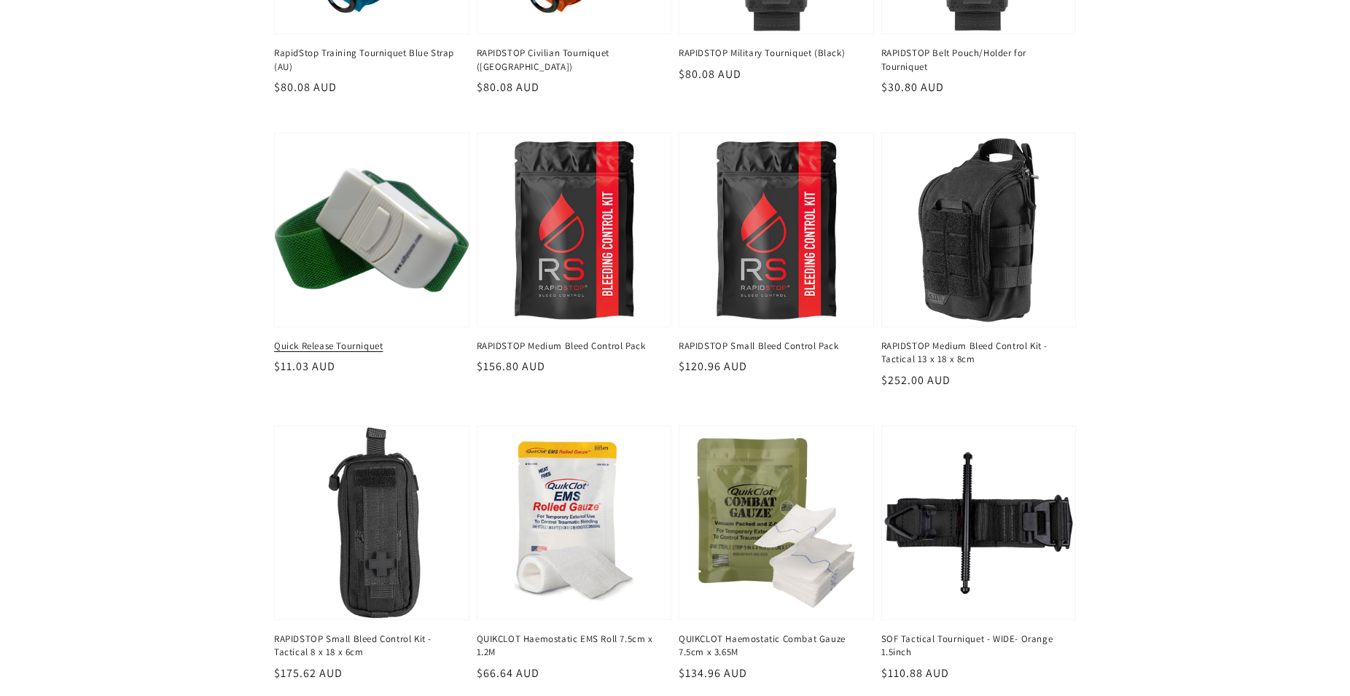
scroll to position [446, 0]
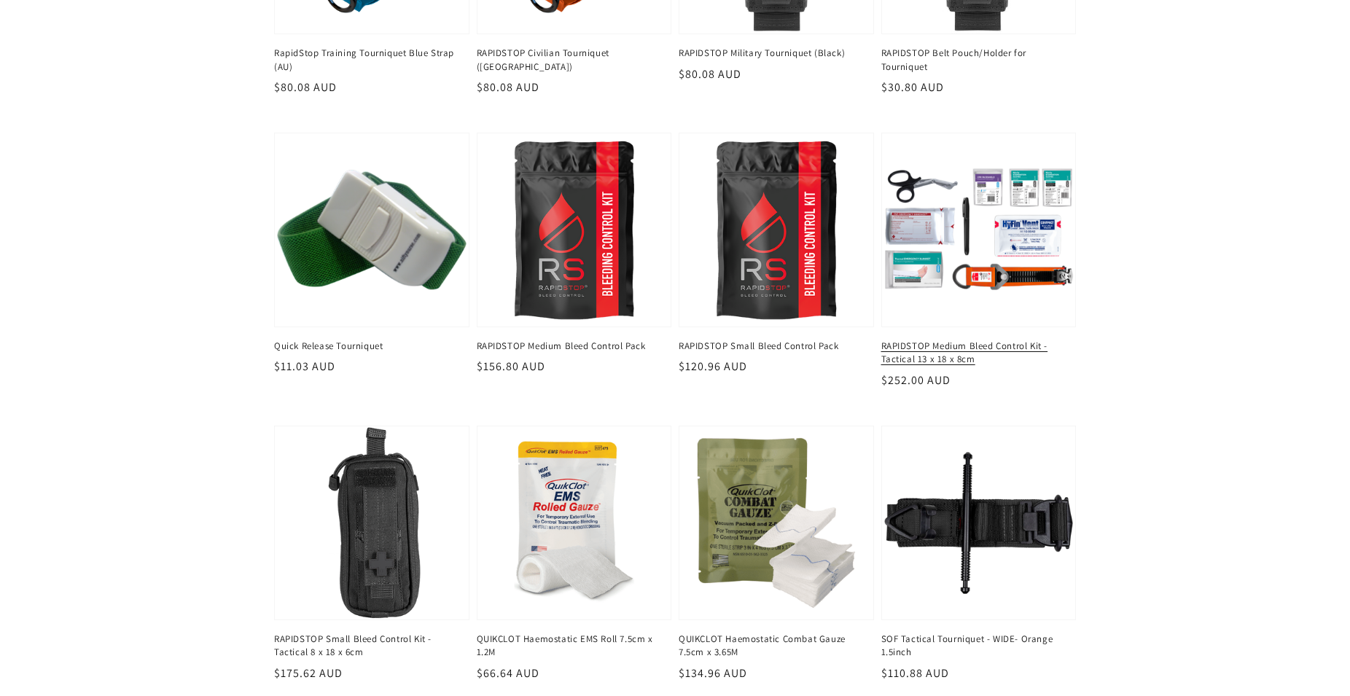
click at [971, 340] on link "RAPIDSTOP Medium Bleed Control Kit - Tactical 13 x 18 x 8cm" at bounding box center [974, 353] width 187 height 26
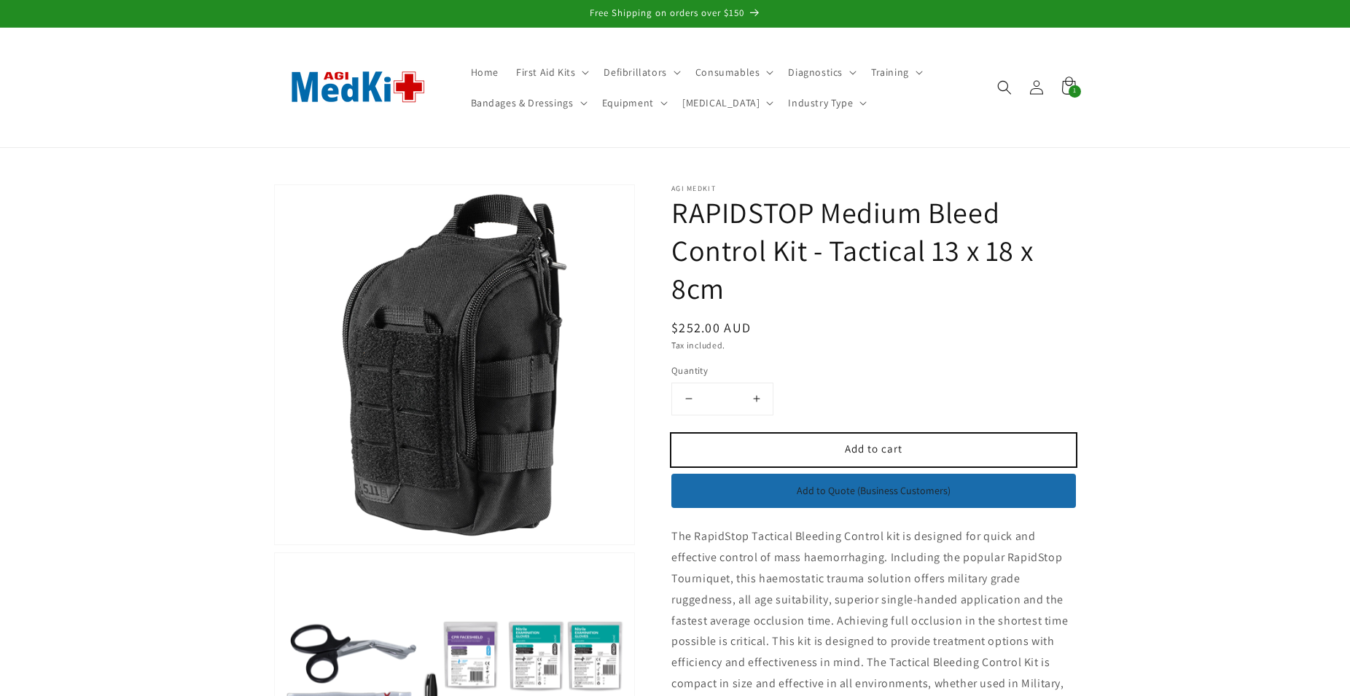
click at [897, 444] on span "Add to cart" at bounding box center [874, 449] width 58 height 14
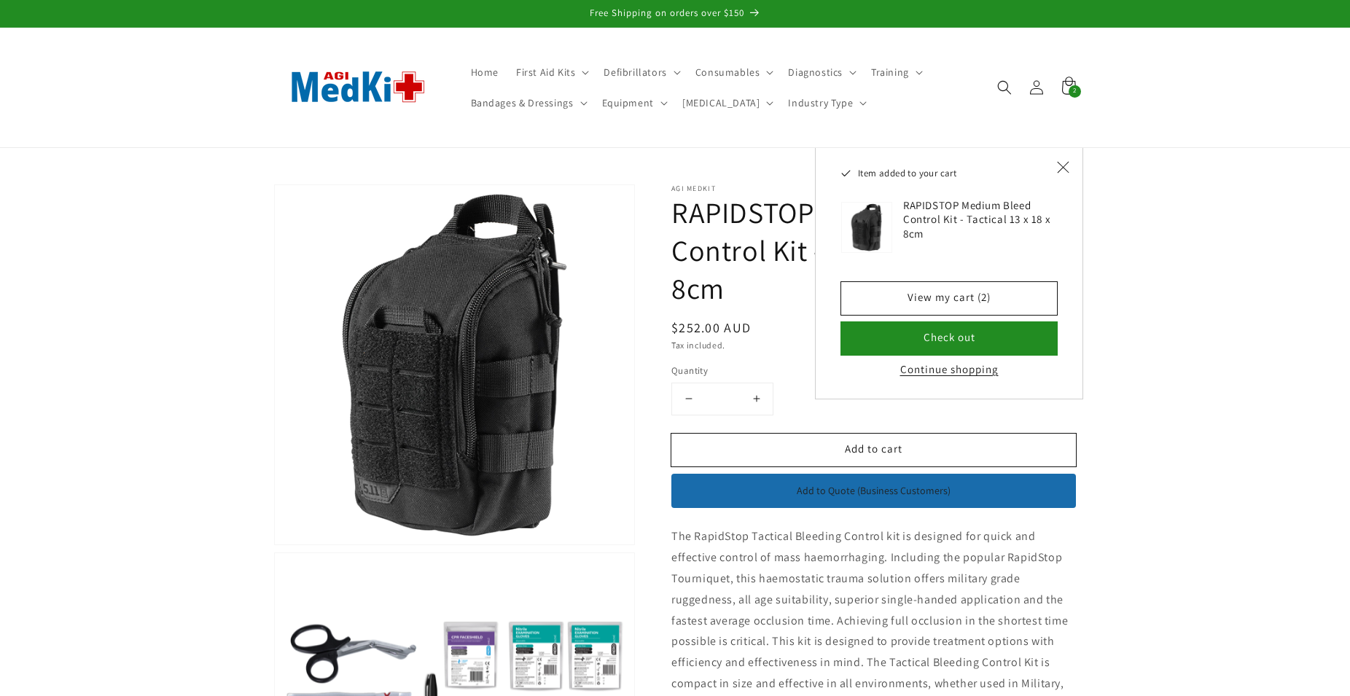
click at [929, 370] on button "Continue shopping" at bounding box center [949, 369] width 107 height 15
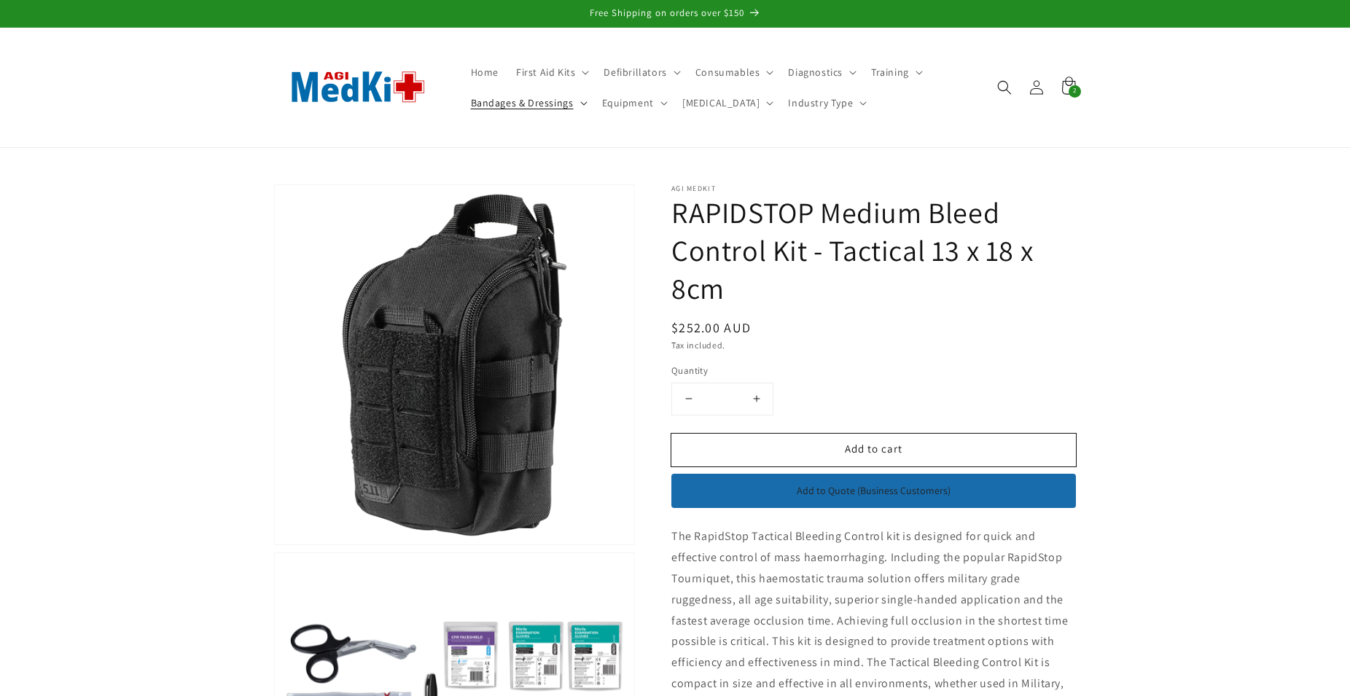
click at [528, 102] on span "Bandages & Dressings" at bounding box center [522, 102] width 103 height 13
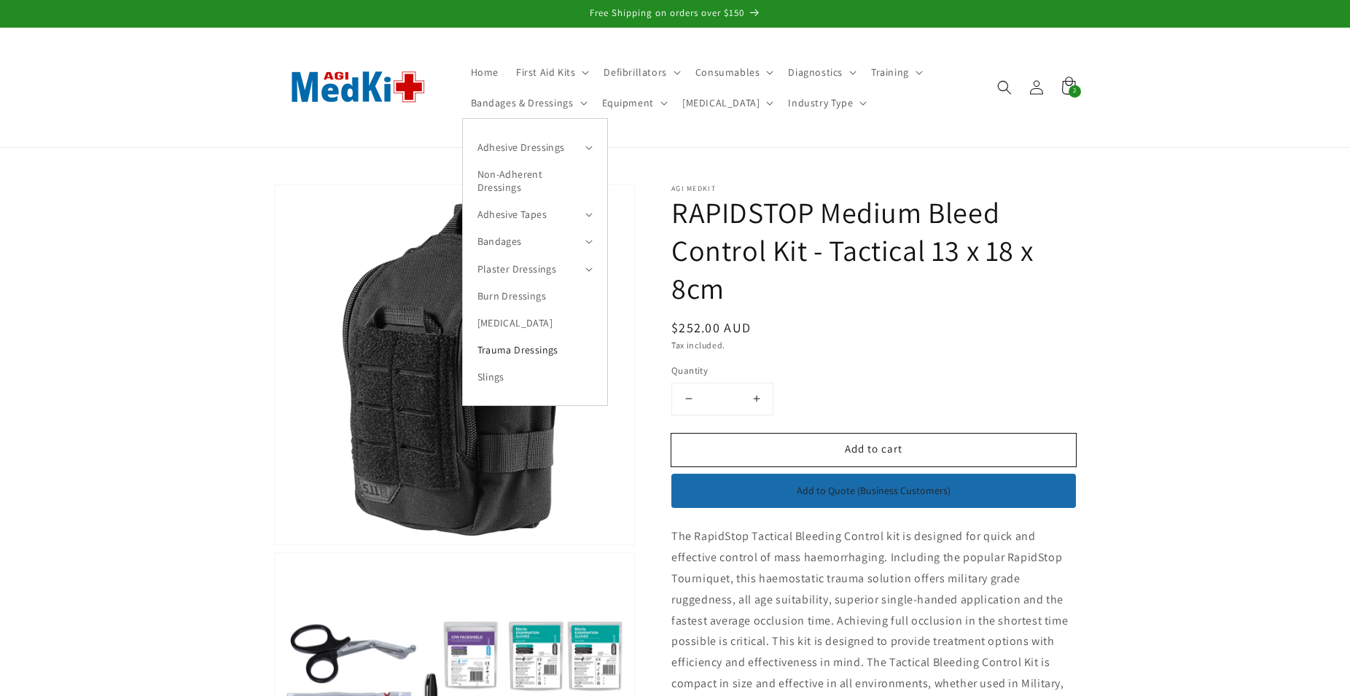
click at [521, 344] on link "Trauma Dressings" at bounding box center [535, 350] width 144 height 27
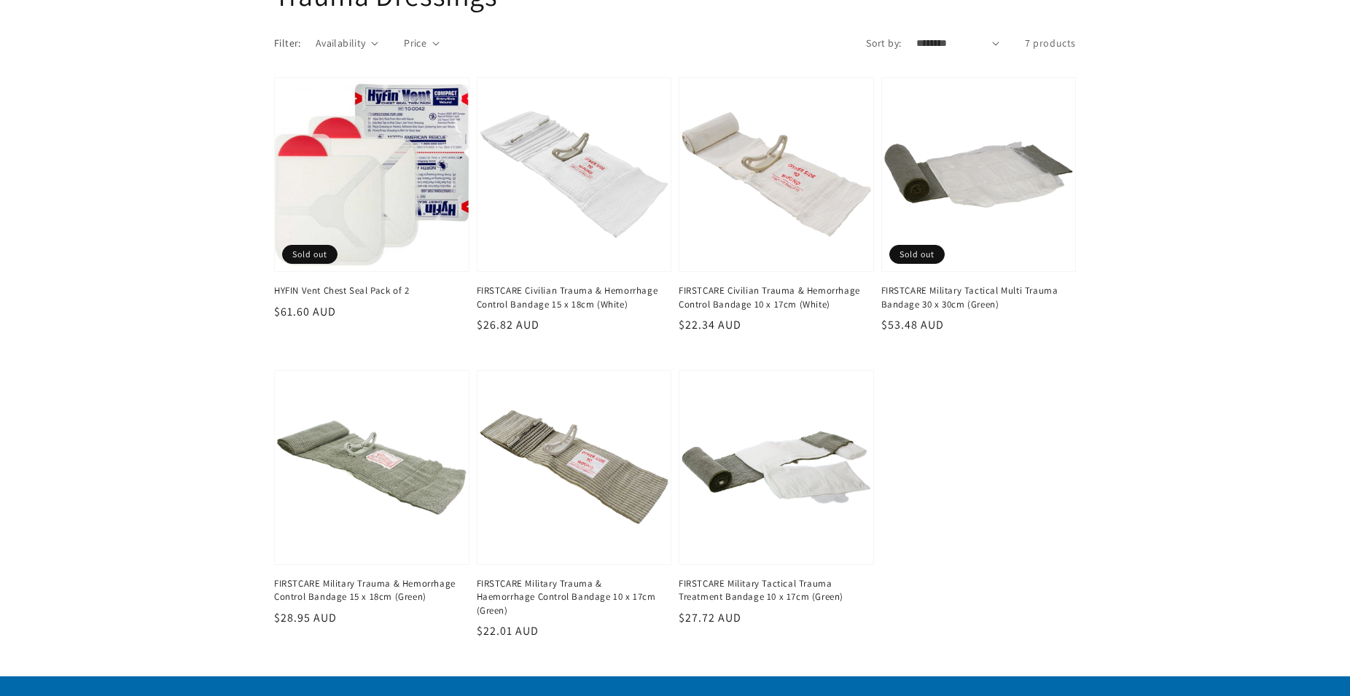
scroll to position [223, 0]
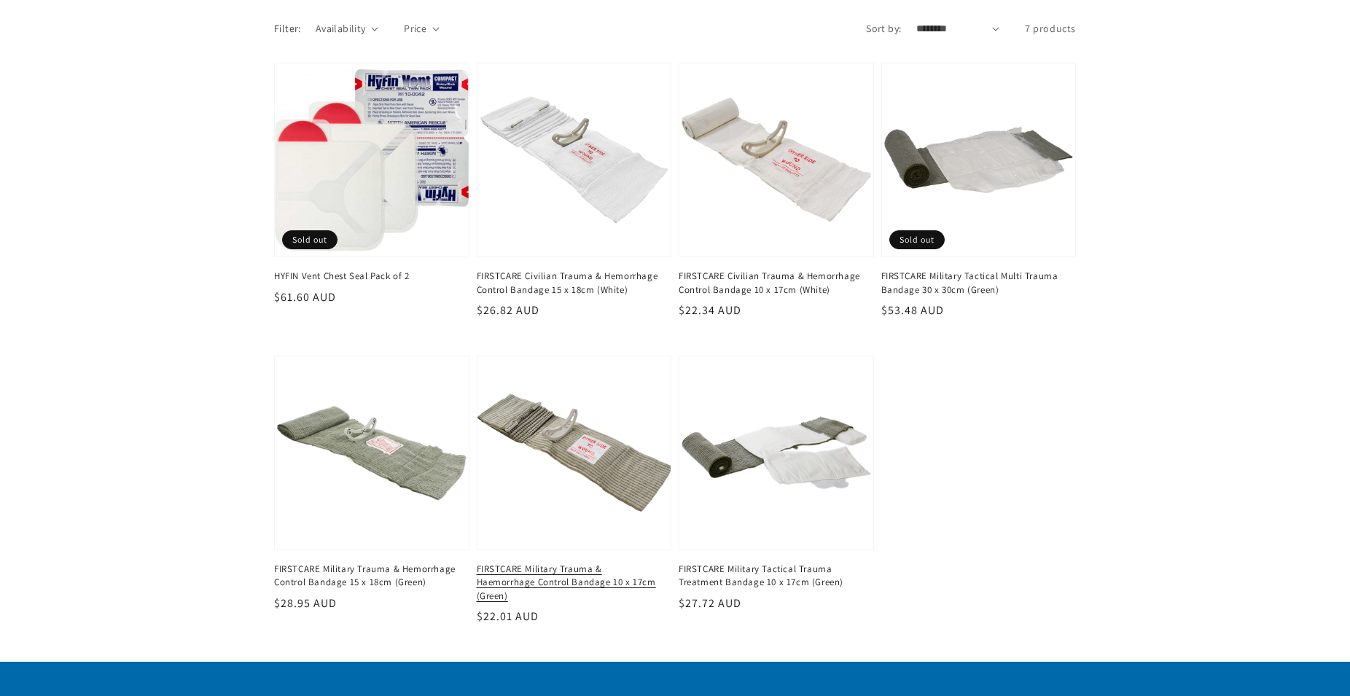
click at [588, 563] on link "FIRSTCARE Military Trauma & Haemorrhage Control Bandage 10 x 17cm (Green)" at bounding box center [570, 583] width 187 height 40
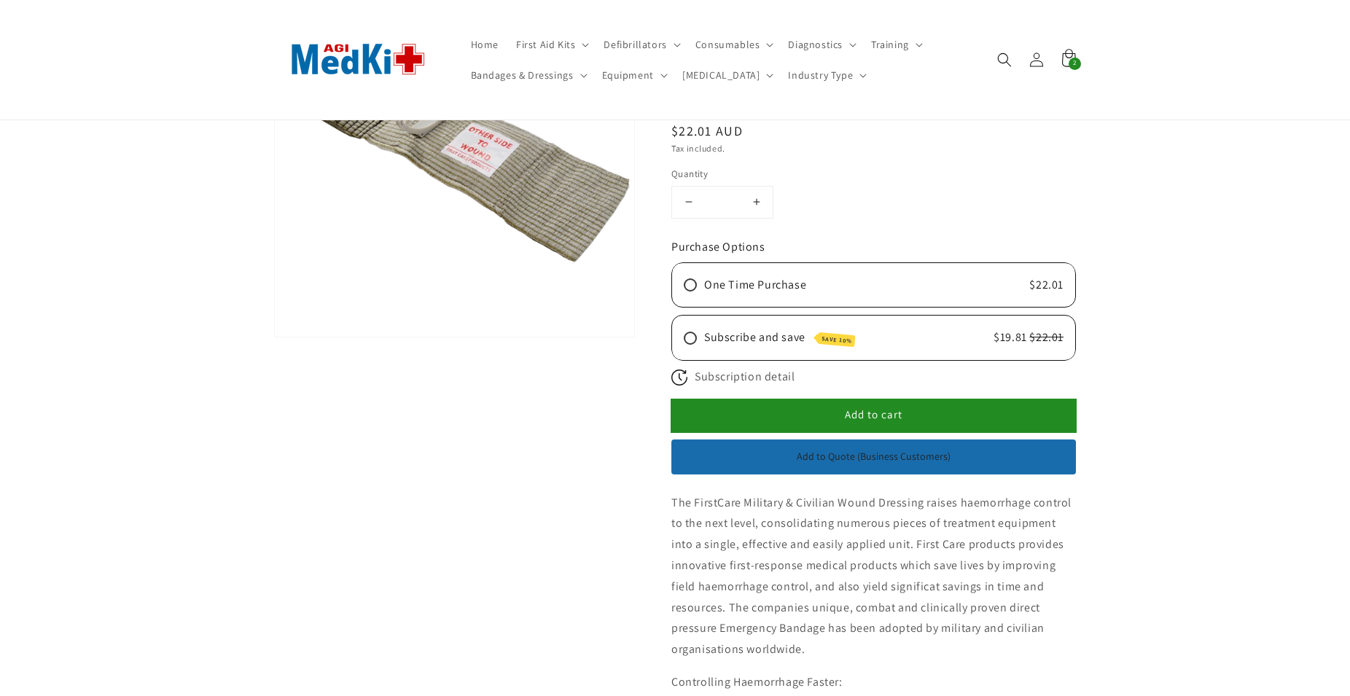
scroll to position [74, 0]
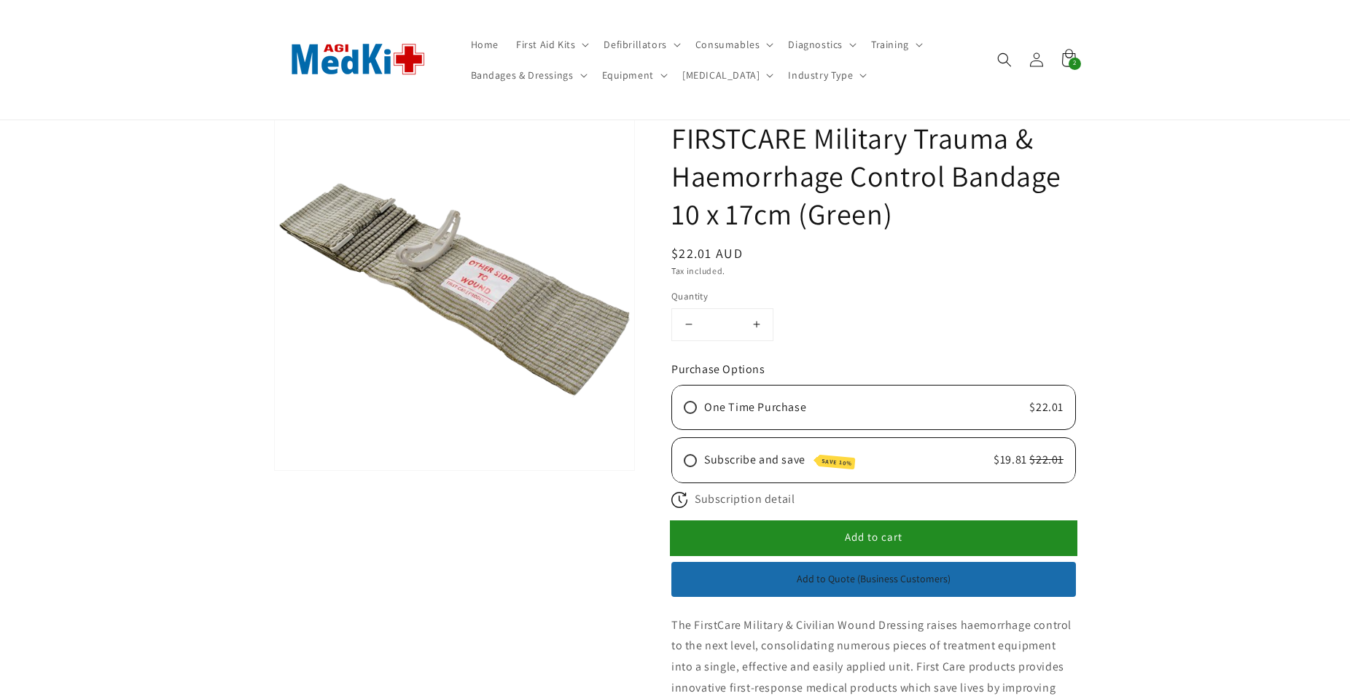
click at [871, 534] on span "Add to cart" at bounding box center [874, 537] width 58 height 14
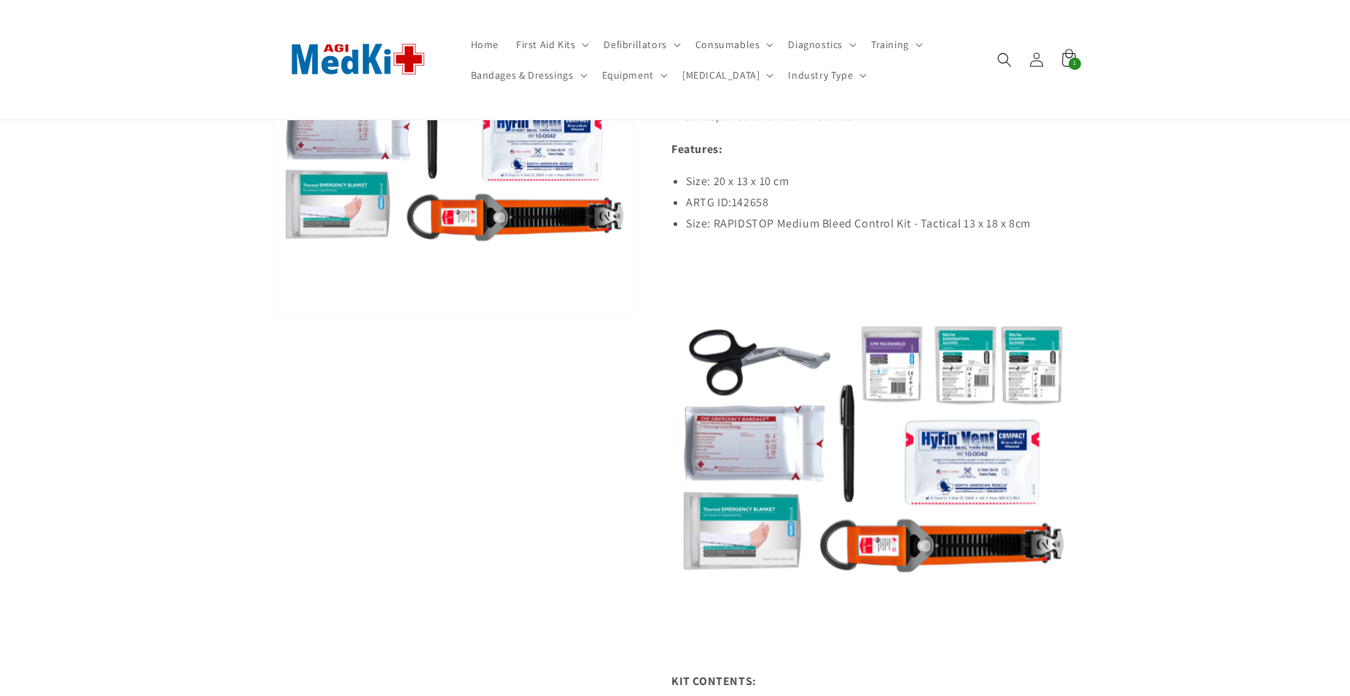
scroll to position [595, 0]
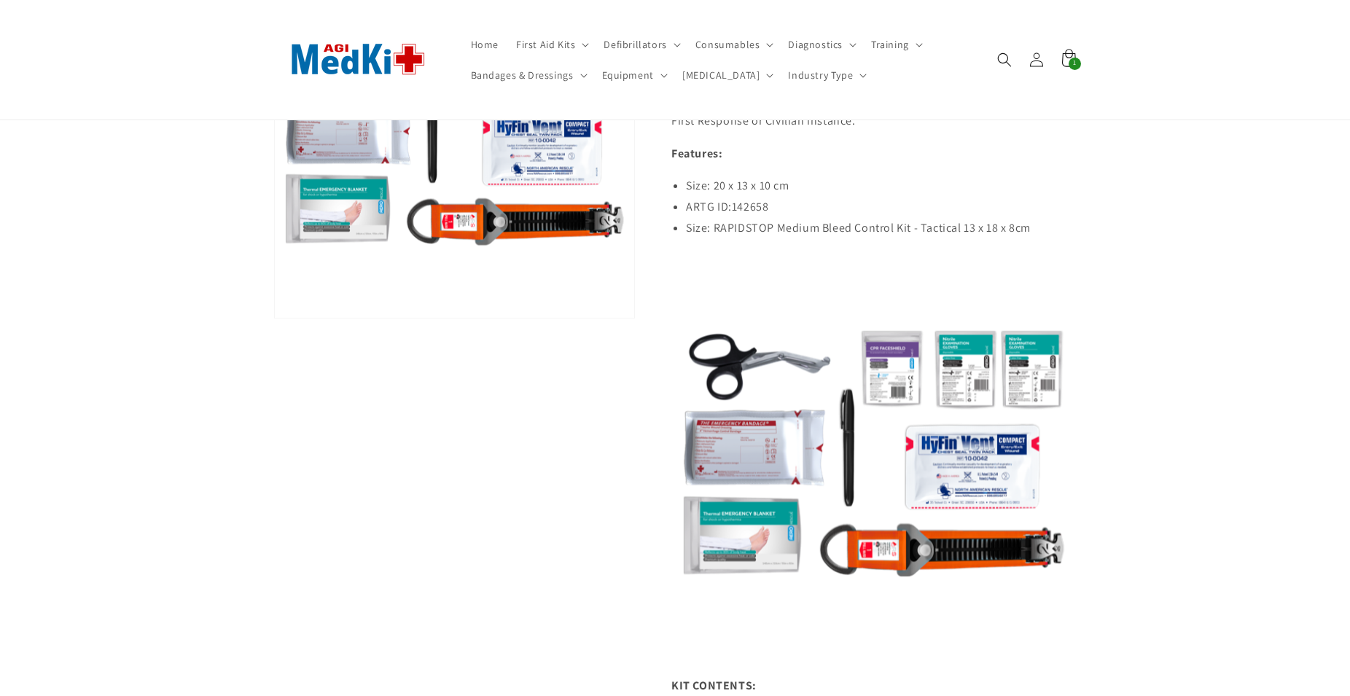
click at [737, 457] on img at bounding box center [873, 456] width 405 height 405
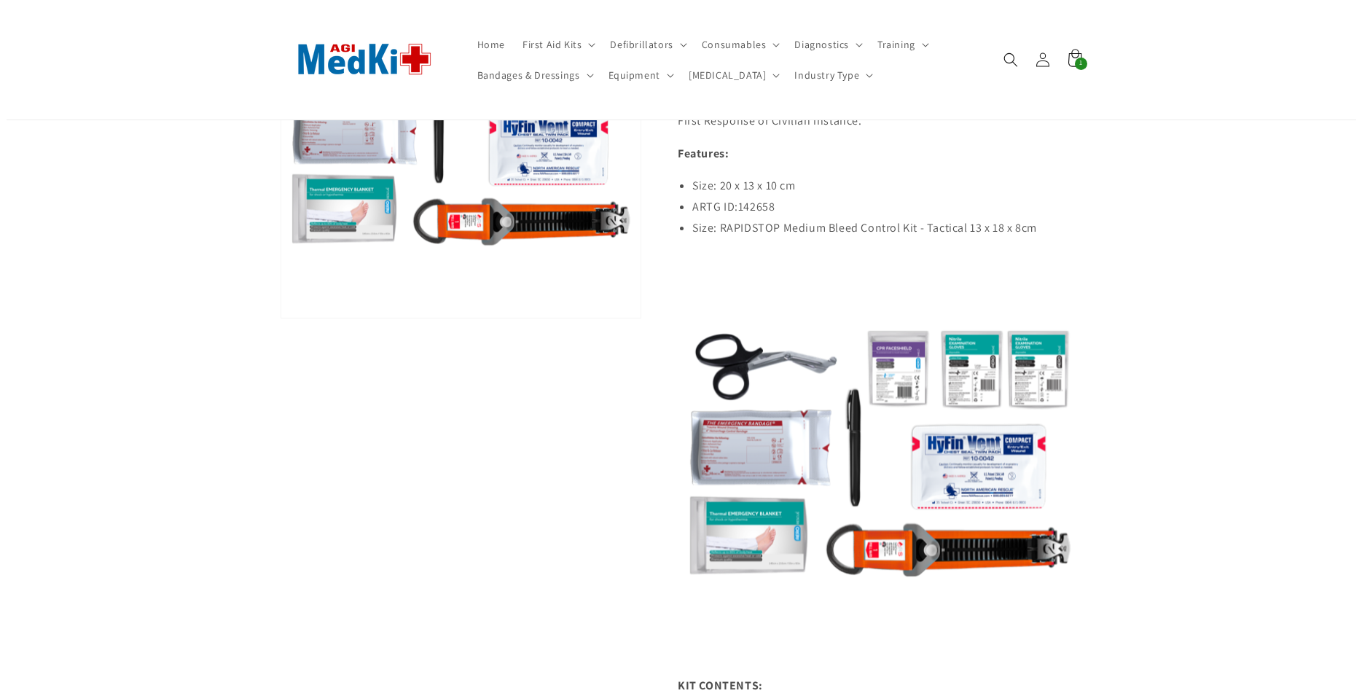
scroll to position [372, 0]
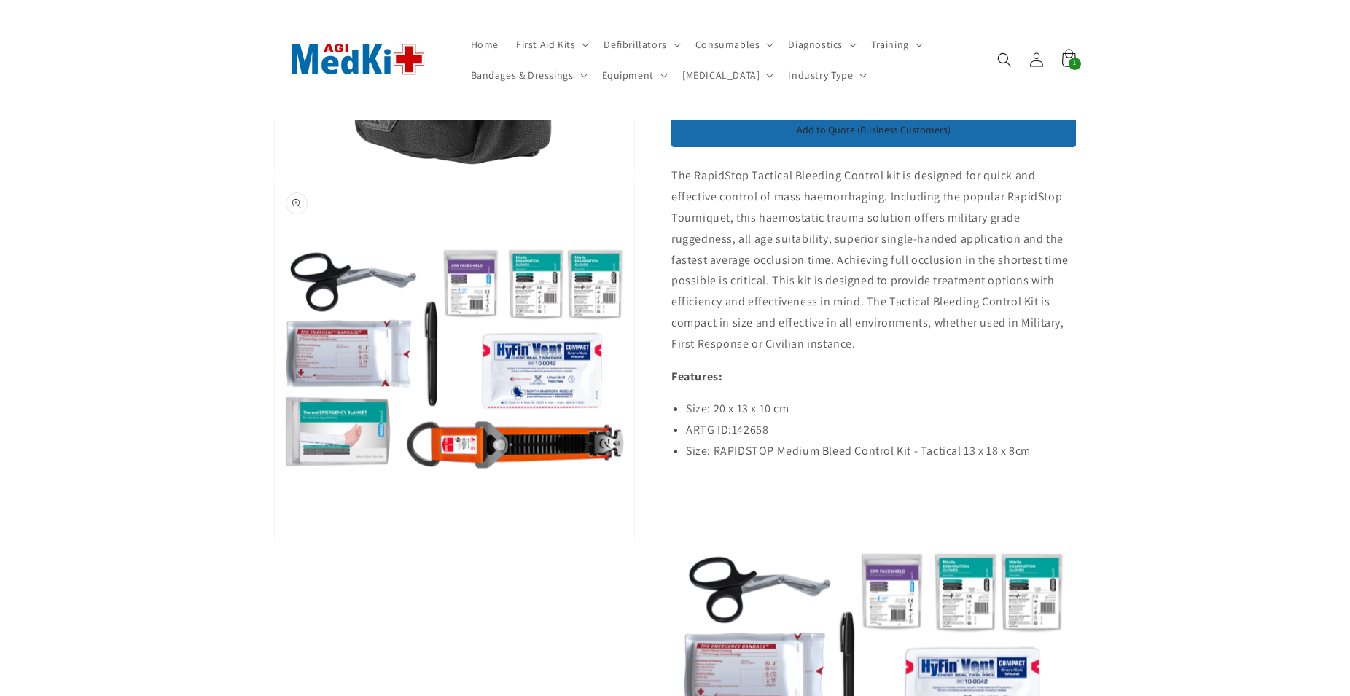
click at [275, 541] on button "Open media 2 in modal" at bounding box center [275, 541] width 0 height 0
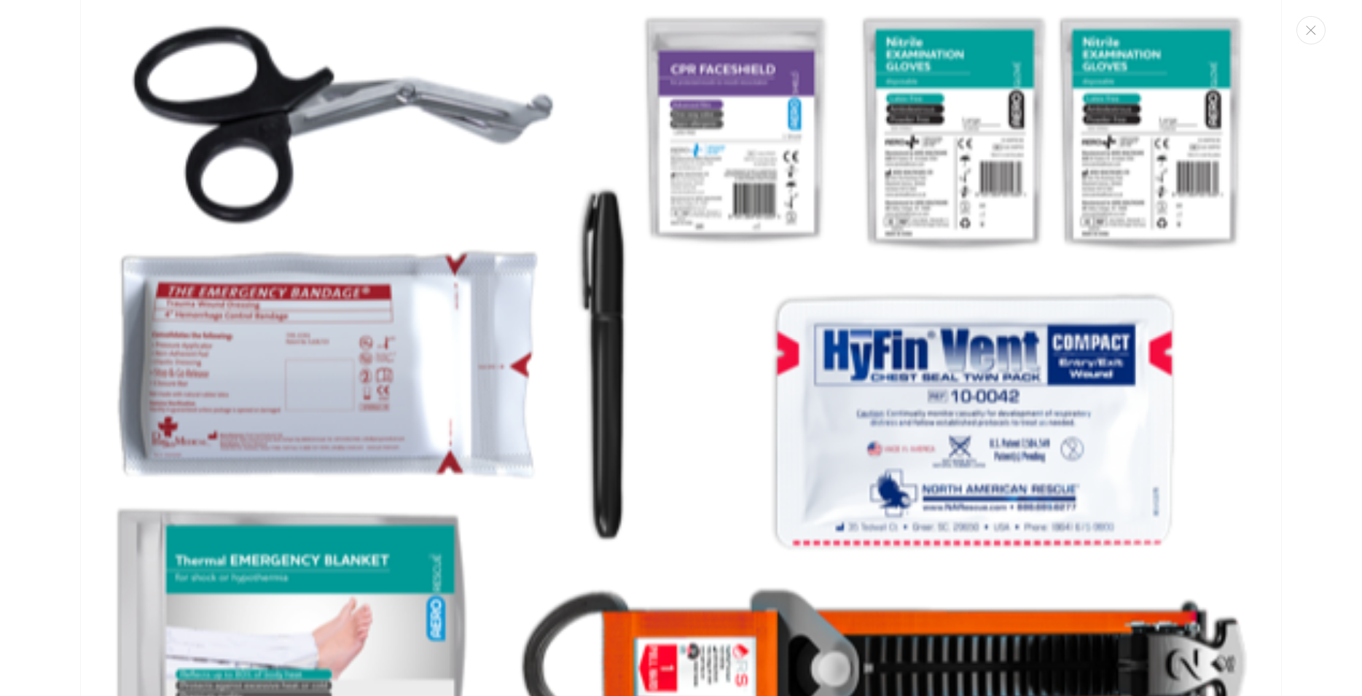
scroll to position [1215, 0]
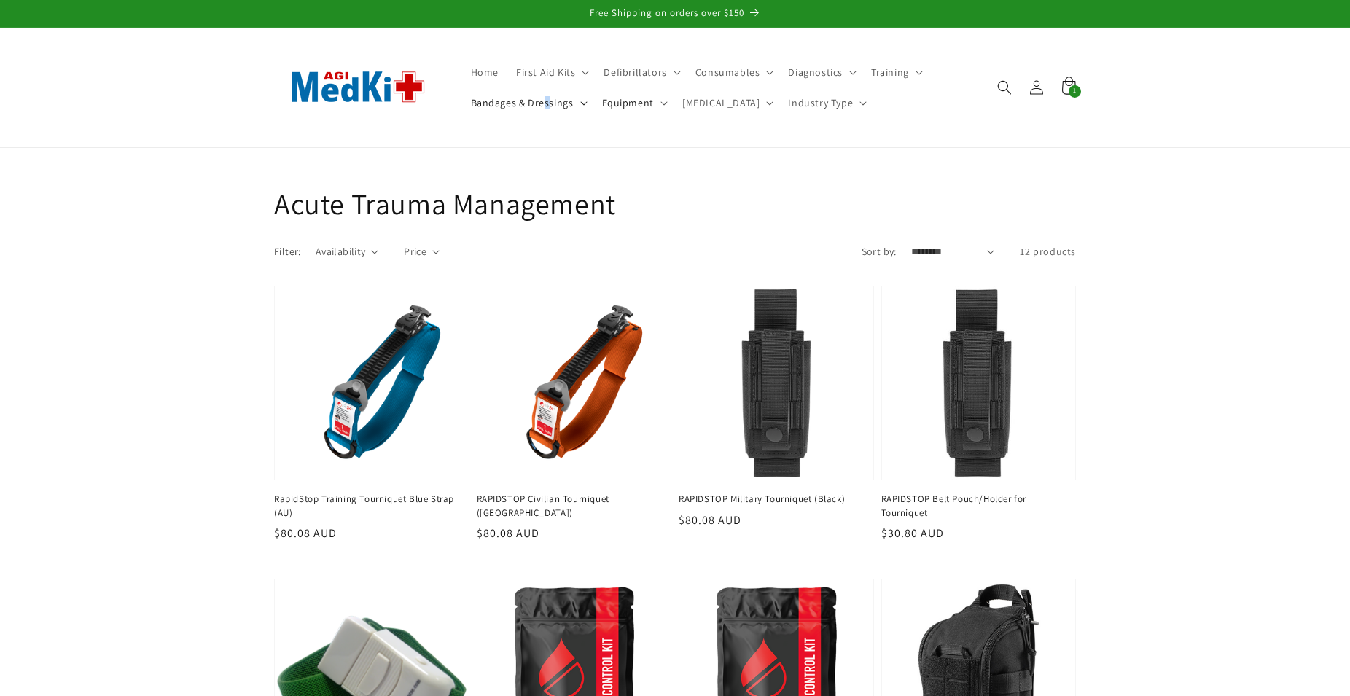
click at [544, 99] on span "Bandages & Dressings" at bounding box center [522, 102] width 103 height 13
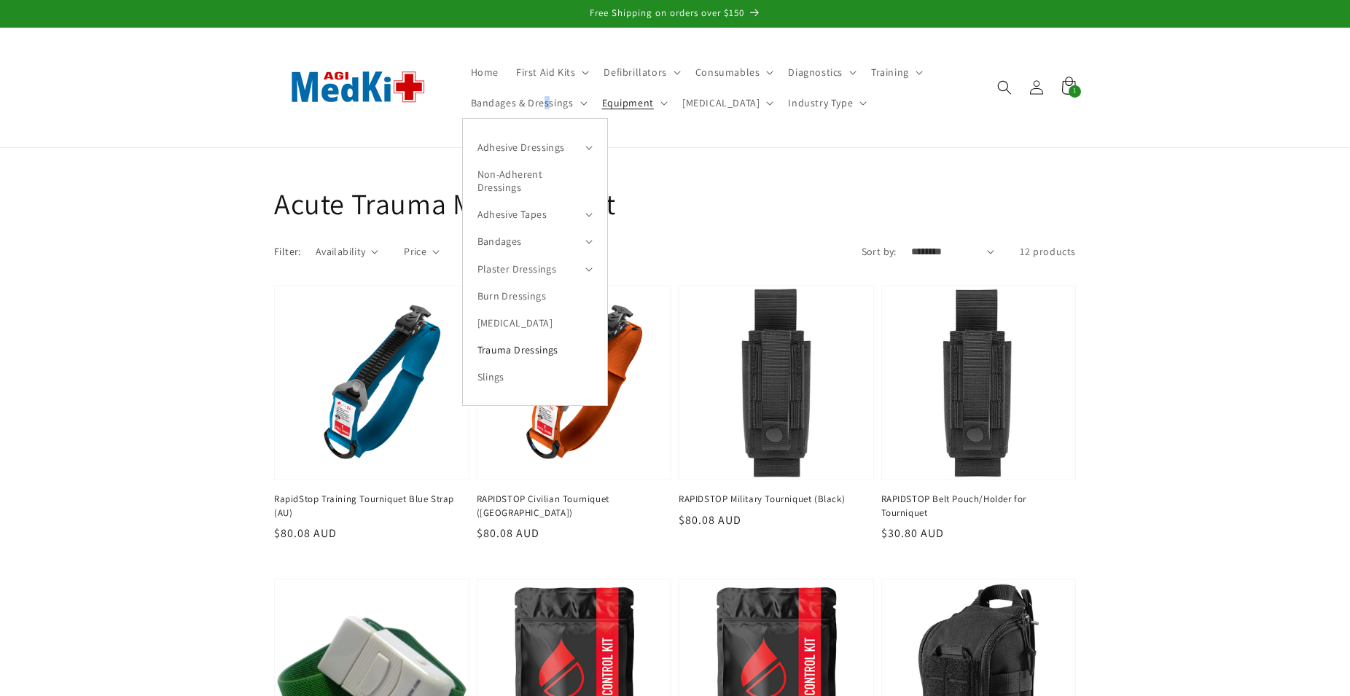
click at [504, 345] on link "Trauma Dressings" at bounding box center [535, 350] width 144 height 27
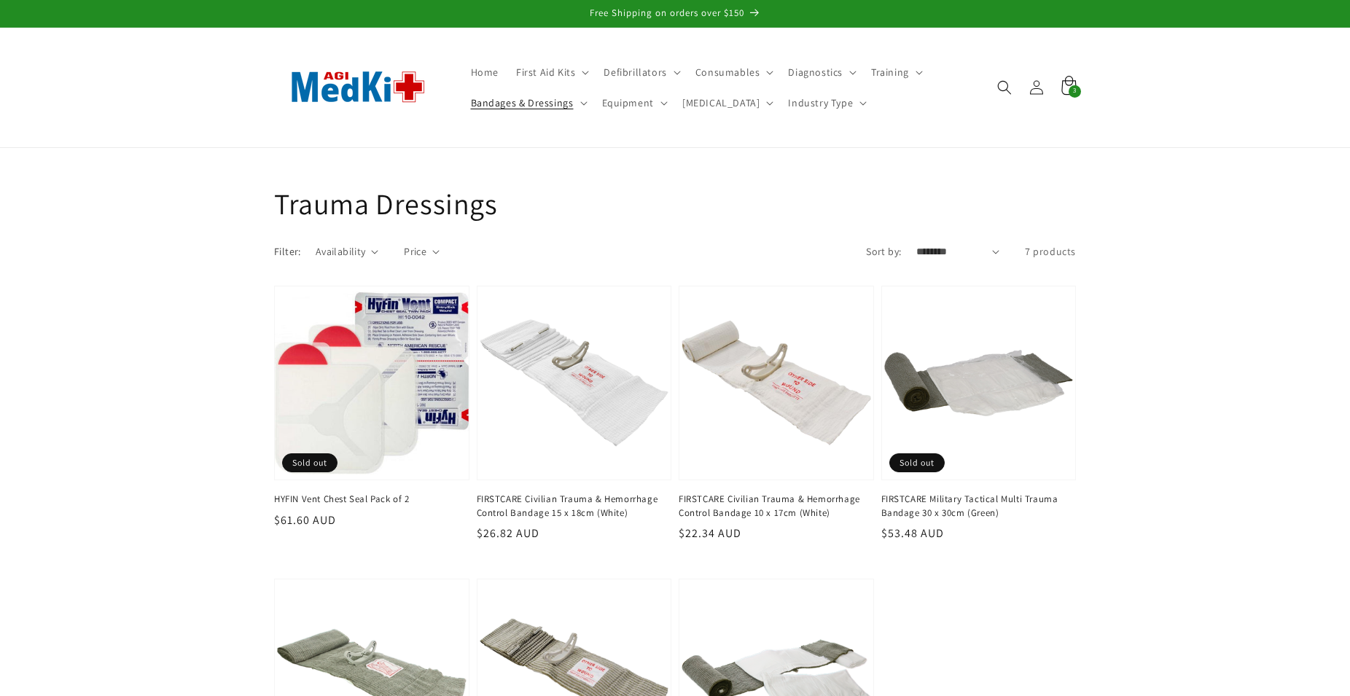
click at [1071, 86] on icon at bounding box center [1068, 87] width 34 height 34
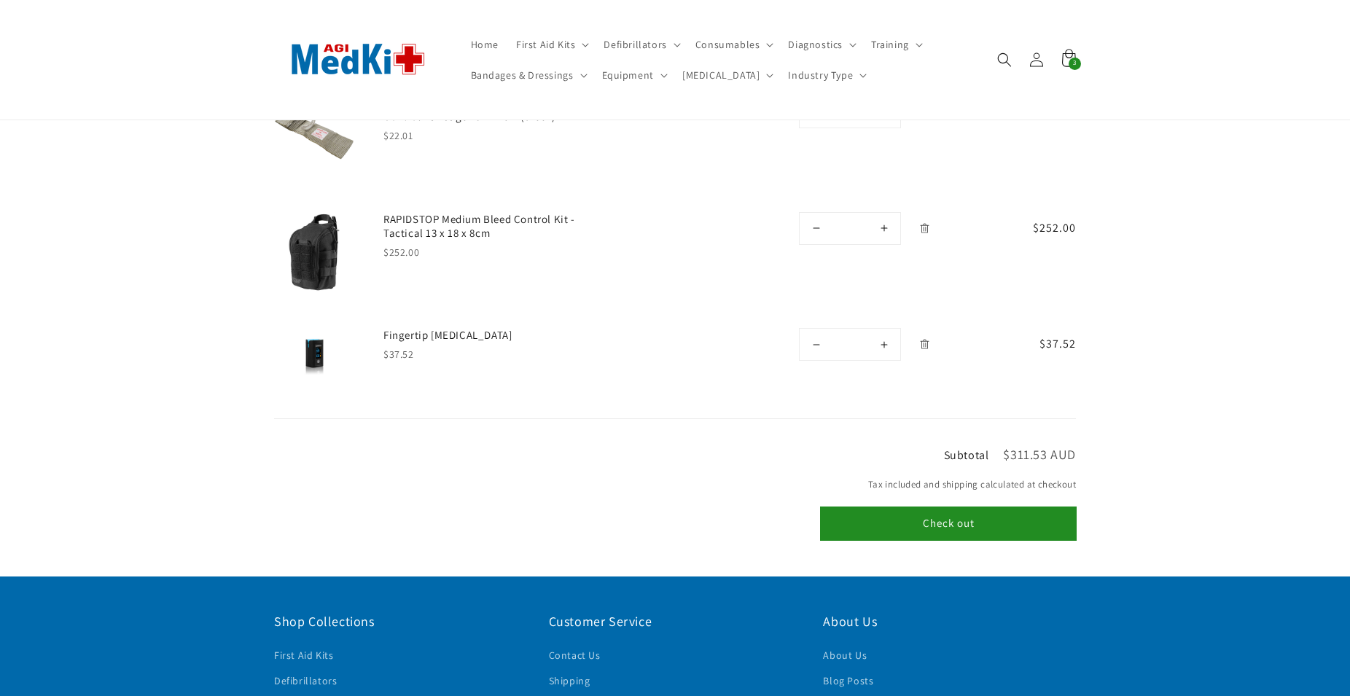
scroll to position [74, 0]
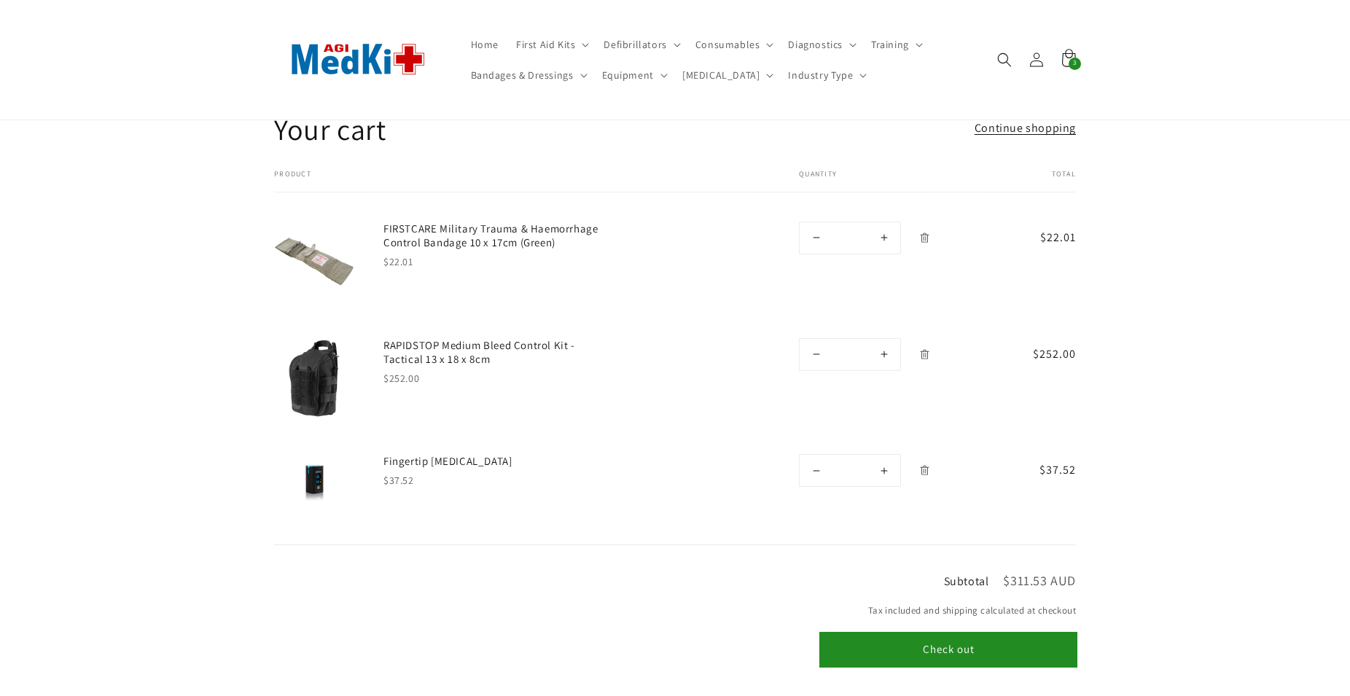
click at [964, 641] on button "Check out" at bounding box center [948, 649] width 255 height 33
